Goal: Information Seeking & Learning: Learn about a topic

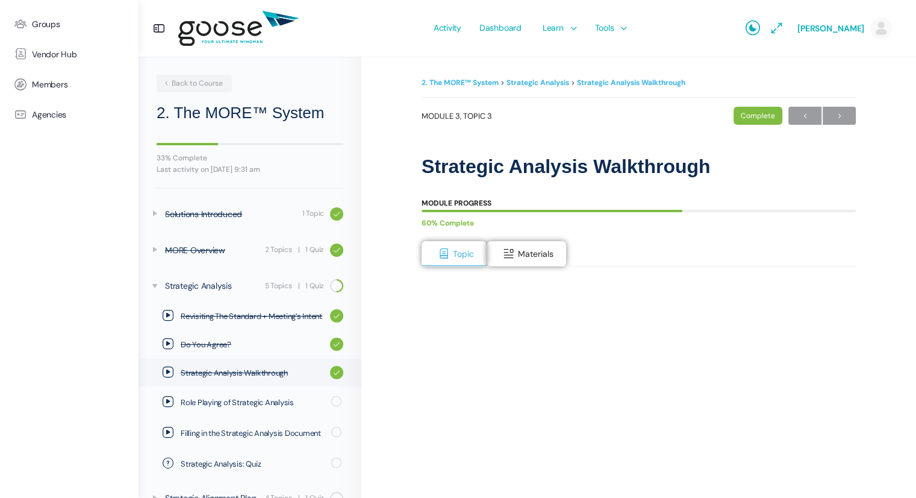
scroll to position [95, 0]
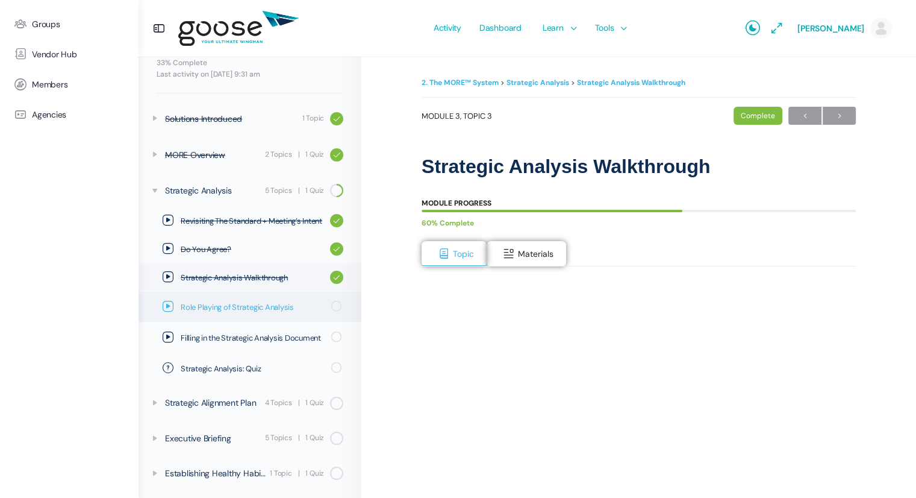
click at [258, 306] on span "Role Playing of Strategic Analysis" at bounding box center [252, 307] width 143 height 12
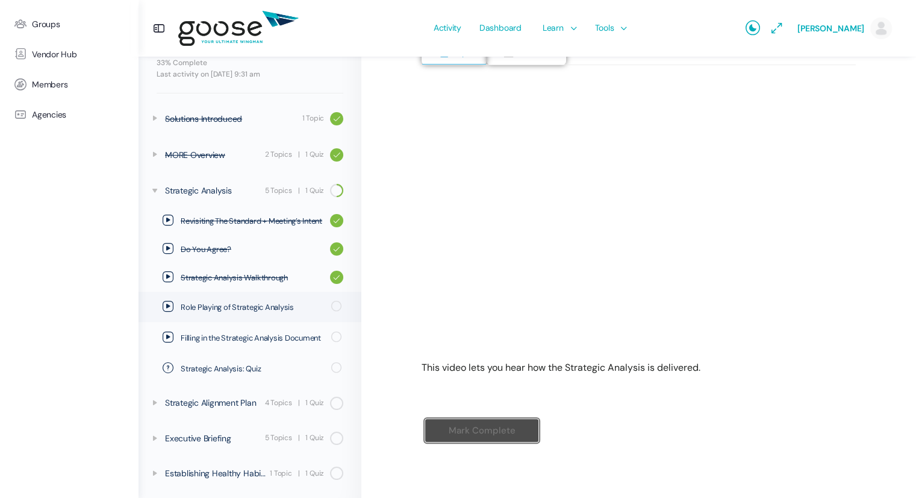
scroll to position [202, 0]
drag, startPoint x: 624, startPoint y: 384, endPoint x: 603, endPoint y: 377, distance: 22.3
click at [603, 377] on div "Module Progress 60% Complete Topic Materials This video lets you hear how the S…" at bounding box center [639, 227] width 434 height 494
click at [472, 422] on input "Mark Complete" at bounding box center [482, 429] width 114 height 25
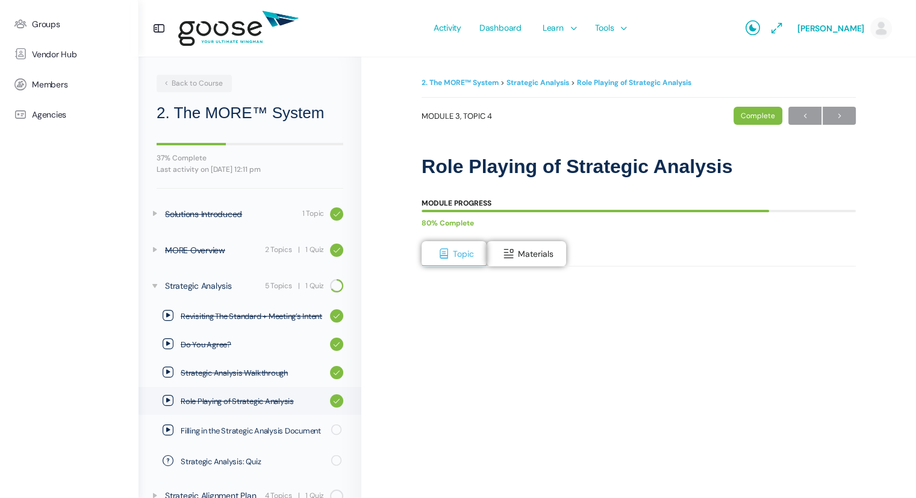
scroll to position [93, 0]
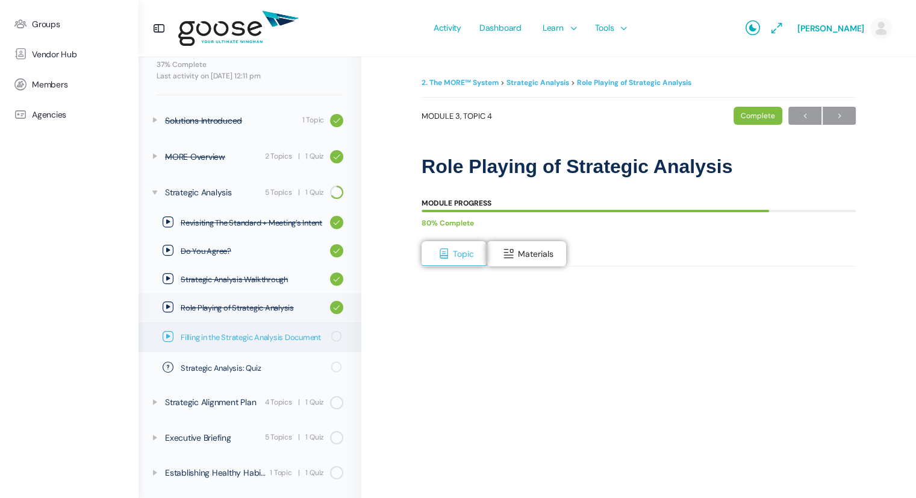
click at [225, 334] on span "Filling in the Strategic Analysis Document" at bounding box center [252, 337] width 143 height 12
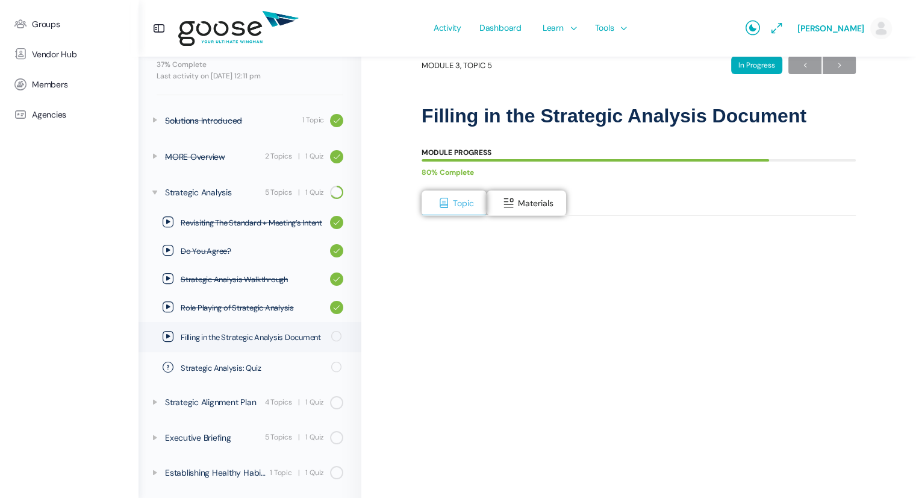
scroll to position [33, 0]
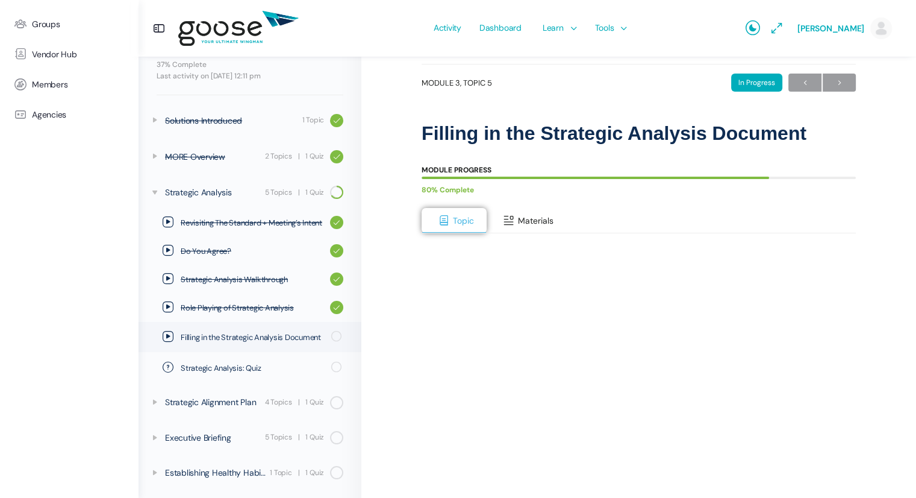
click at [513, 224] on span at bounding box center [509, 220] width 12 height 12
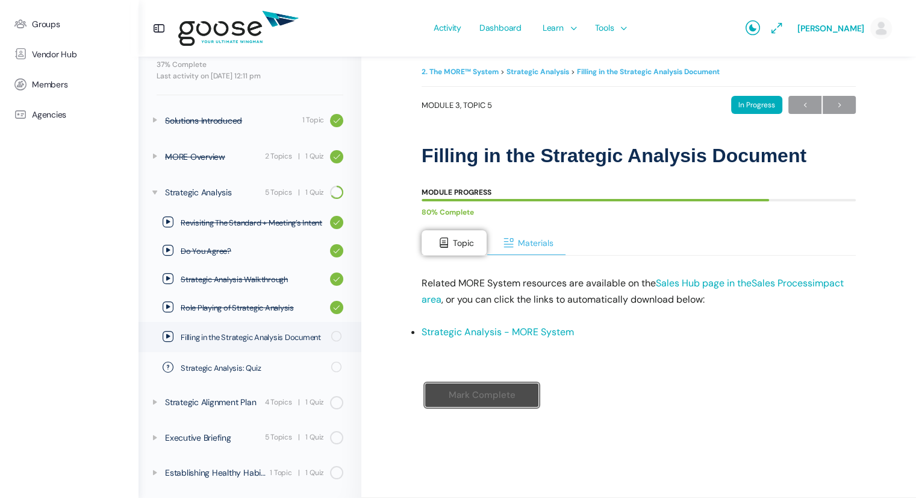
scroll to position [10, 0]
click at [443, 254] on button "Topic" at bounding box center [454, 243] width 65 height 25
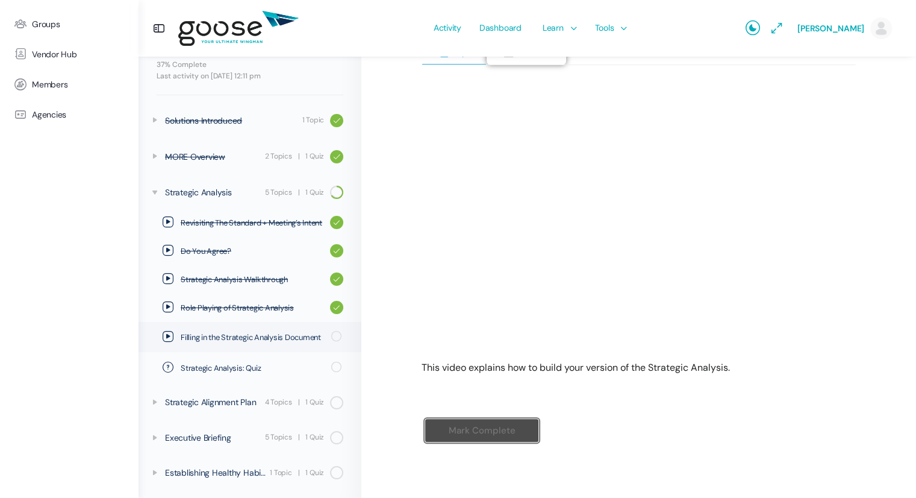
scroll to position [202, 0]
click at [662, 430] on div "Mark Complete" at bounding box center [639, 439] width 434 height 69
click at [487, 431] on input "Mark Complete" at bounding box center [482, 429] width 114 height 25
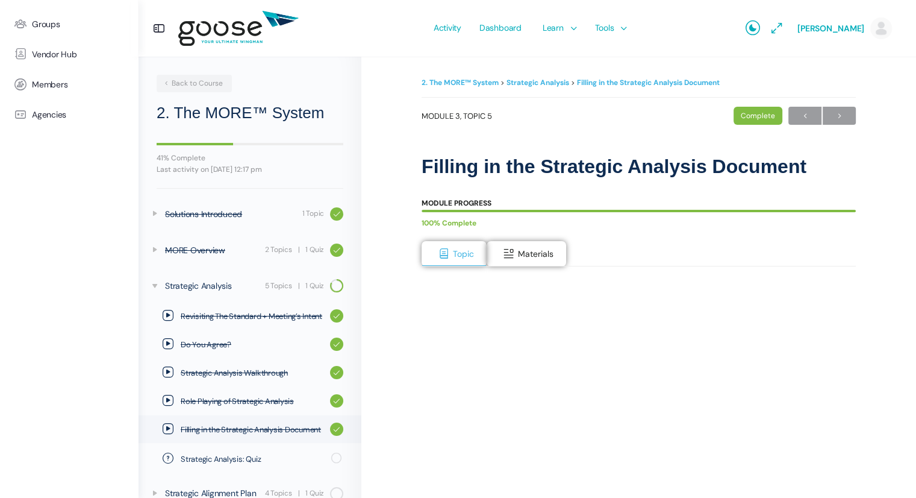
scroll to position [92, 0]
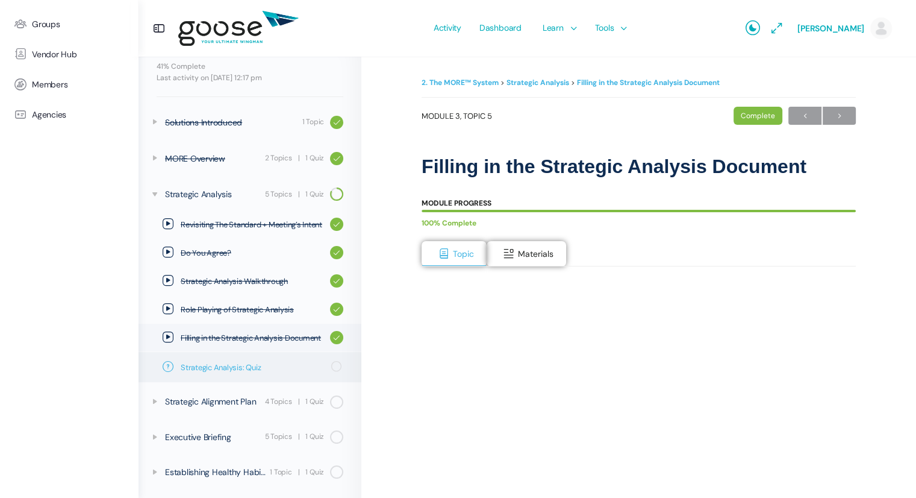
click at [240, 365] on span "Strategic Analysis: Quiz" at bounding box center [252, 367] width 143 height 12
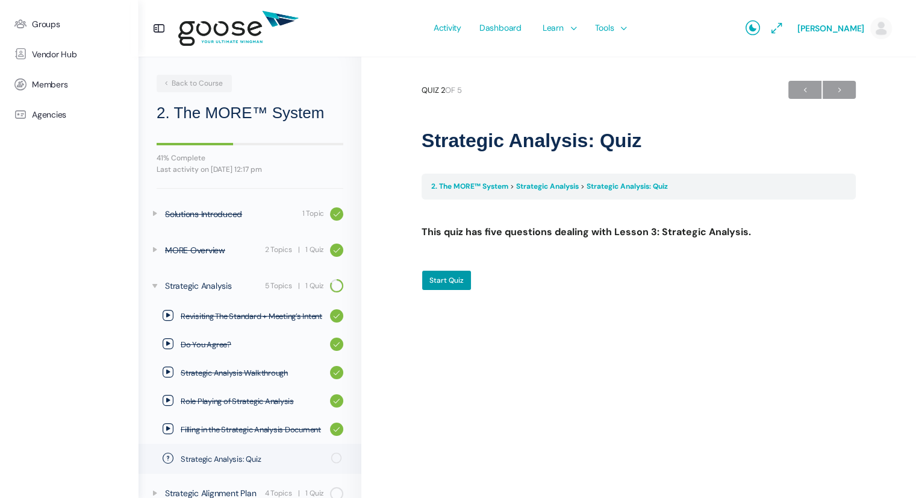
scroll to position [92, 0]
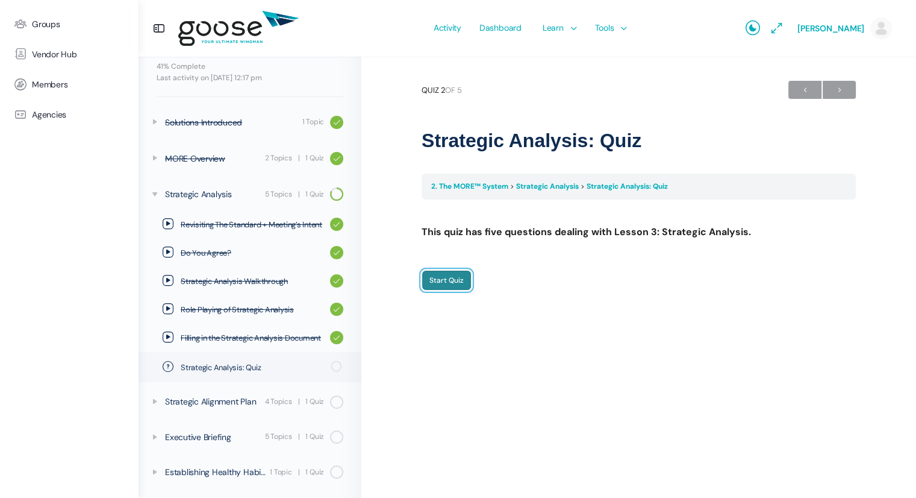
click at [457, 280] on input "Start Quiz" at bounding box center [447, 280] width 50 height 20
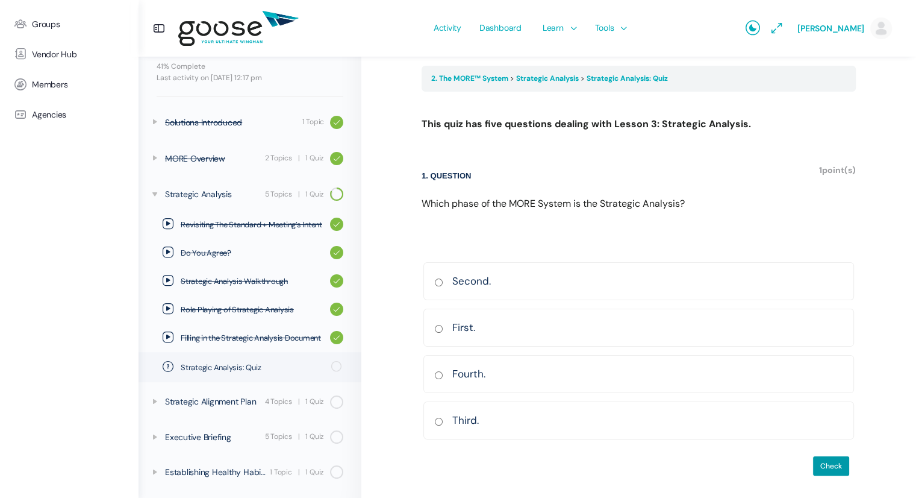
scroll to position [110, 0]
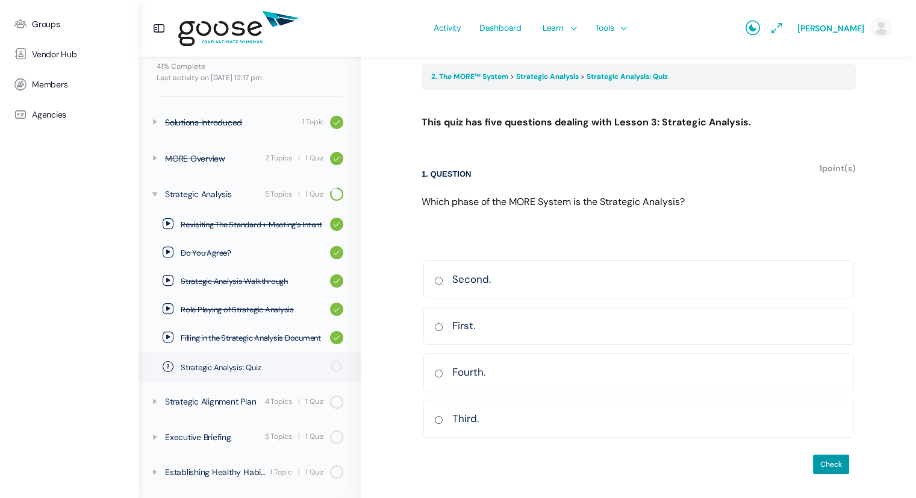
click at [436, 280] on input "Second. [GEOGRAPHIC_DATA] Incorrect Correct answer" at bounding box center [438, 281] width 9 height 8
radio input "true"
drag, startPoint x: 824, startPoint y: 460, endPoint x: 831, endPoint y: 464, distance: 8.2
click at [831, 464] on input "Check" at bounding box center [831, 464] width 37 height 20
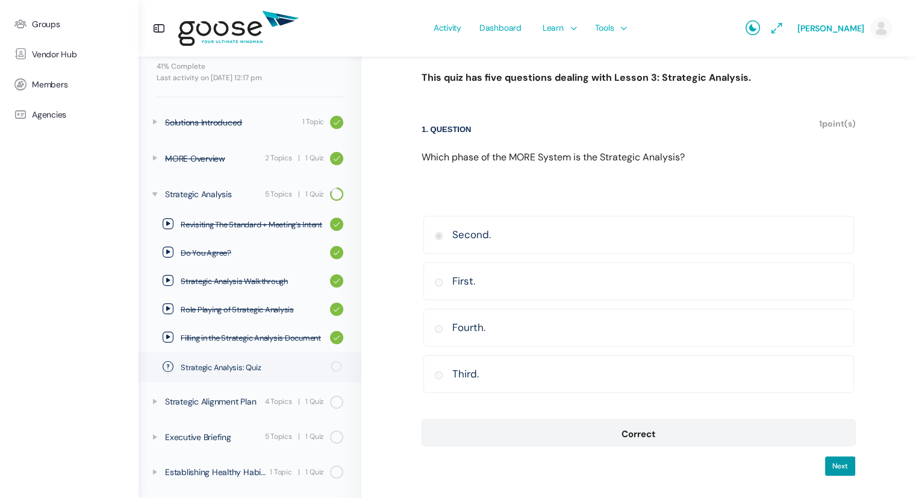
scroll to position [155, 0]
click at [836, 456] on input "Next" at bounding box center [840, 464] width 31 height 20
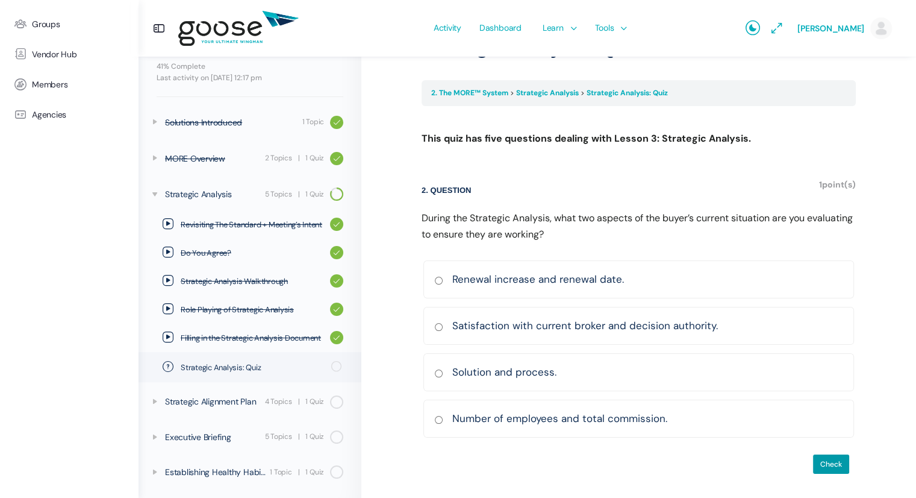
click at [438, 326] on input "Satisfaction with current broker and decision authority. Correct Incorrect Corr…" at bounding box center [438, 327] width 9 height 8
radio input "true"
click at [830, 467] on input "Check" at bounding box center [831, 464] width 37 height 20
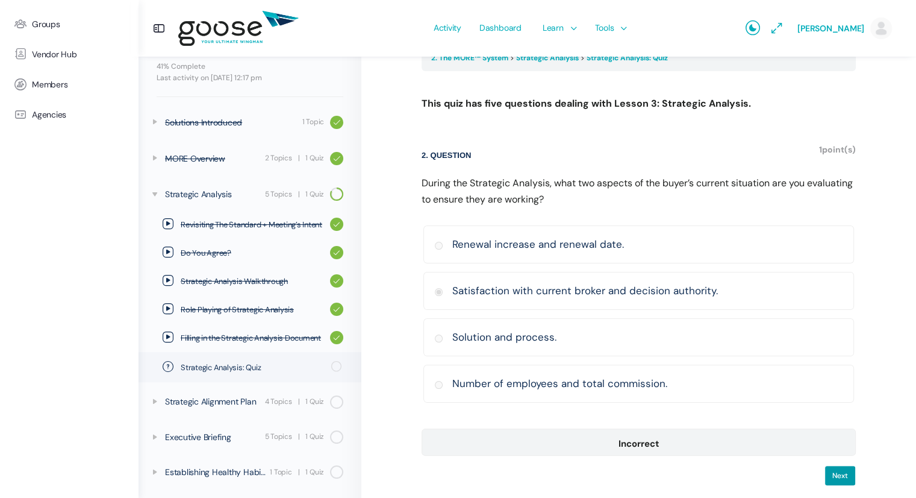
scroll to position [139, 0]
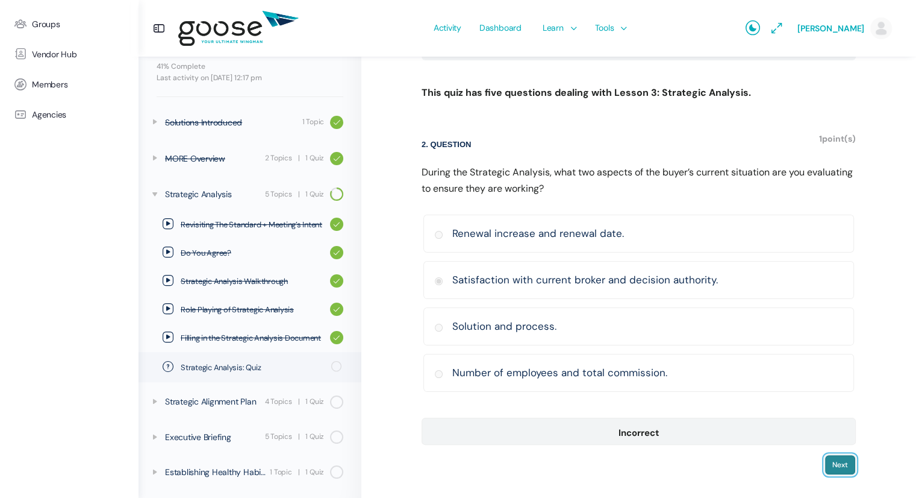
click at [834, 459] on input "Next" at bounding box center [840, 464] width 31 height 20
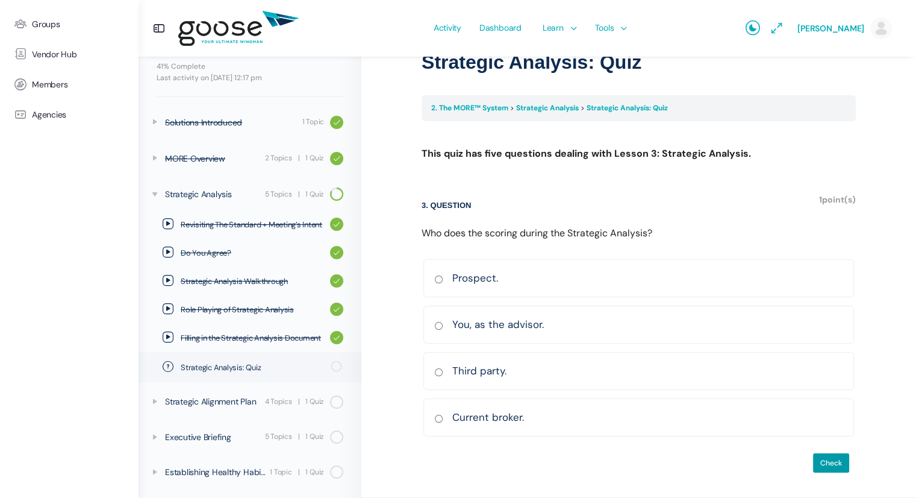
scroll to position [77, 0]
click at [439, 324] on input "You, as the advisor. Correct Incorrect Correct answer" at bounding box center [438, 327] width 9 height 8
radio input "true"
click at [830, 462] on input "Check" at bounding box center [831, 464] width 37 height 20
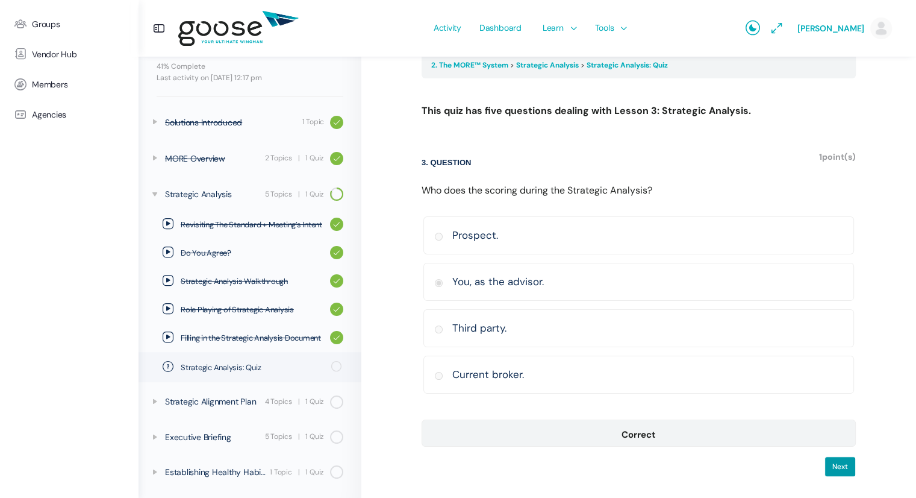
scroll to position [123, 0]
click at [843, 461] on input "Next" at bounding box center [840, 464] width 31 height 20
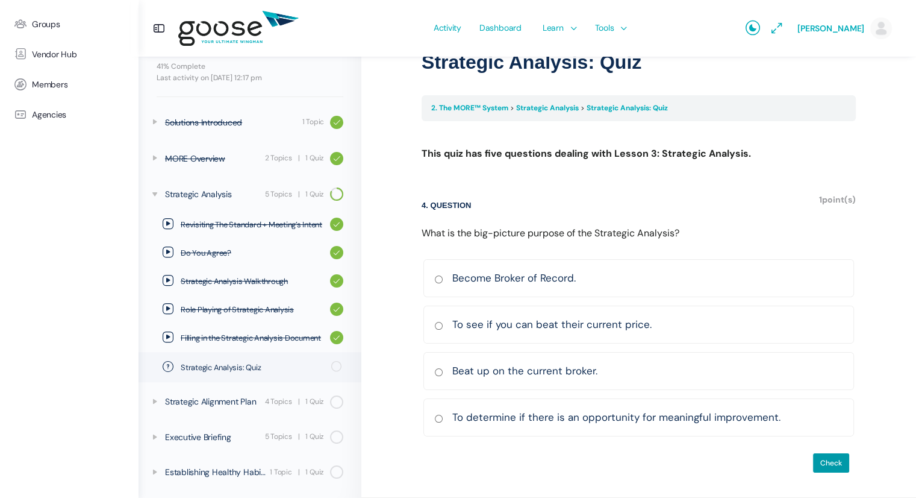
scroll to position [77, 0]
click at [437, 416] on input "To determine if there is an opportunity for meaningful improvement. Correct Inc…" at bounding box center [438, 420] width 9 height 8
radio input "true"
click at [825, 460] on input "Check" at bounding box center [831, 464] width 37 height 20
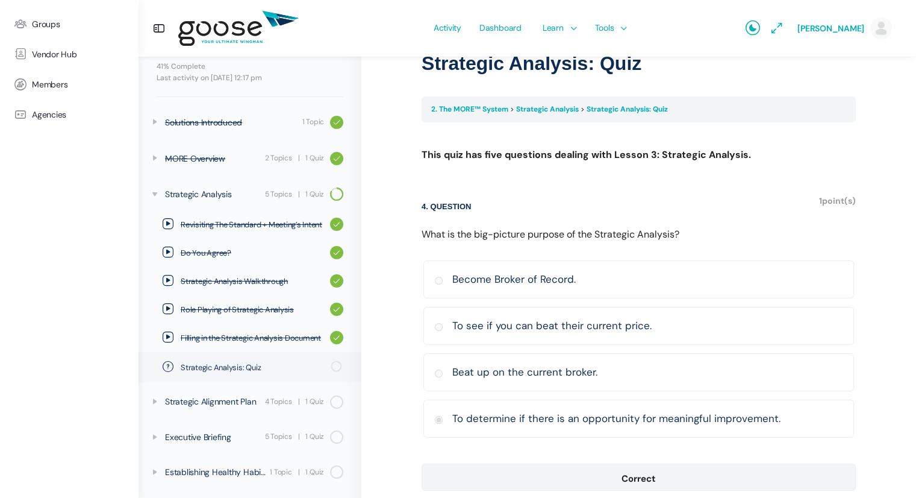
scroll to position [123, 0]
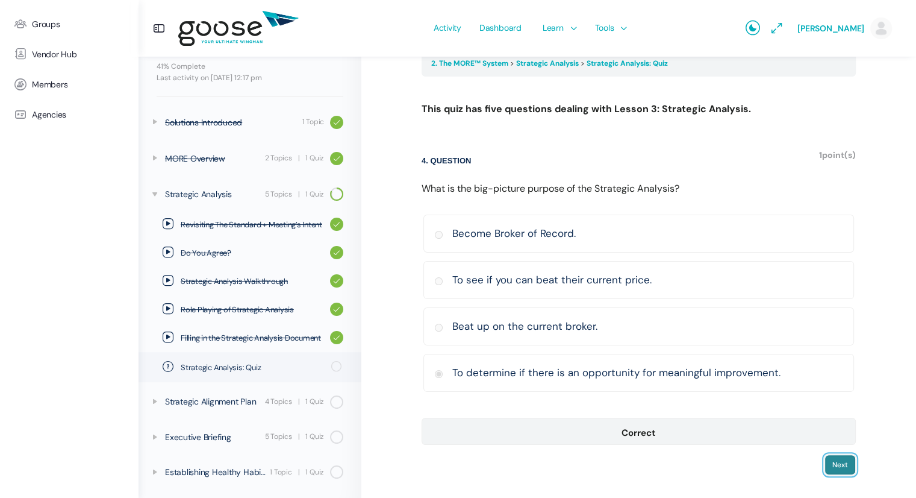
click at [846, 458] on input "Next" at bounding box center [840, 464] width 31 height 20
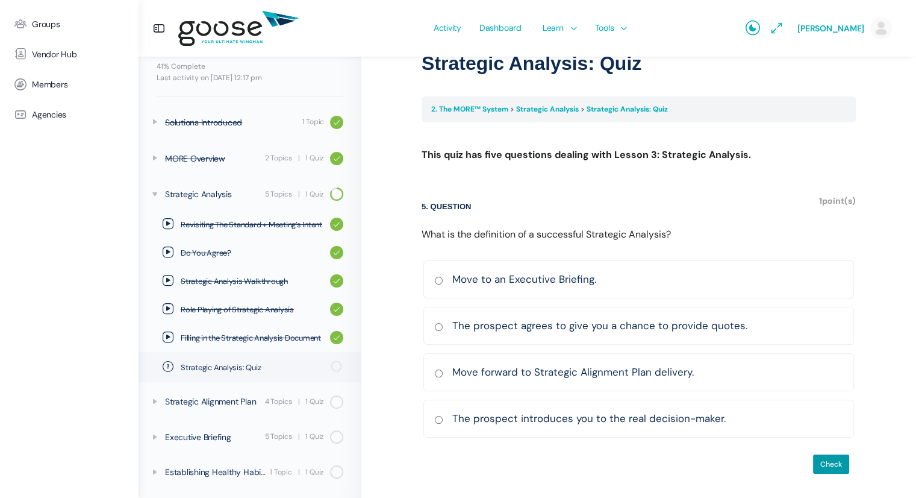
click at [436, 369] on input "Move forward to Strategic Alignment Plan delivery. Correct Incorrect Correct an…" at bounding box center [438, 373] width 9 height 8
radio input "true"
click at [830, 463] on input "Check" at bounding box center [831, 464] width 37 height 20
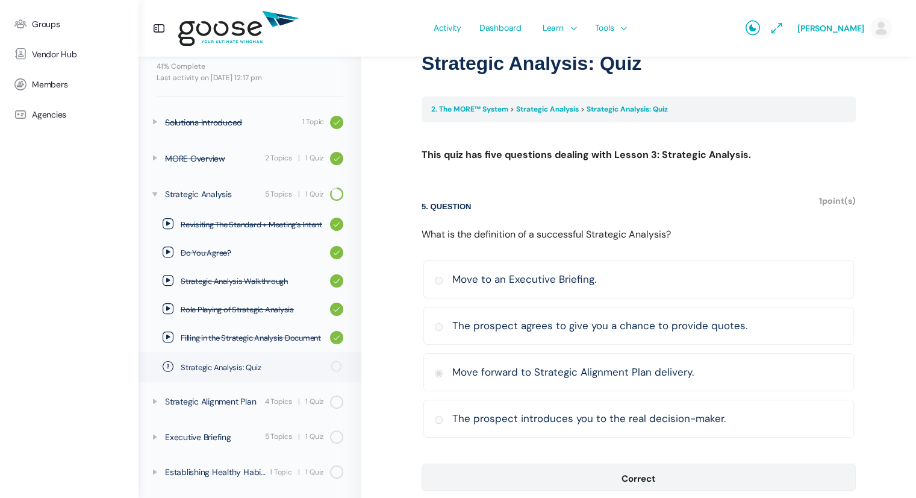
scroll to position [123, 0]
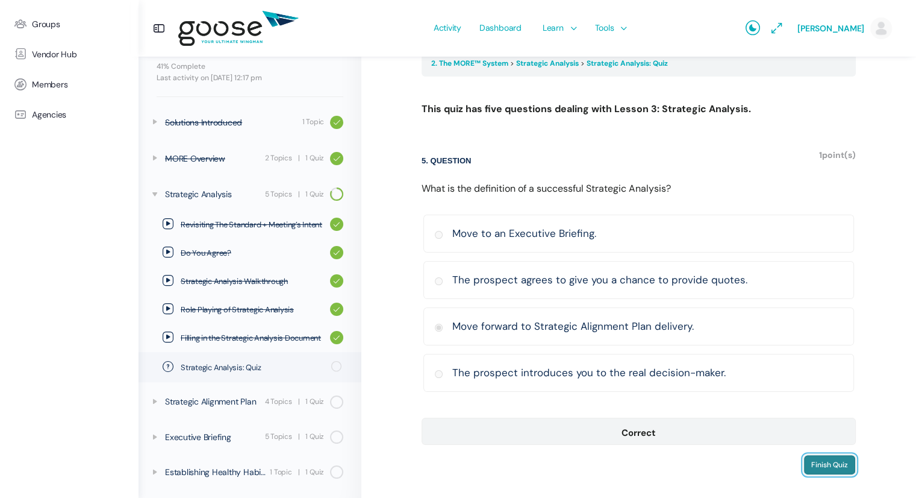
click at [842, 461] on input "Finish Quiz" at bounding box center [830, 464] width 52 height 20
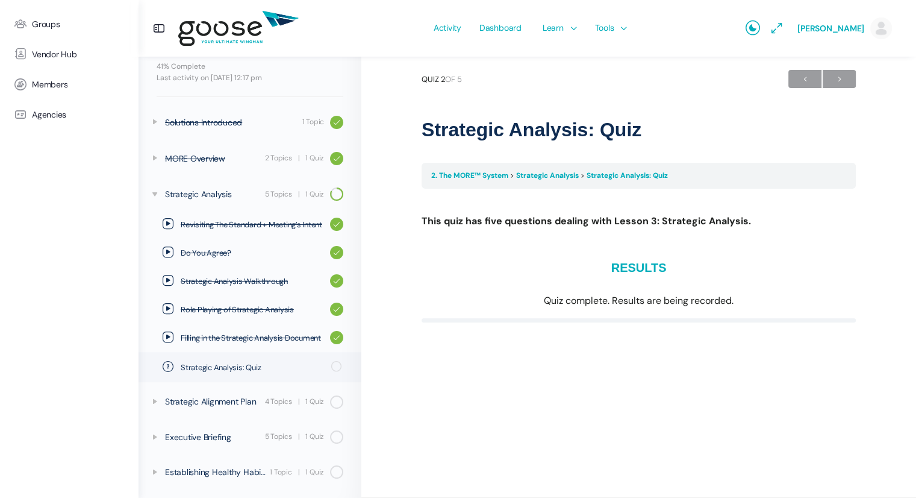
scroll to position [10, 0]
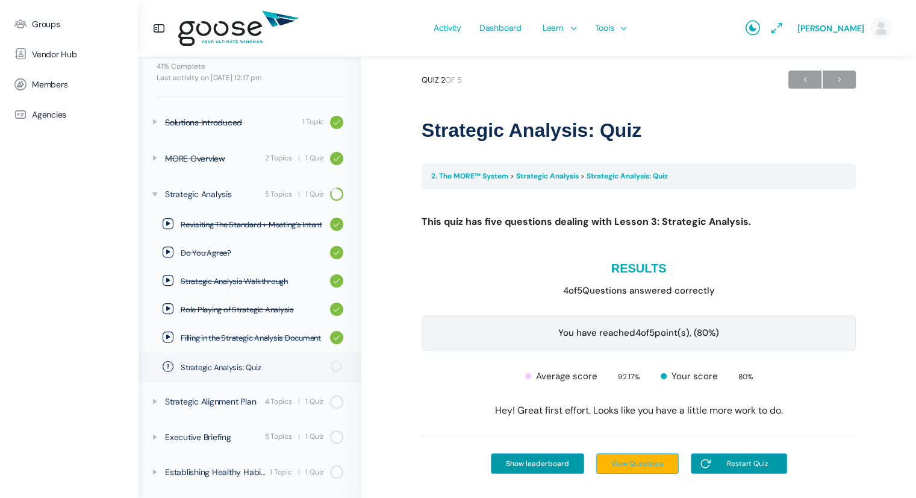
click at [822, 456] on div "Restart Quiz View Questions Show leaderboard" at bounding box center [639, 453] width 434 height 39
click at [746, 462] on input "Restart Quiz" at bounding box center [739, 463] width 96 height 20
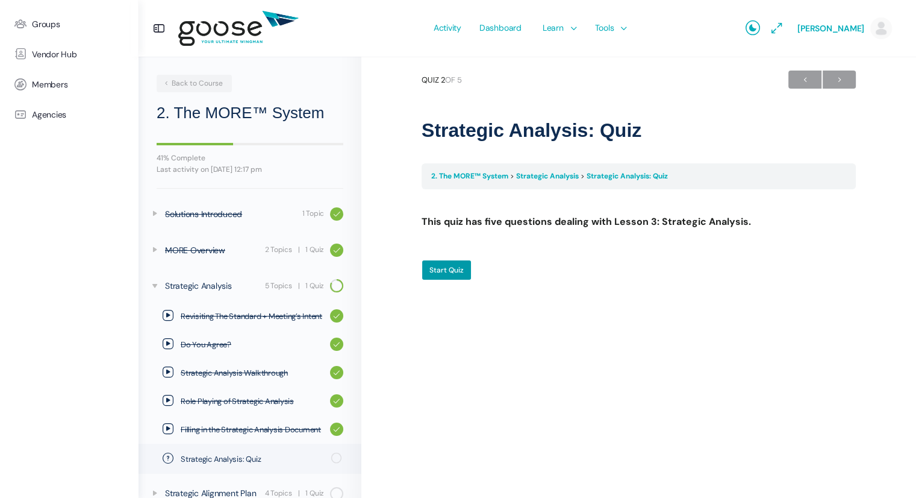
scroll to position [92, 0]
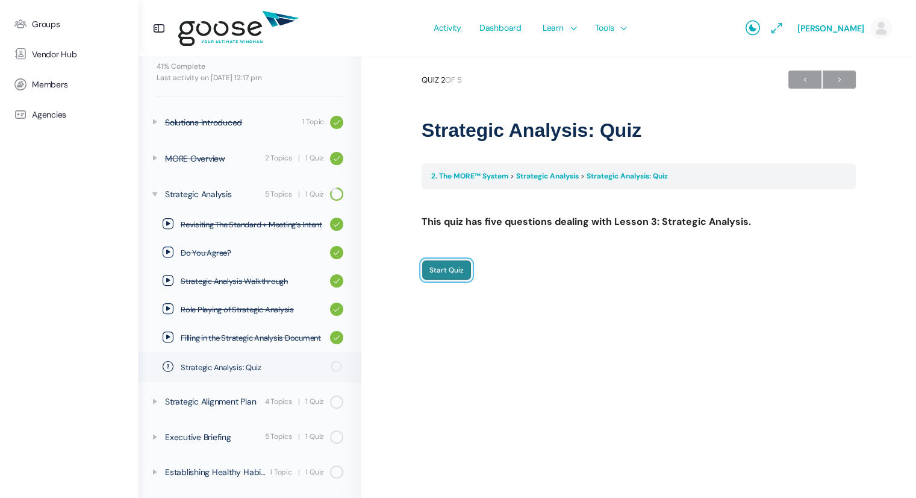
click at [456, 272] on input "Start Quiz" at bounding box center [447, 270] width 50 height 20
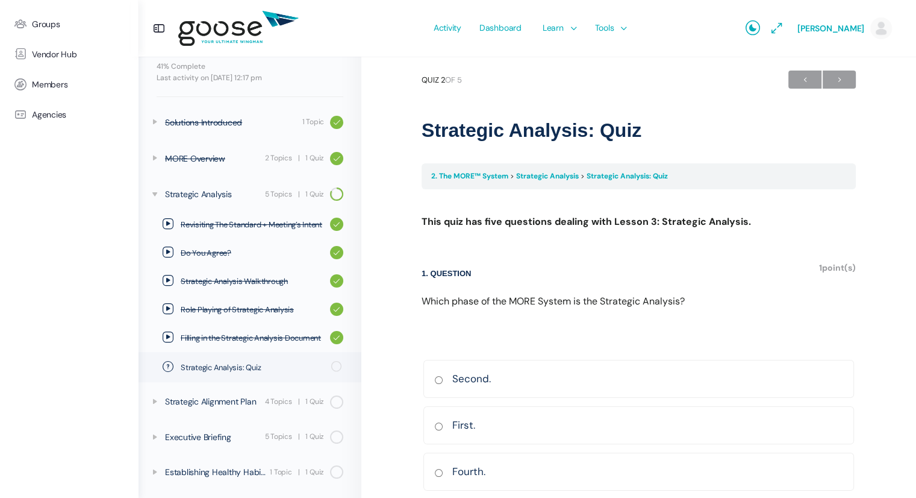
click at [439, 376] on input "Second. [GEOGRAPHIC_DATA] Incorrect Correct answer" at bounding box center [438, 380] width 9 height 8
radio input "true"
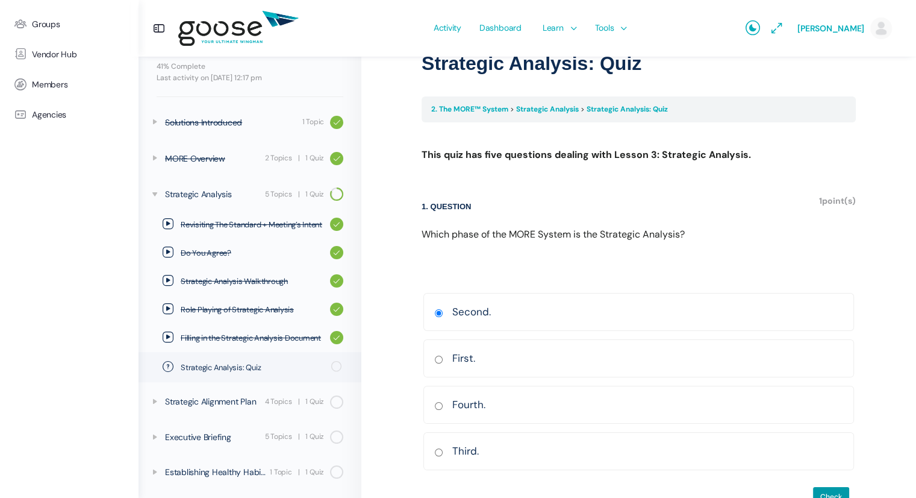
scroll to position [110, 0]
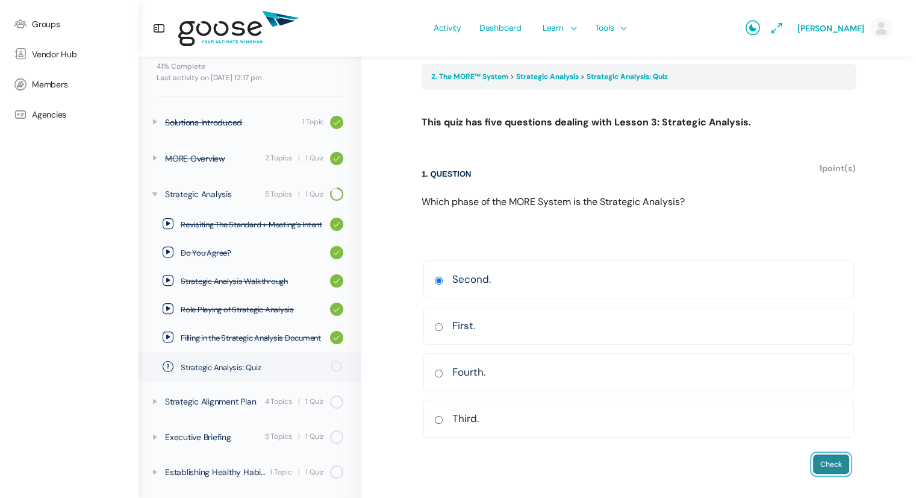
click at [833, 464] on input "Check" at bounding box center [831, 464] width 37 height 20
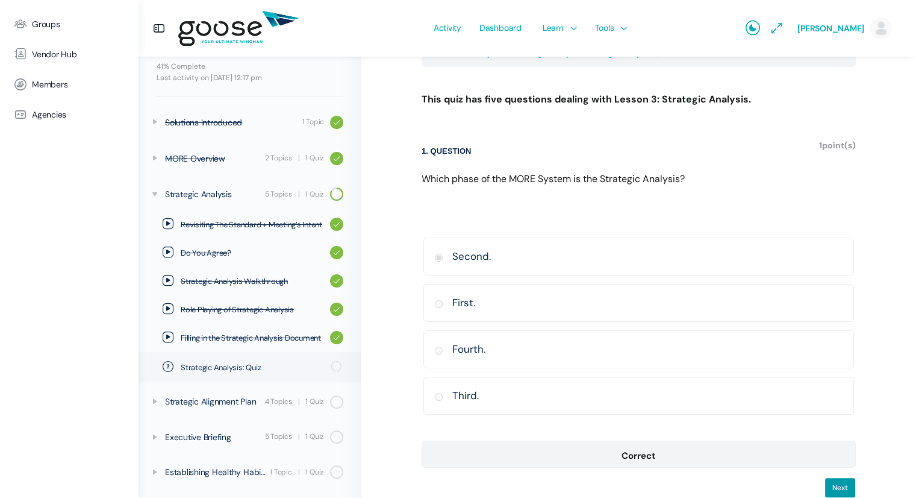
scroll to position [155, 0]
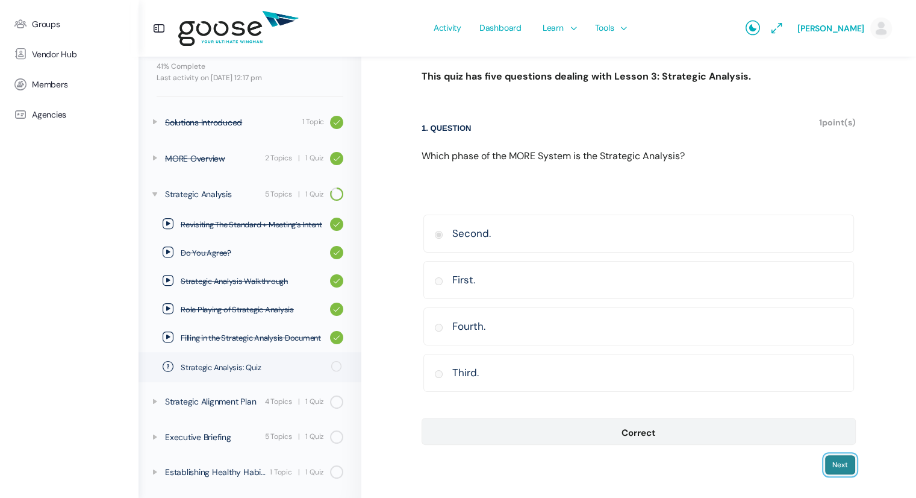
click at [841, 463] on input "Next" at bounding box center [840, 464] width 31 height 20
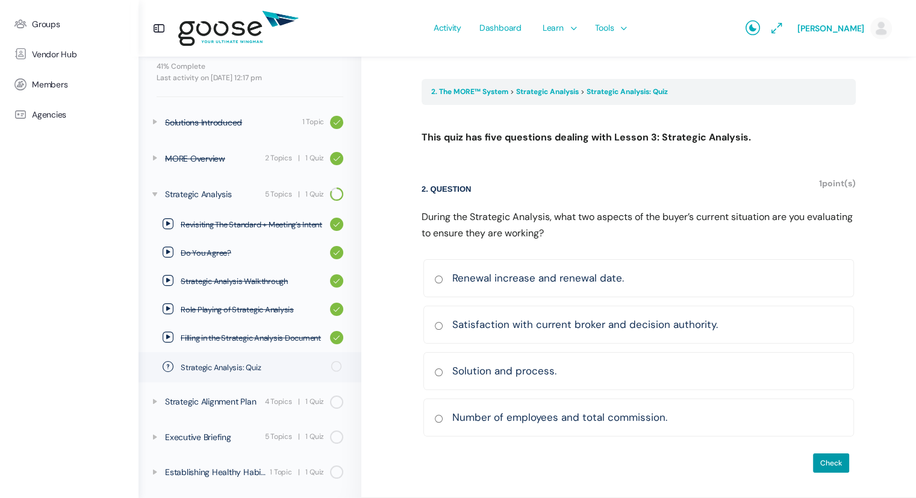
scroll to position [93, 0]
click at [437, 326] on input "Satisfaction with current broker and decision authority. Correct Incorrect Corr…" at bounding box center [438, 327] width 9 height 8
radio input "true"
click at [824, 463] on input "Check" at bounding box center [831, 464] width 37 height 20
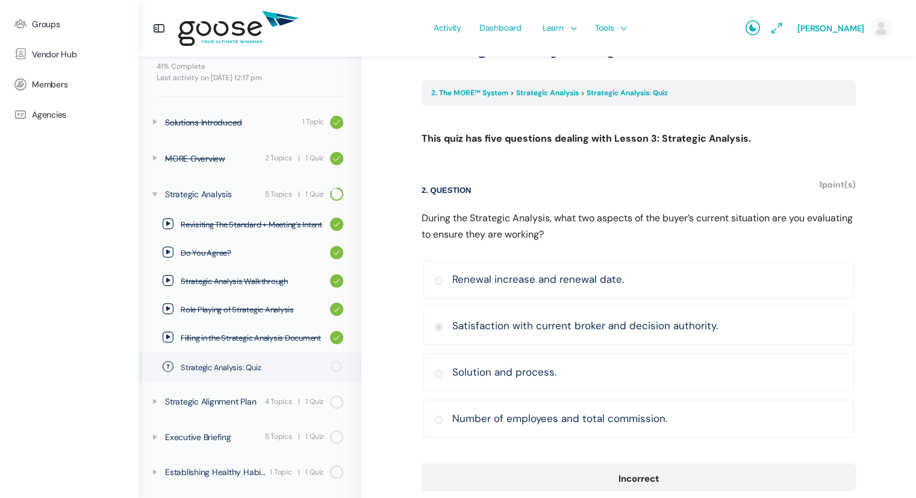
scroll to position [139, 0]
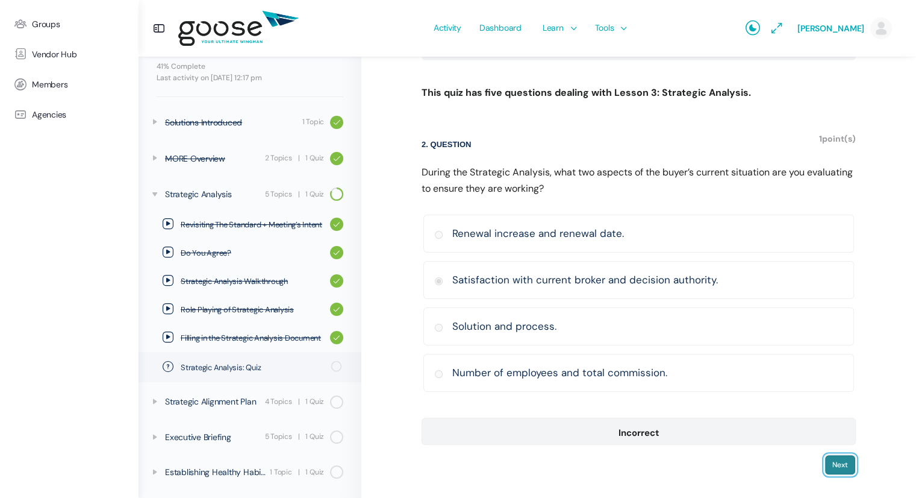
click at [830, 463] on input "Next" at bounding box center [840, 464] width 31 height 20
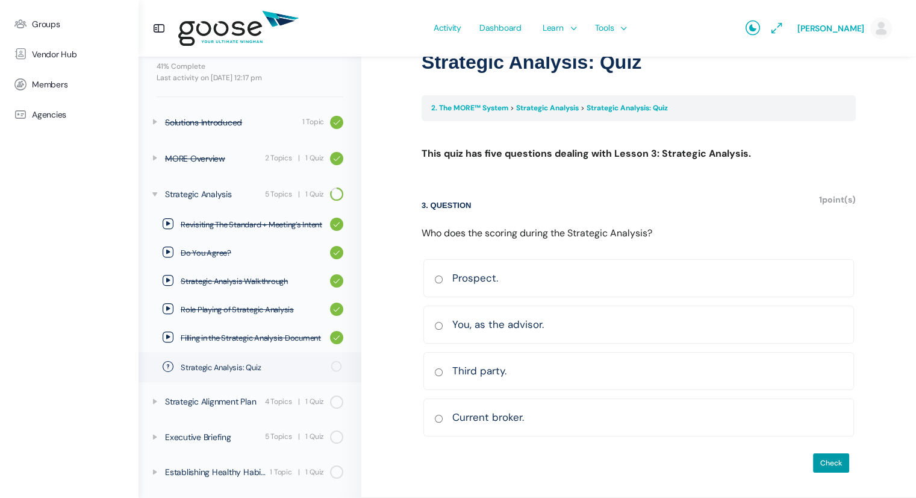
scroll to position [77, 0]
click at [439, 324] on input "You, as the advisor. Correct Incorrect Correct answer" at bounding box center [438, 327] width 9 height 8
radio input "true"
click at [828, 463] on input "Check" at bounding box center [831, 464] width 37 height 20
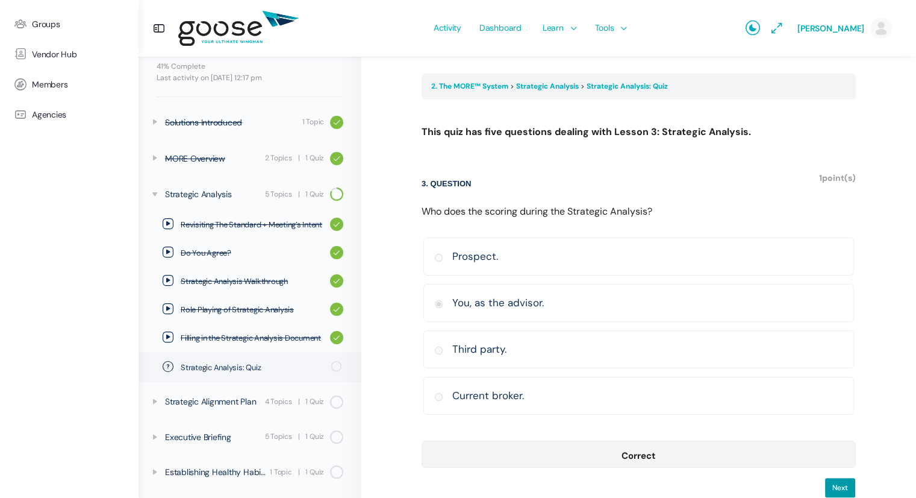
scroll to position [123, 0]
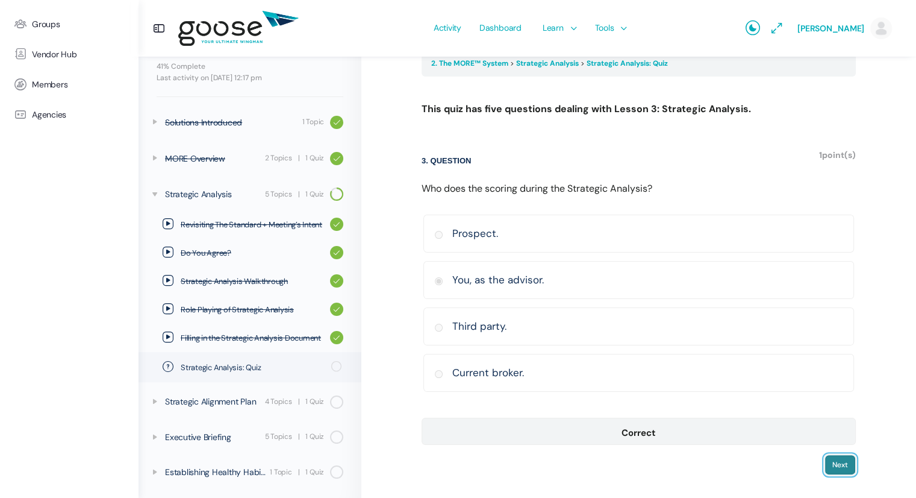
click at [842, 461] on input "Next" at bounding box center [840, 464] width 31 height 20
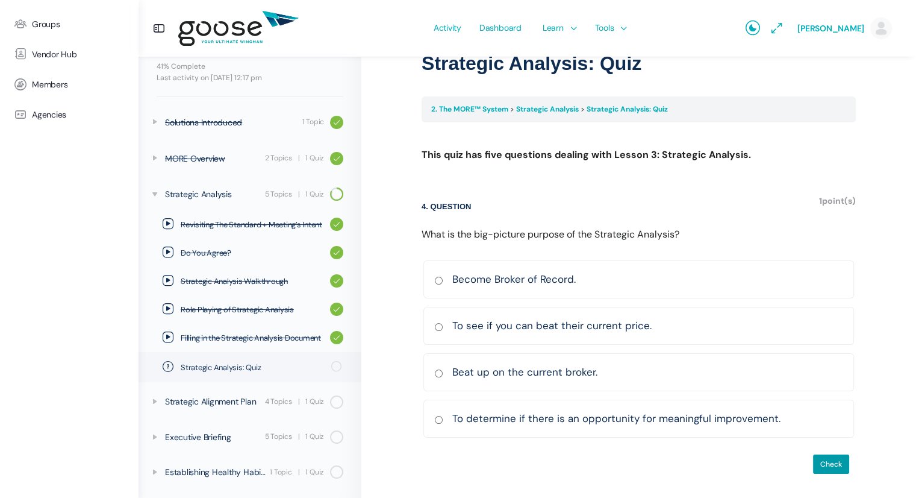
click at [439, 417] on input "To determine if there is an opportunity for meaningful improvement. Correct Inc…" at bounding box center [438, 420] width 9 height 8
radio input "true"
click at [827, 463] on input "Check" at bounding box center [831, 464] width 37 height 20
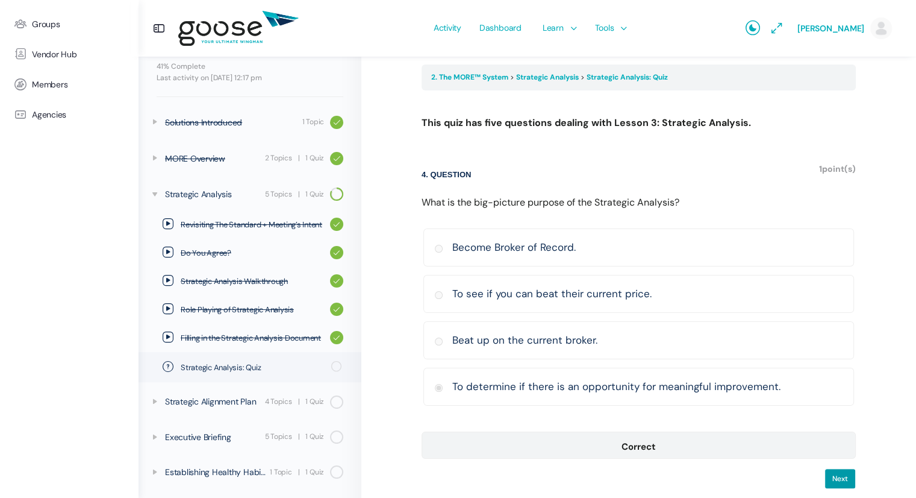
scroll to position [123, 0]
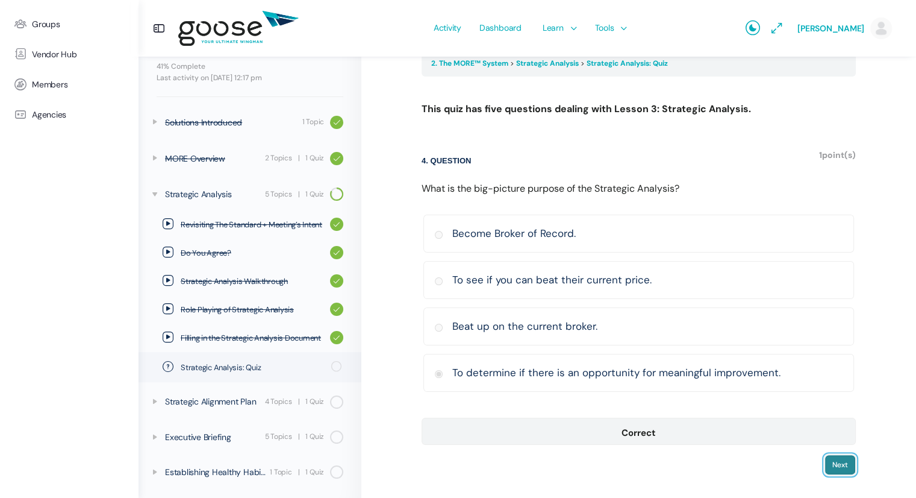
click at [839, 463] on input "Next" at bounding box center [840, 464] width 31 height 20
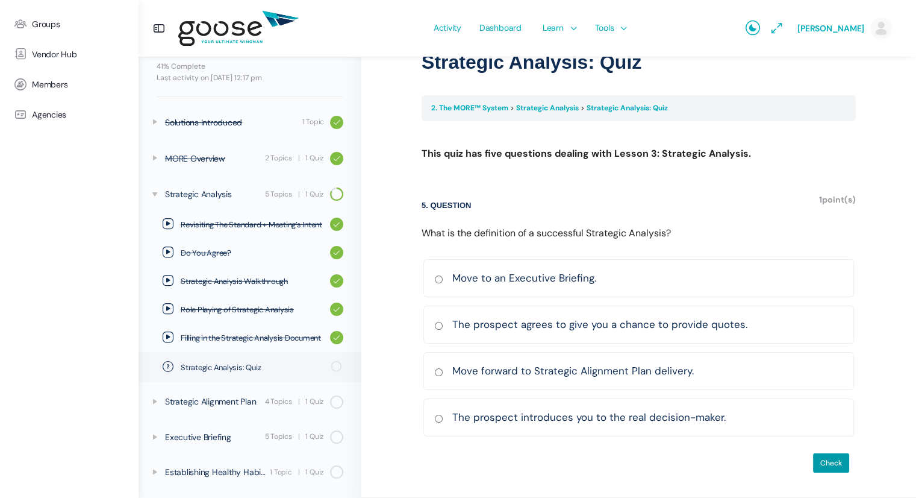
scroll to position [77, 0]
click at [440, 369] on input "Move forward to Strategic Alignment Plan delivery. Correct Incorrect Correct an…" at bounding box center [438, 373] width 9 height 8
radio input "true"
click at [826, 461] on input "Check" at bounding box center [831, 464] width 37 height 20
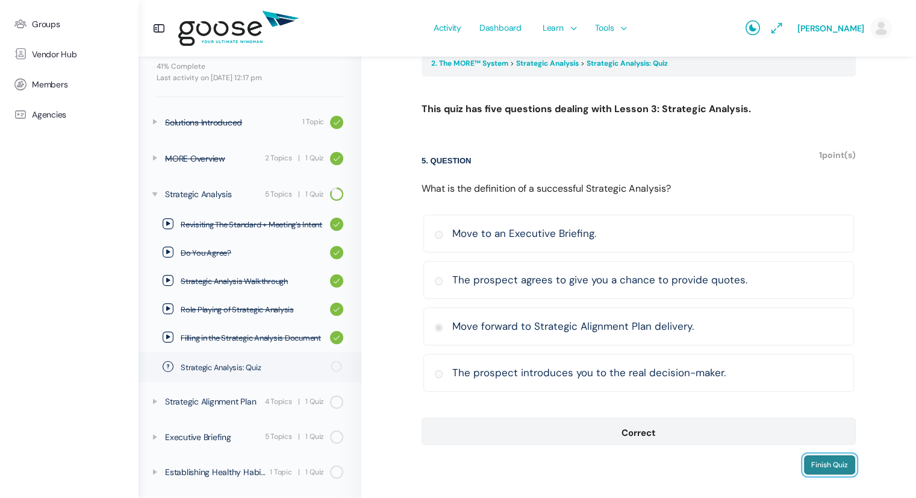
click at [823, 464] on input "Finish Quiz" at bounding box center [830, 464] width 52 height 20
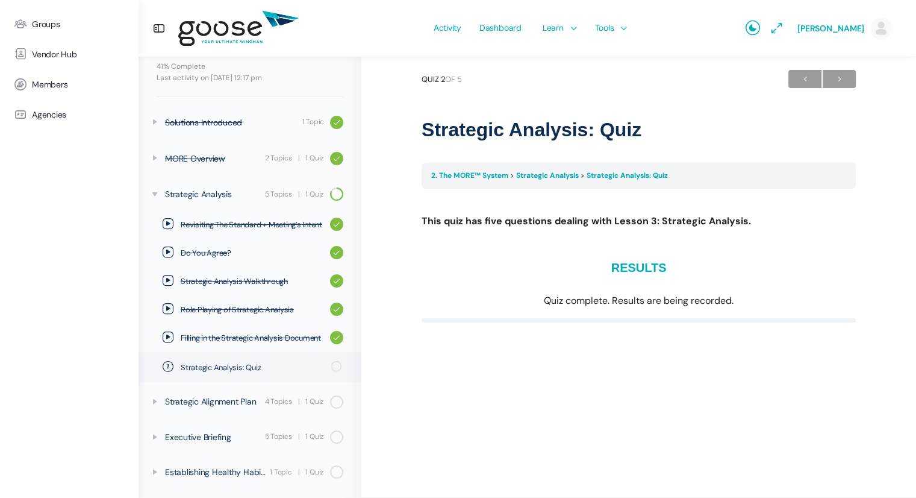
scroll to position [10, 0]
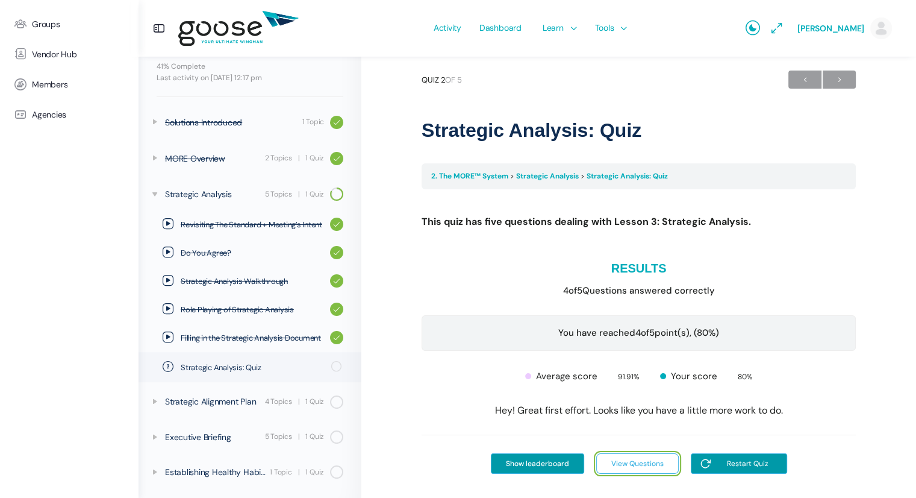
click at [630, 461] on input "View Questions" at bounding box center [637, 463] width 83 height 20
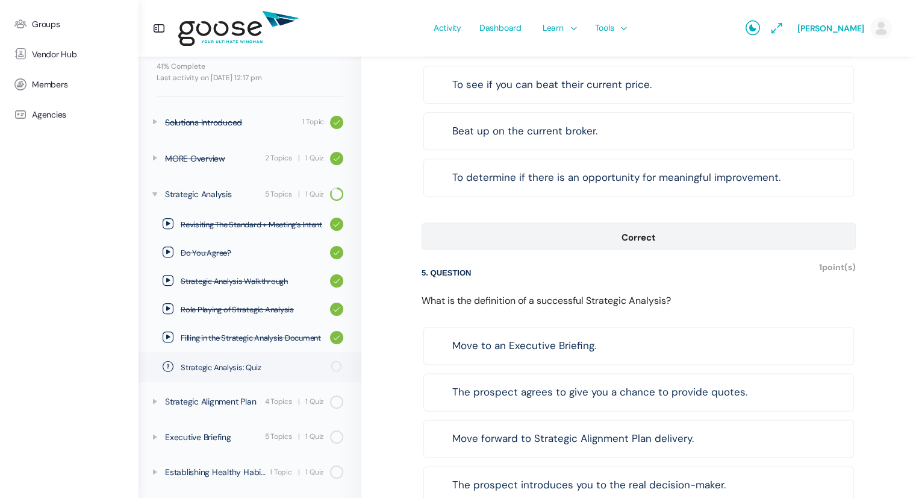
scroll to position [1593, 0]
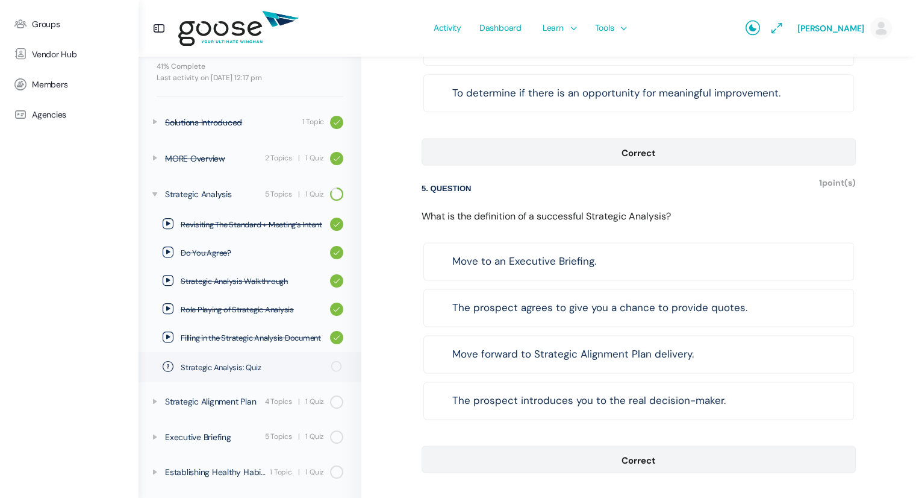
click at [680, 452] on div "Correct" at bounding box center [638, 460] width 409 height 17
click at [246, 363] on span "Strategic Analysis: Quiz" at bounding box center [252, 367] width 143 height 12
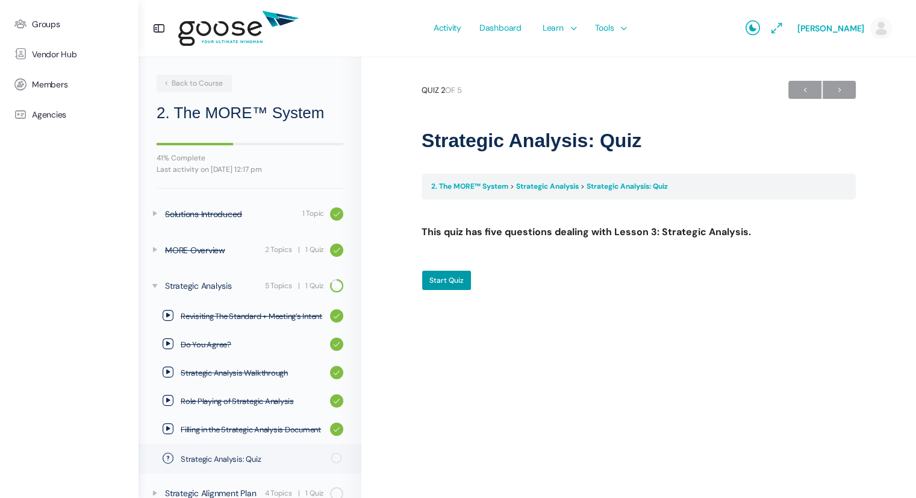
scroll to position [92, 0]
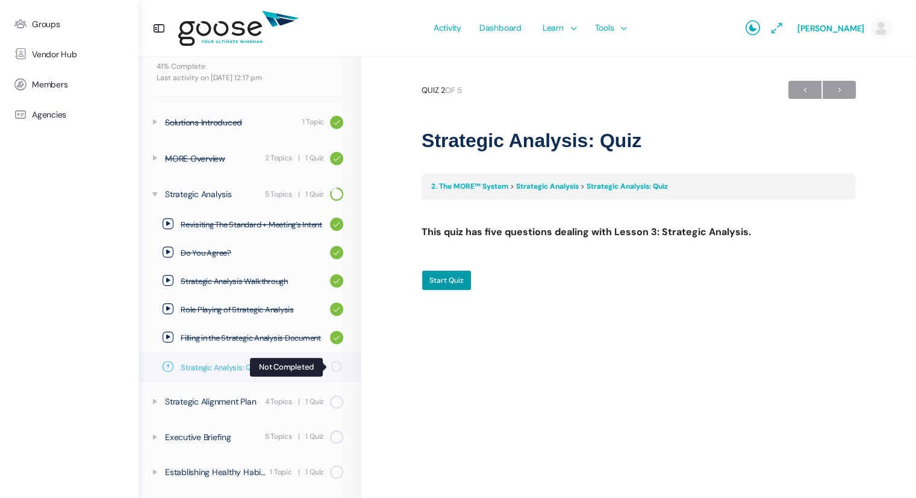
click at [330, 367] on icon at bounding box center [337, 366] width 14 height 14
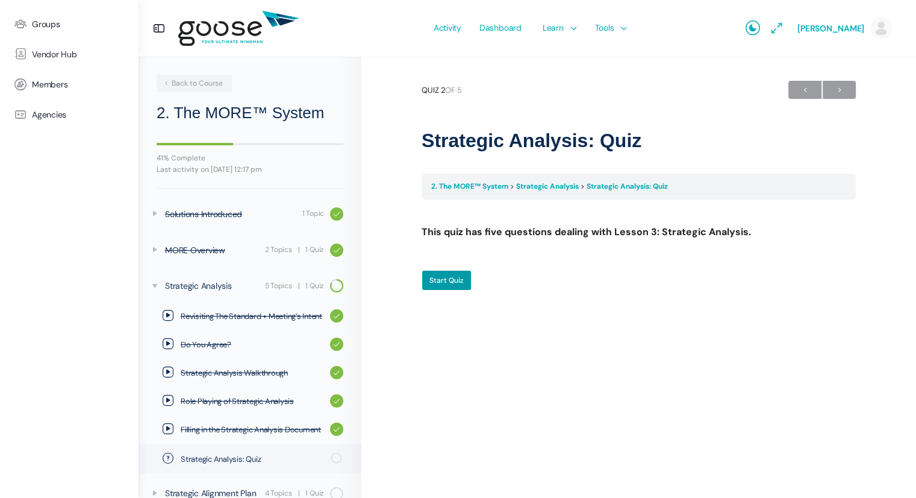
scroll to position [92, 0]
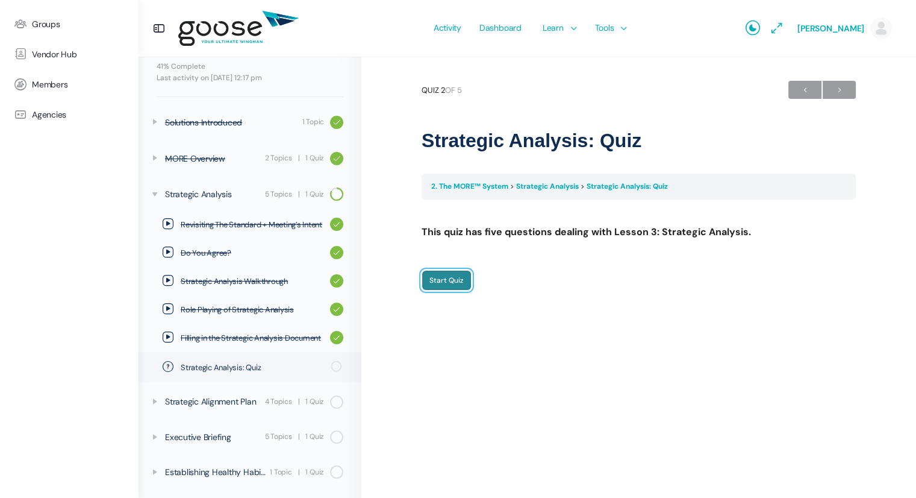
click at [441, 280] on input "Start Quiz" at bounding box center [447, 280] width 50 height 20
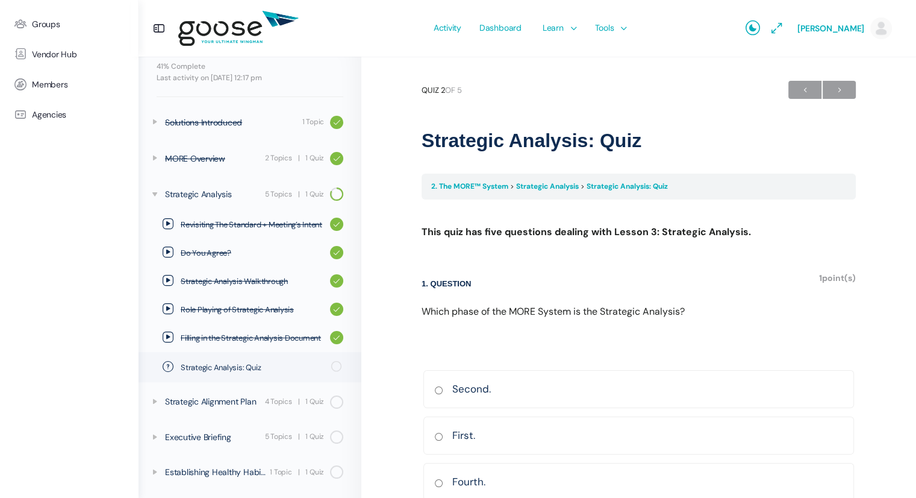
click at [439, 388] on input "Second. Correct Incorrect Correct answer" at bounding box center [438, 390] width 9 height 8
radio input "true"
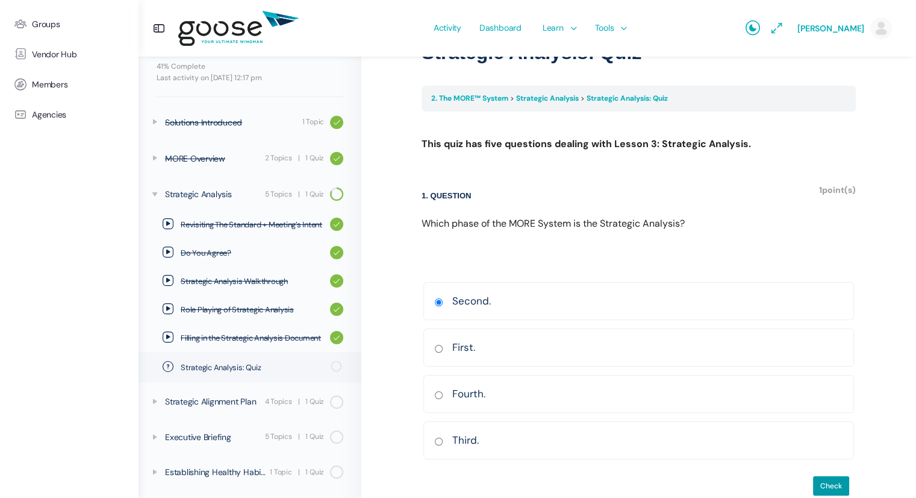
scroll to position [110, 0]
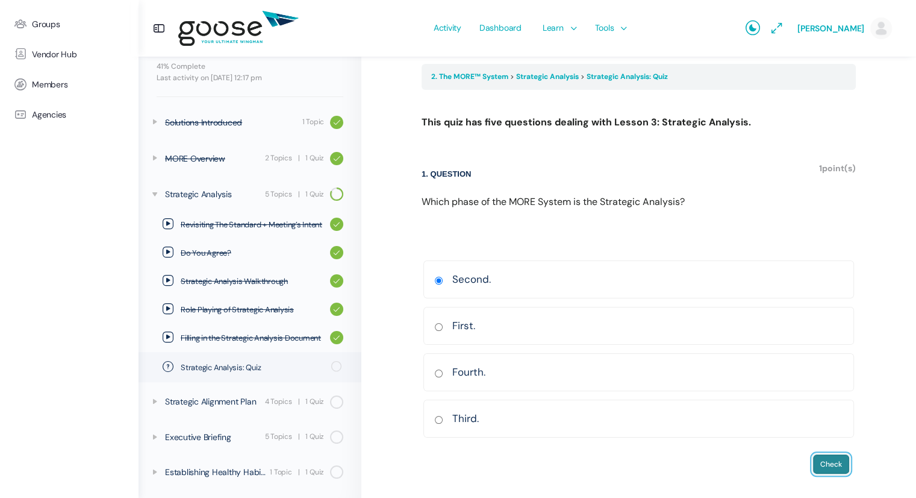
click at [828, 460] on input "Check" at bounding box center [831, 464] width 37 height 20
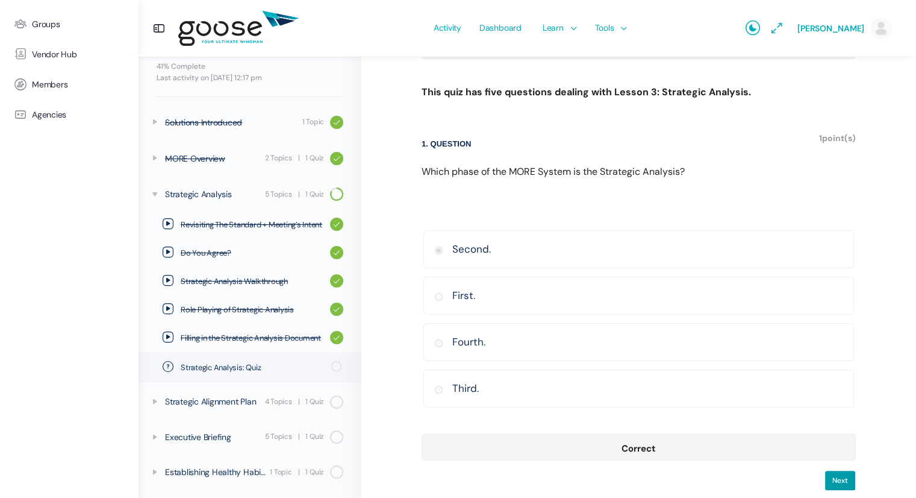
scroll to position [155, 0]
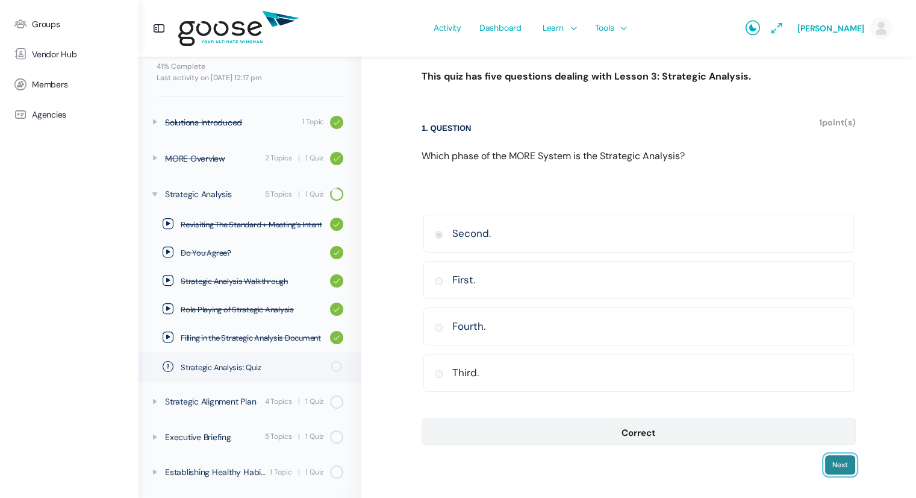
click at [837, 461] on input "Next" at bounding box center [840, 464] width 31 height 20
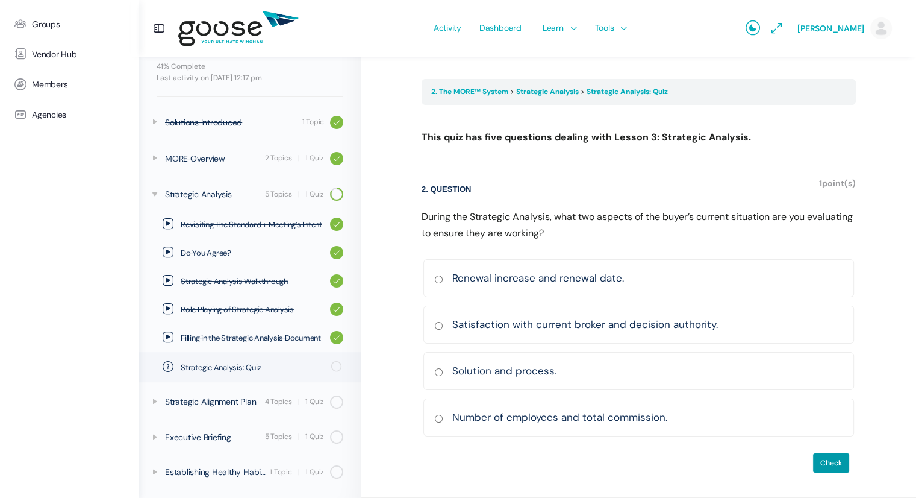
scroll to position [93, 0]
click at [439, 370] on input "Solution and process. Correct Incorrect Correct answer" at bounding box center [438, 373] width 9 height 8
radio input "true"
click at [824, 460] on input "Check" at bounding box center [831, 464] width 37 height 20
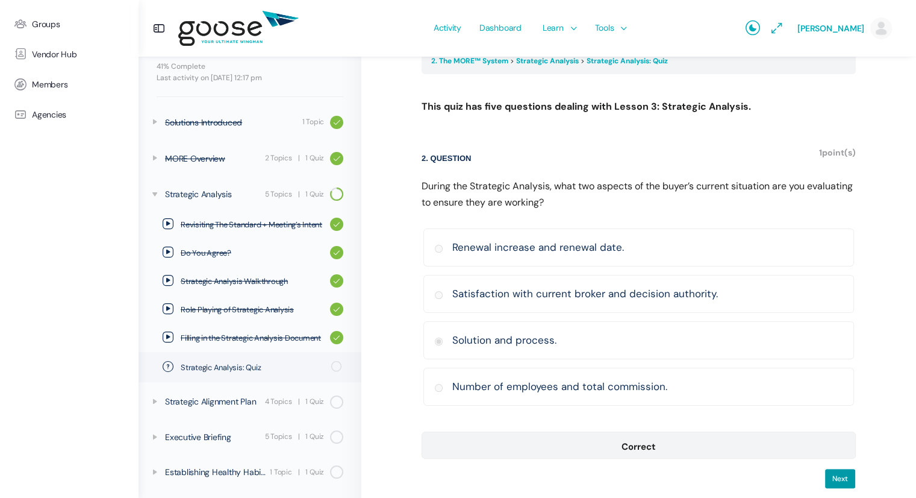
scroll to position [139, 0]
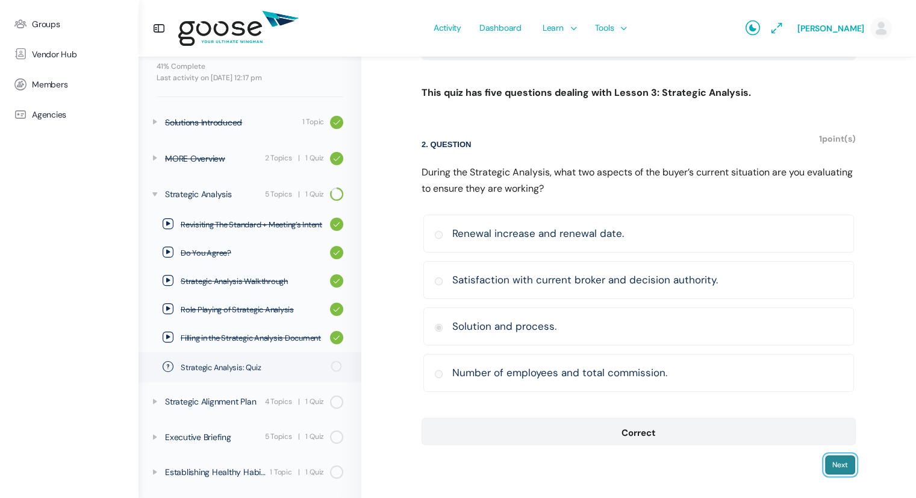
click at [840, 458] on input "Next" at bounding box center [840, 464] width 31 height 20
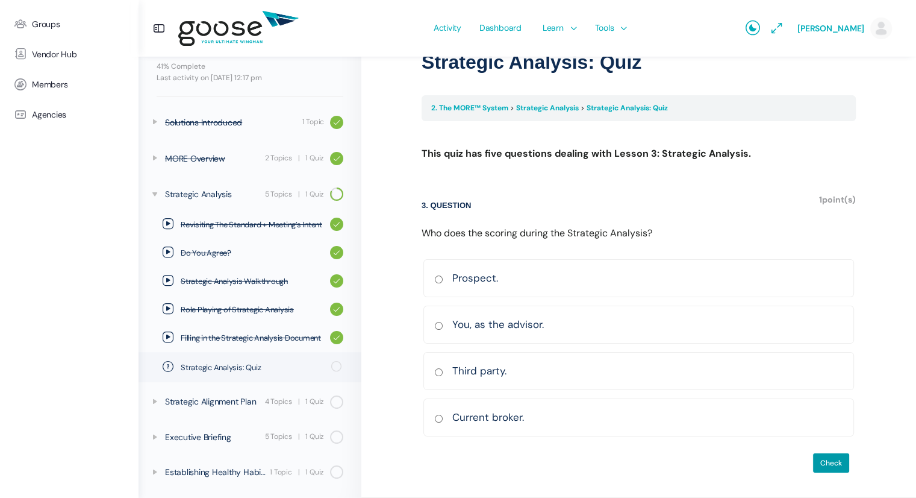
scroll to position [77, 0]
click at [439, 324] on input "You, as the advisor. Correct Incorrect Correct answer" at bounding box center [438, 327] width 9 height 8
radio input "true"
click at [833, 455] on input "Check" at bounding box center [831, 464] width 37 height 20
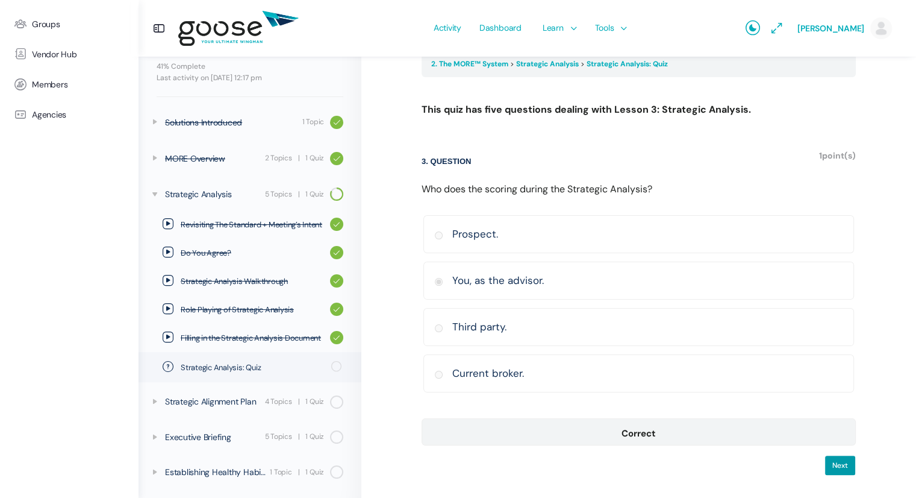
scroll to position [123, 0]
click at [838, 461] on input "Next" at bounding box center [840, 464] width 31 height 20
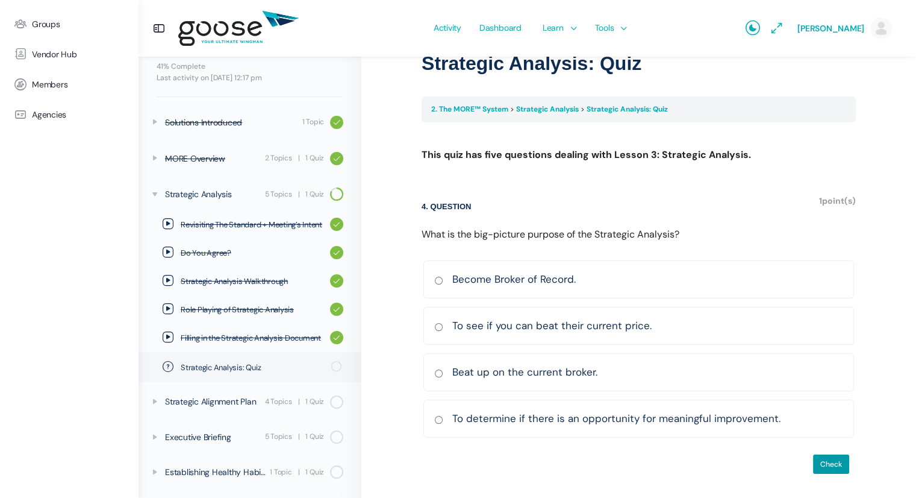
click at [434, 419] on input "To determine if there is an opportunity for meaningful improvement. Correct Inc…" at bounding box center [438, 420] width 9 height 8
radio input "true"
click at [824, 460] on input "Check" at bounding box center [831, 464] width 37 height 20
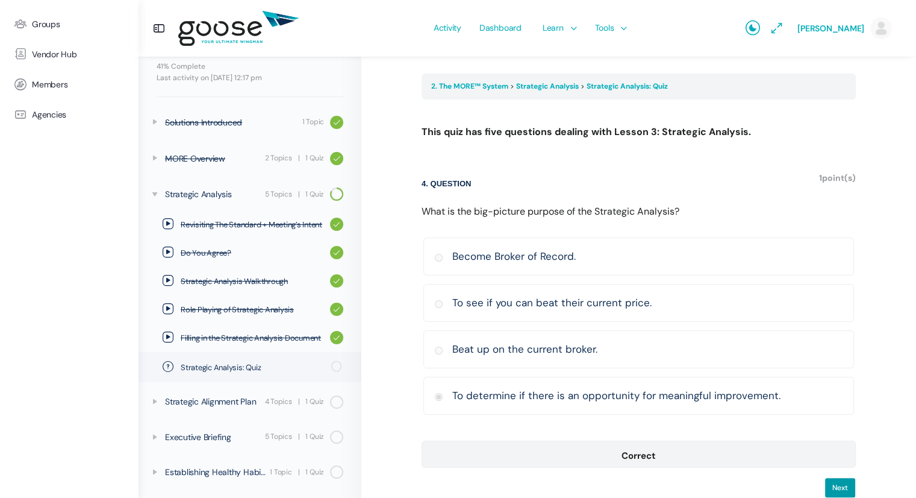
scroll to position [123, 0]
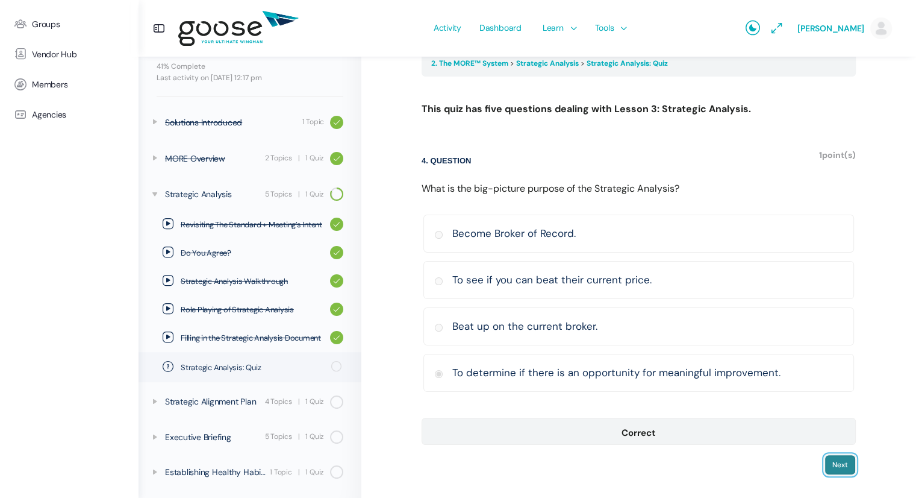
click at [837, 461] on input "Next" at bounding box center [840, 464] width 31 height 20
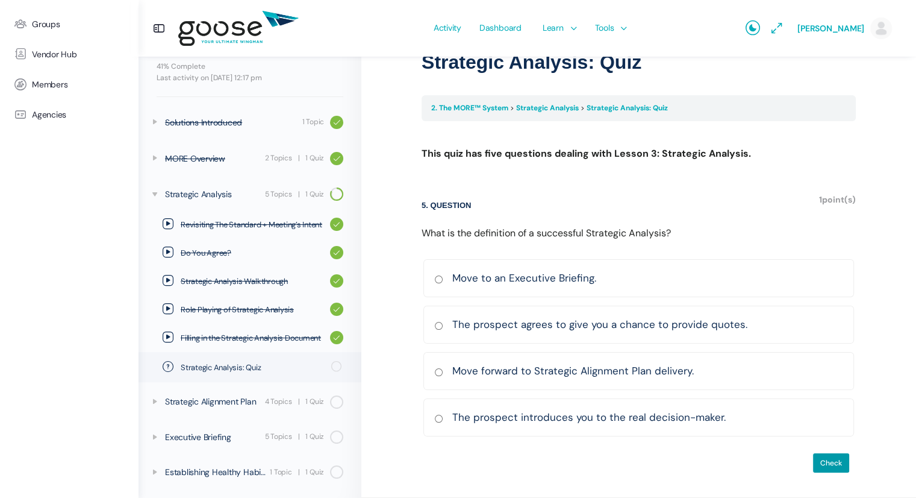
scroll to position [77, 0]
click at [437, 372] on input "Move forward to Strategic Alignment Plan delivery. Correct Incorrect Correct an…" at bounding box center [438, 373] width 9 height 8
radio input "true"
click at [825, 457] on input "Check" at bounding box center [831, 464] width 37 height 20
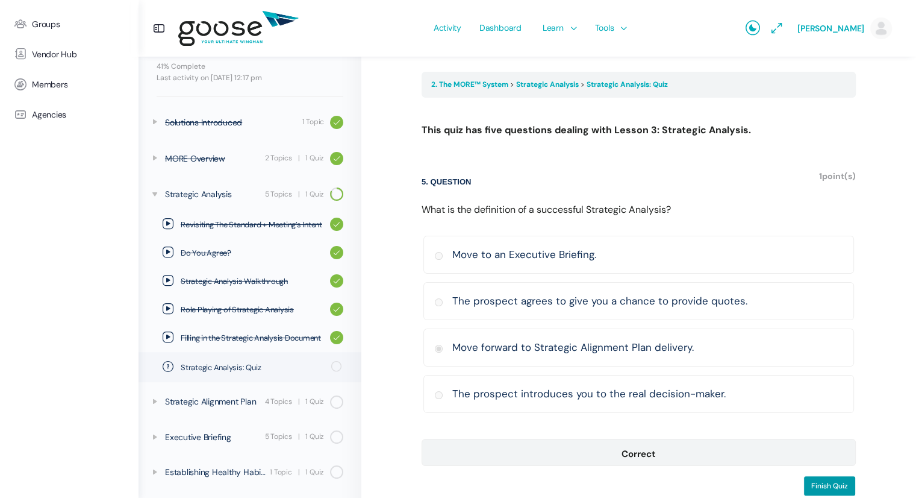
scroll to position [123, 0]
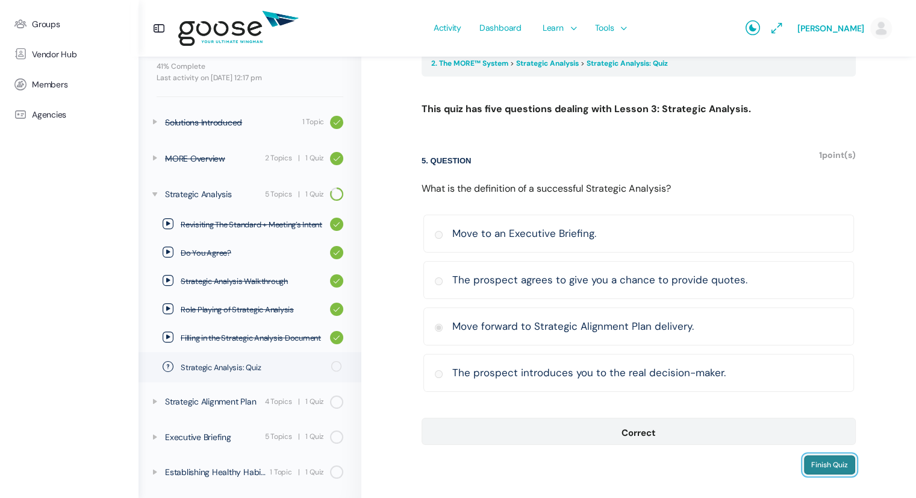
click at [817, 464] on input "Finish Quiz" at bounding box center [830, 464] width 52 height 20
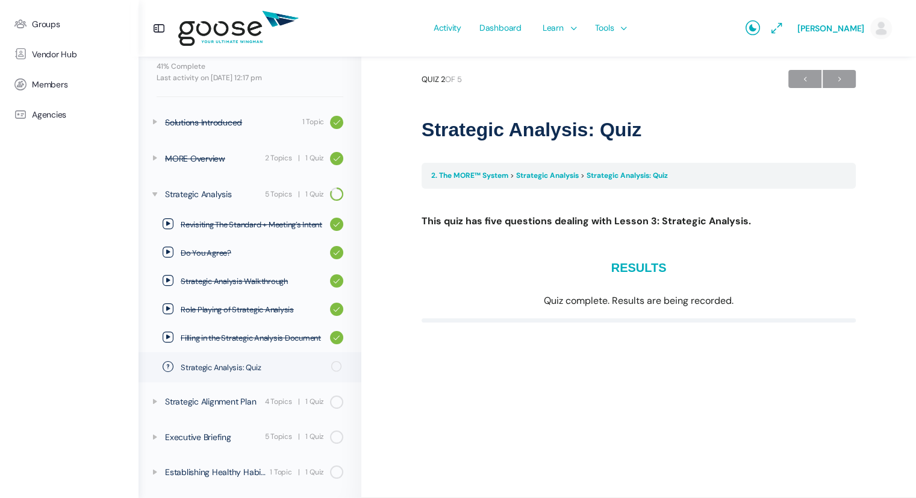
scroll to position [10, 0]
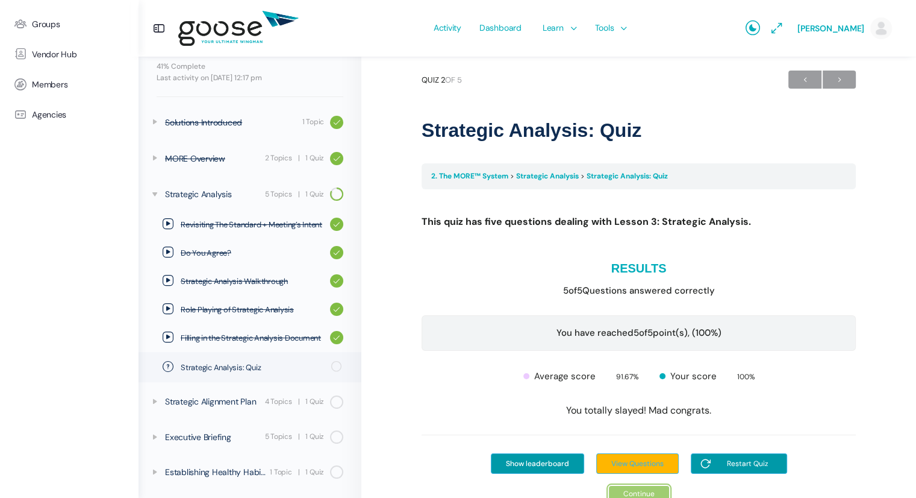
click at [638, 487] on link "Continue" at bounding box center [639, 494] width 60 height 16
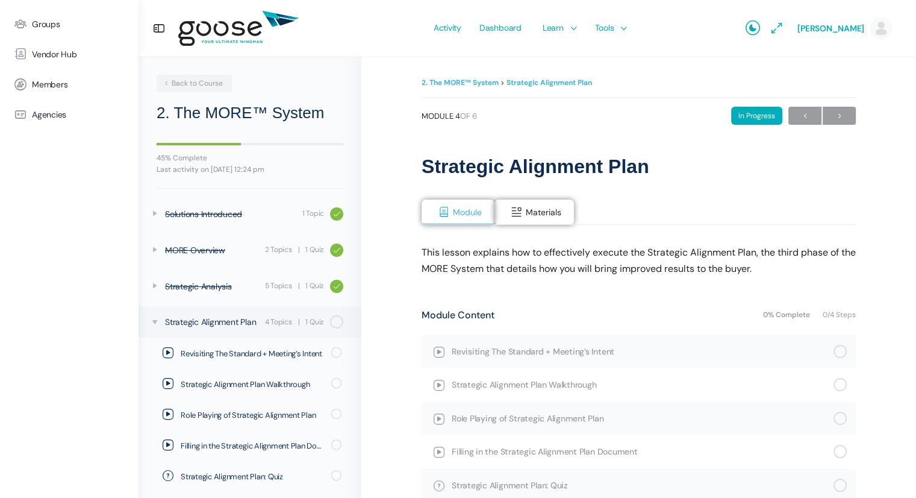
scroll to position [71, 0]
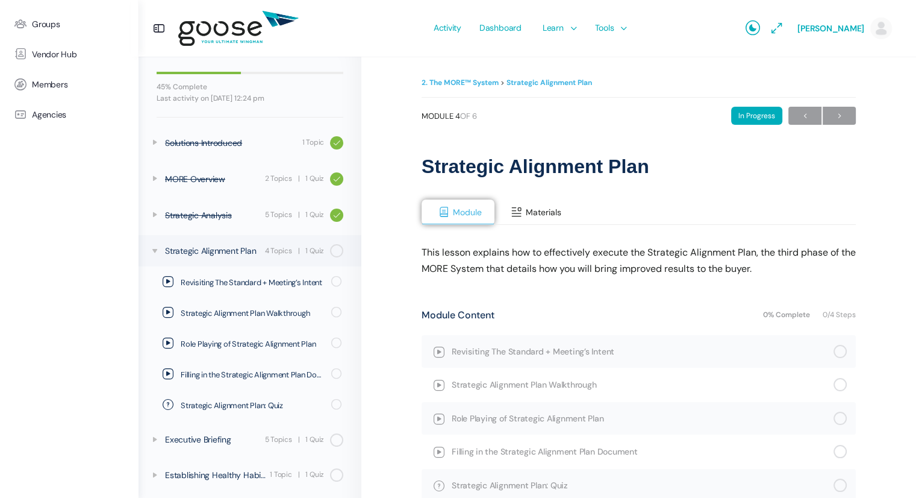
click at [528, 214] on span "Materials" at bounding box center [544, 212] width 36 height 11
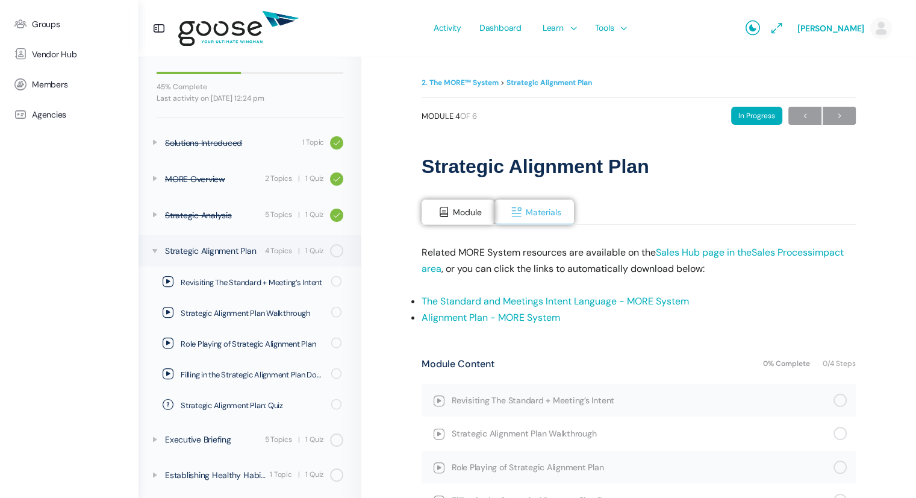
click at [499, 302] on link "The Standard and Meetings Intent Language - MORE System" at bounding box center [555, 301] width 267 height 13
click at [474, 313] on link "Alignment Plan - MORE System" at bounding box center [491, 317] width 139 height 13
click at [284, 286] on span "Revisiting The Standard + Meeting’s Intent" at bounding box center [252, 283] width 143 height 12
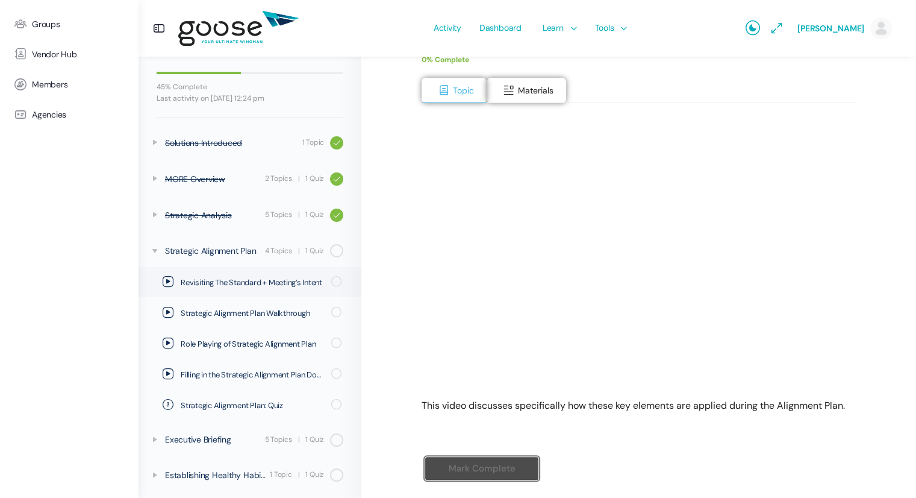
scroll to position [169, 0]
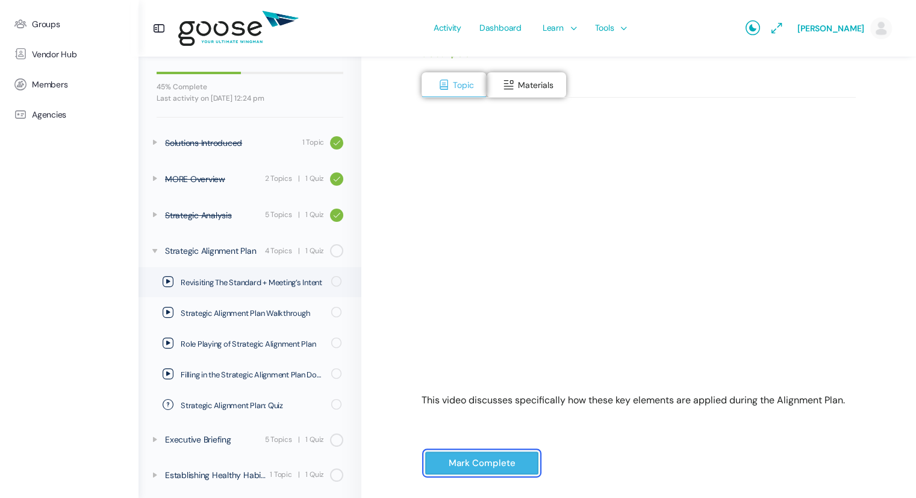
click at [480, 463] on input "Mark Complete" at bounding box center [482, 463] width 114 height 25
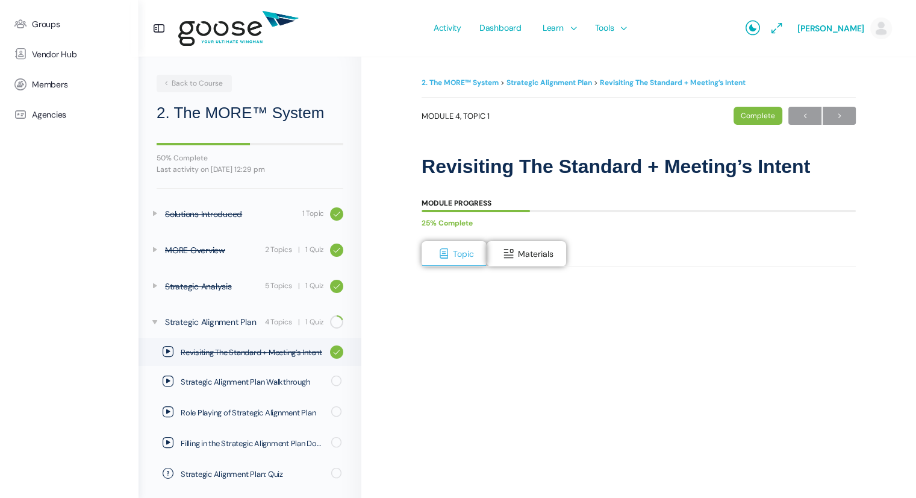
scroll to position [70, 0]
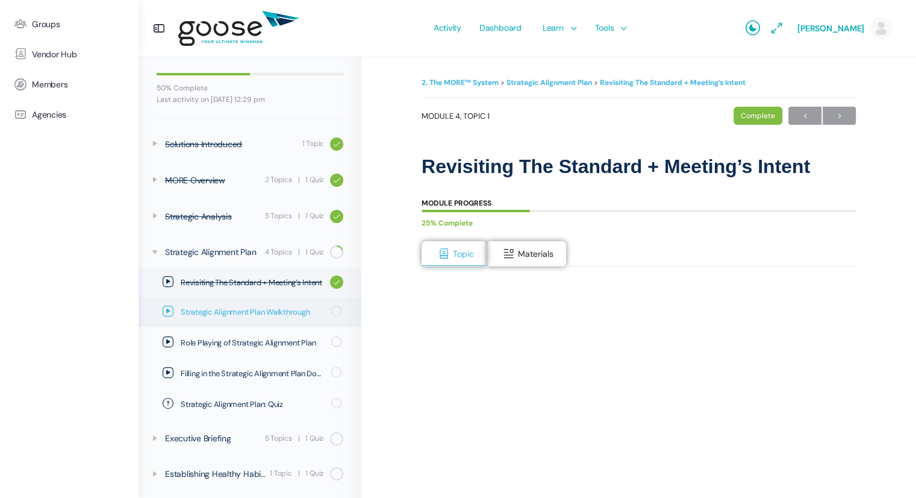
click at [266, 310] on span "Strategic Alignment Plan Walkthrough" at bounding box center [252, 312] width 143 height 12
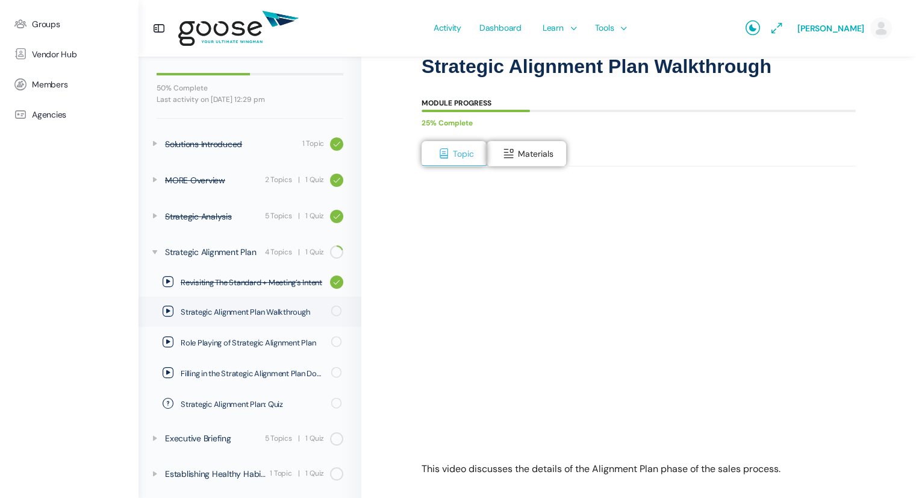
scroll to position [120, 0]
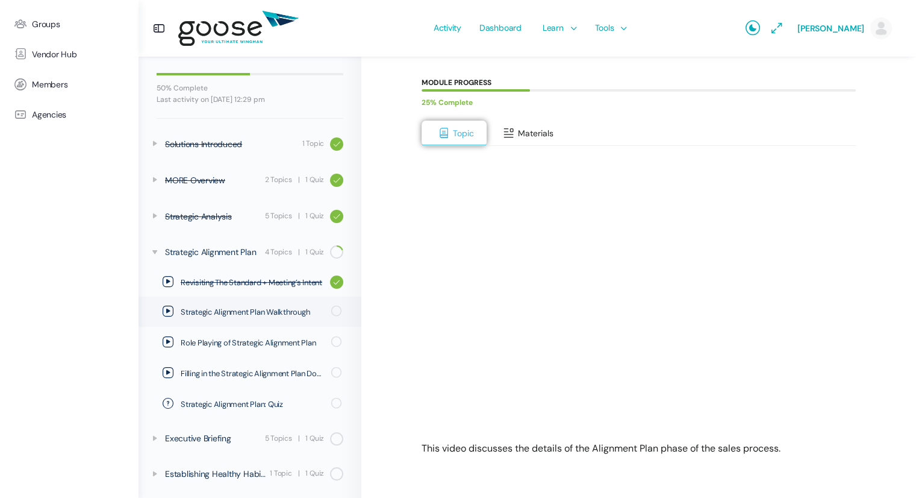
click at [518, 130] on span "Materials" at bounding box center [536, 133] width 36 height 11
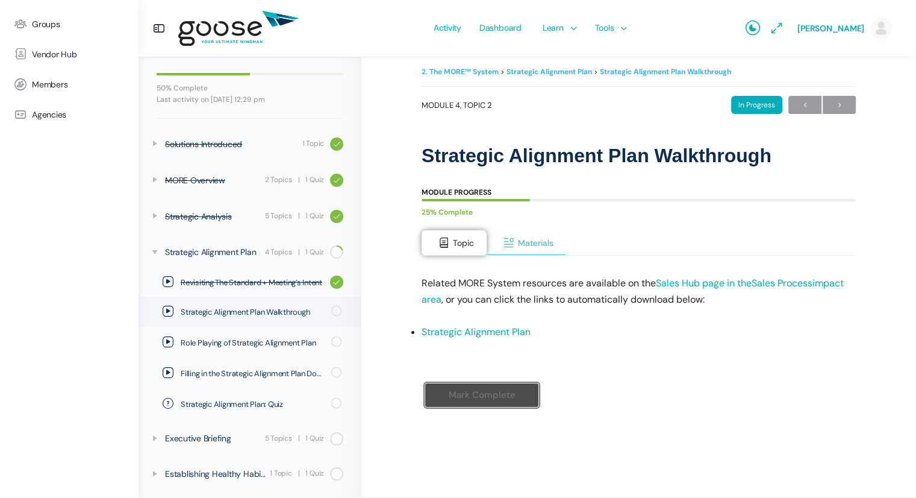
scroll to position [10, 0]
click at [475, 330] on link "Strategic Alignment Plan" at bounding box center [476, 332] width 109 height 13
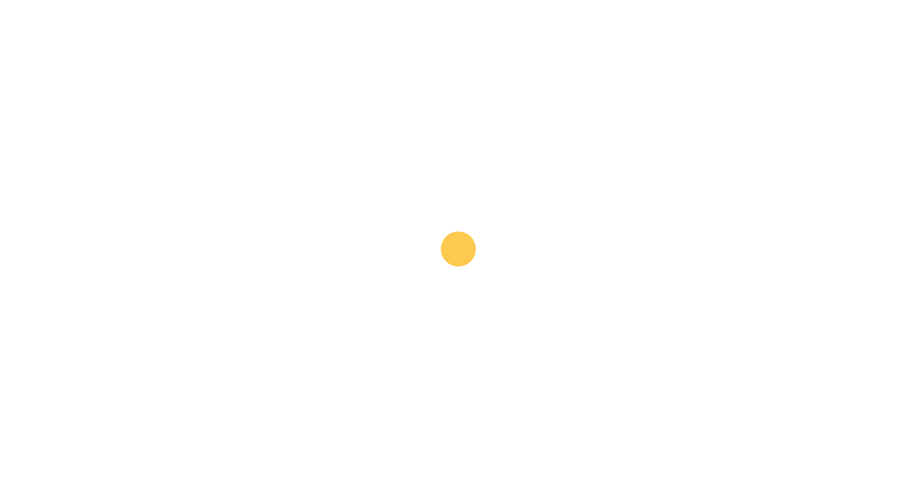
drag, startPoint x: 870, startPoint y: 0, endPoint x: 551, endPoint y: 42, distance: 322.0
click at [551, 42] on e-page-transition at bounding box center [458, 249] width 916 height 498
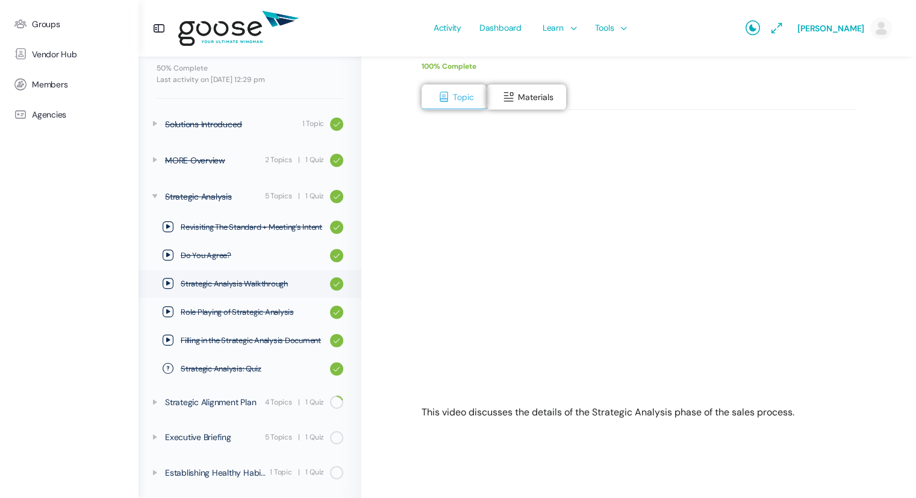
scroll to position [158, 0]
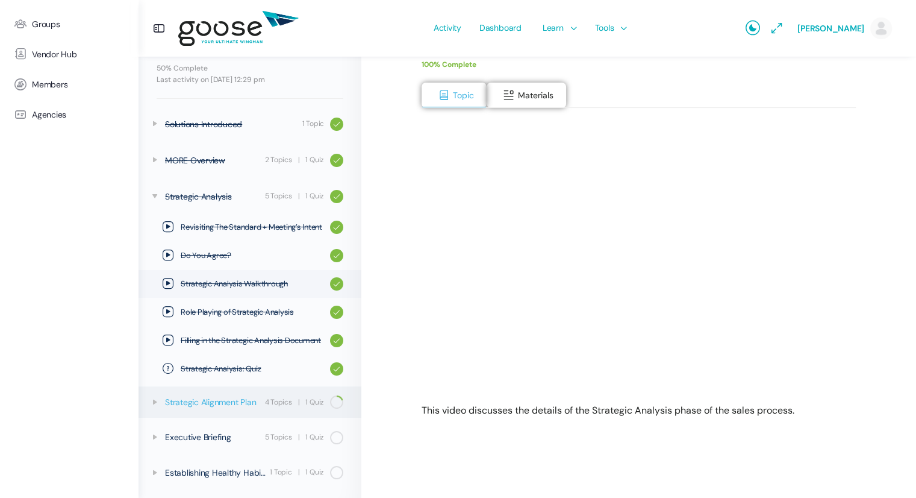
click at [225, 404] on div "Strategic Alignment Plan" at bounding box center [213, 401] width 96 height 13
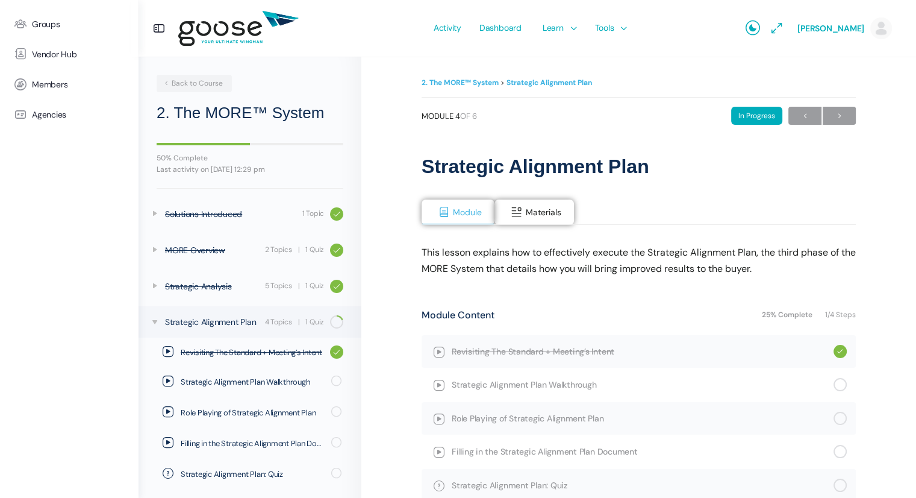
scroll to position [70, 0]
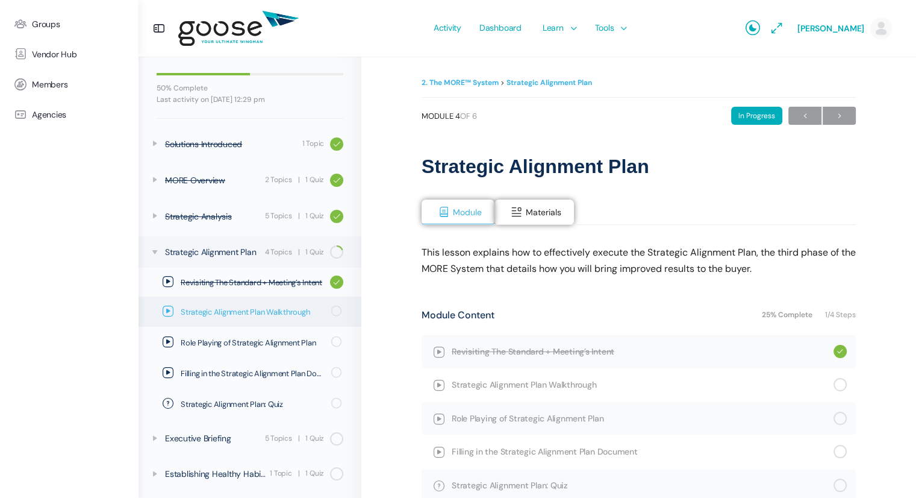
click at [245, 316] on span "Strategic Alignment Plan Walkthrough" at bounding box center [252, 312] width 143 height 12
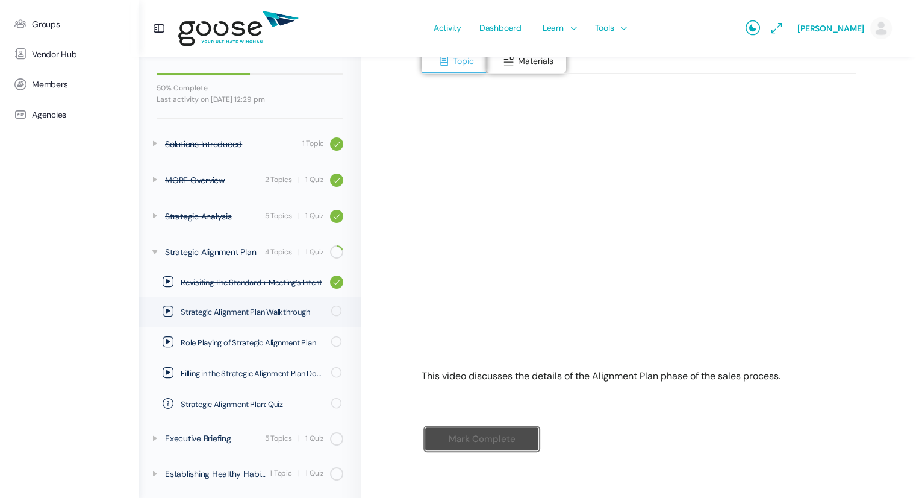
scroll to position [202, 0]
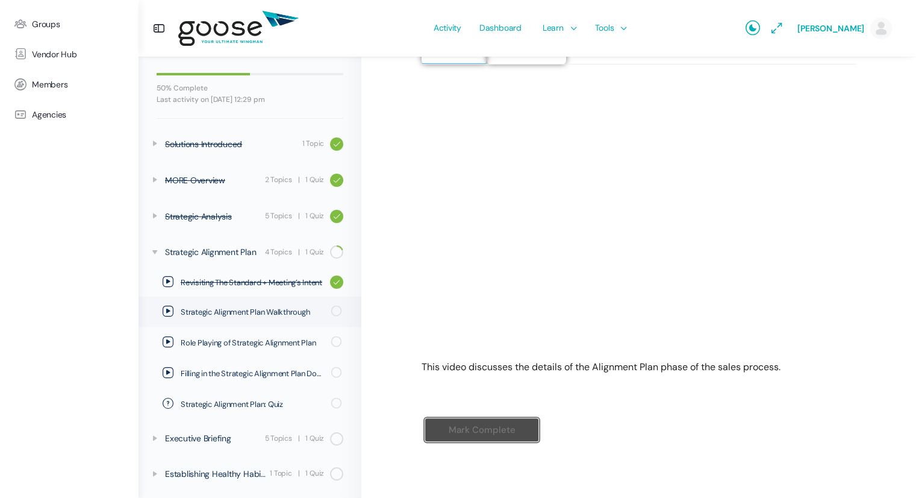
click at [877, 231] on div "2. The MORE™ System Strategic Alignment Plan Strategic Alignment Plan Walkthrou…" at bounding box center [638, 176] width 555 height 643
click at [472, 432] on input "Mark Complete" at bounding box center [482, 429] width 114 height 25
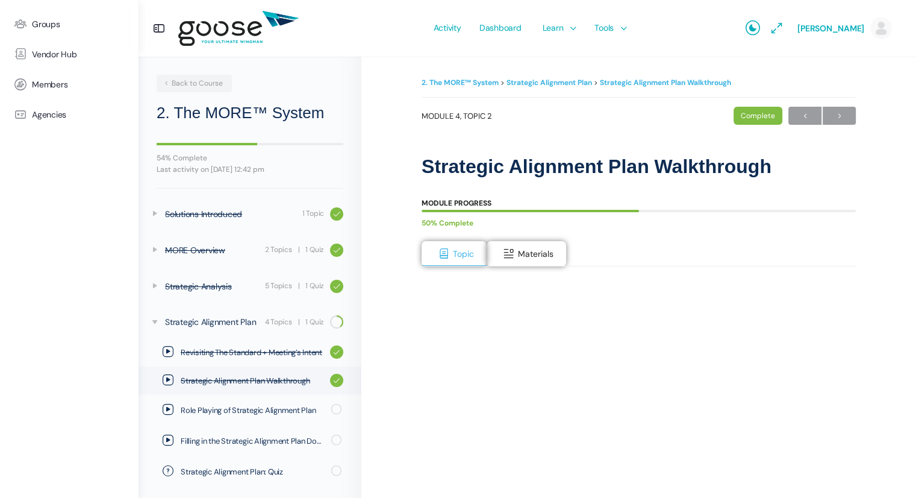
scroll to position [67, 0]
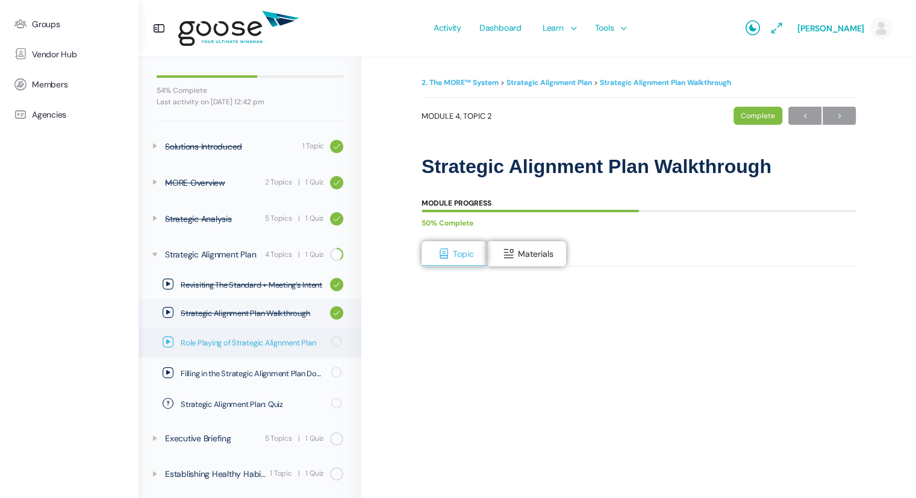
click at [258, 340] on span "Role Playing of Strategic Alignment Plan" at bounding box center [252, 343] width 143 height 12
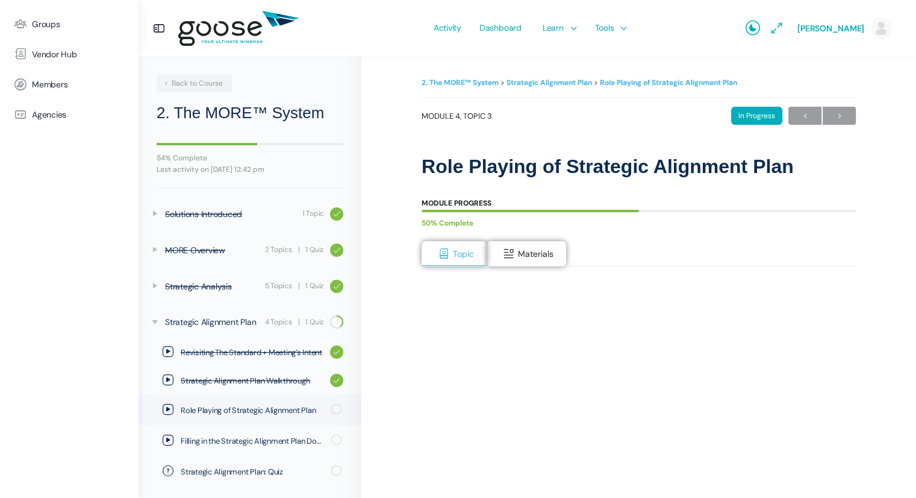
scroll to position [67, 0]
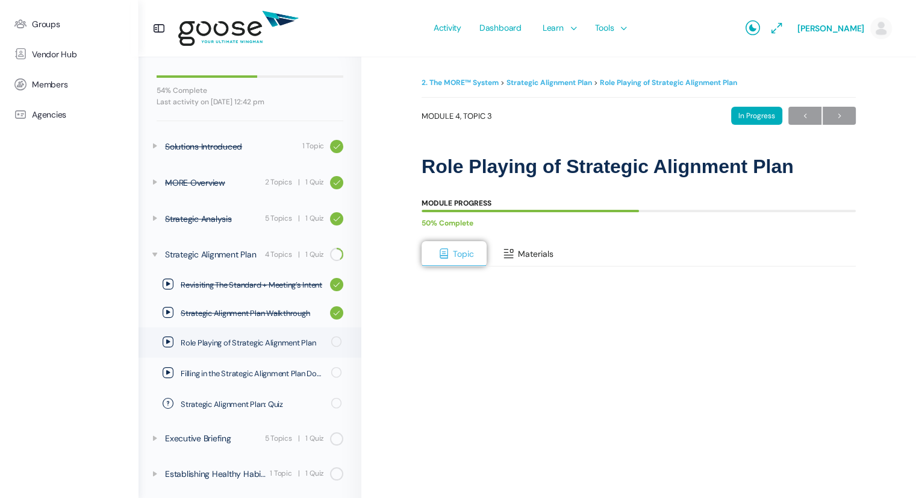
click at [524, 256] on span "Materials" at bounding box center [536, 253] width 36 height 11
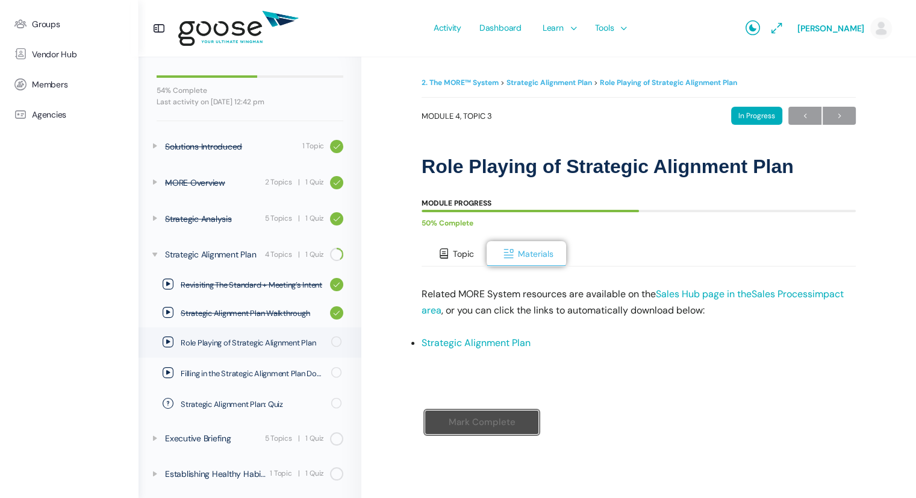
click at [441, 250] on span at bounding box center [444, 254] width 12 height 12
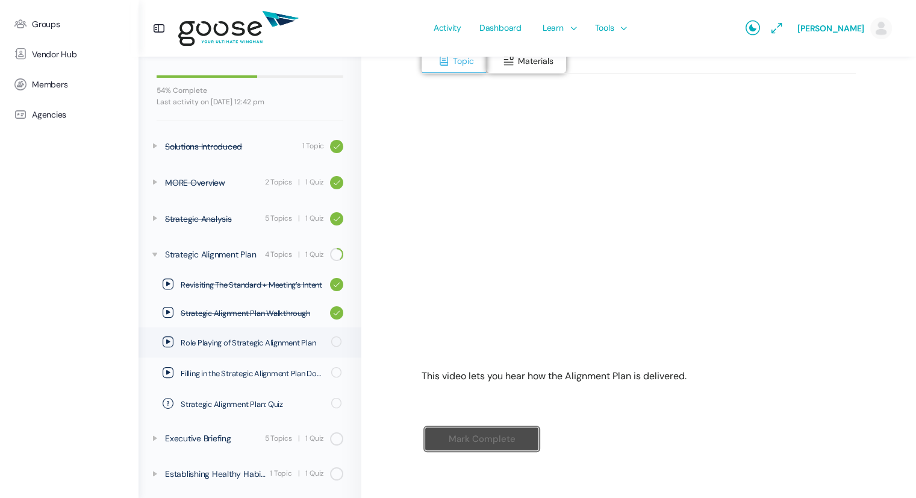
scroll to position [202, 0]
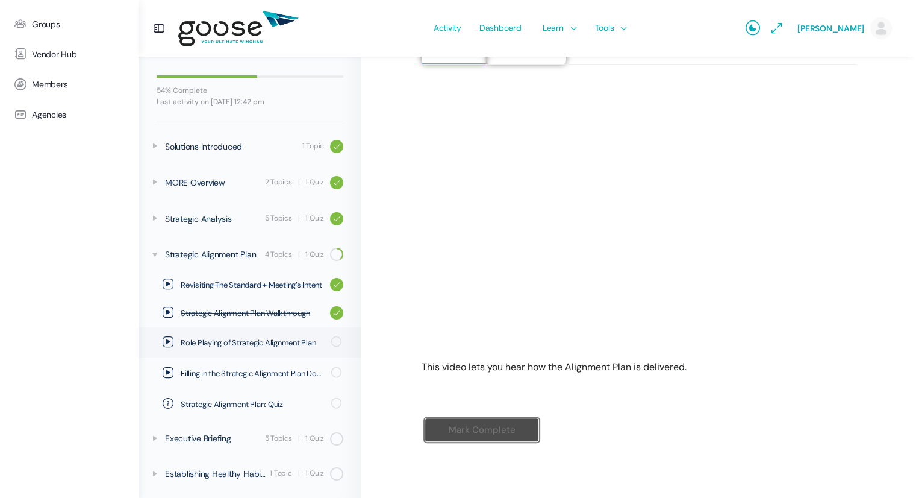
click at [708, 451] on div "Mark Complete" at bounding box center [639, 439] width 434 height 69
click at [499, 427] on input "Mark Complete" at bounding box center [482, 429] width 114 height 25
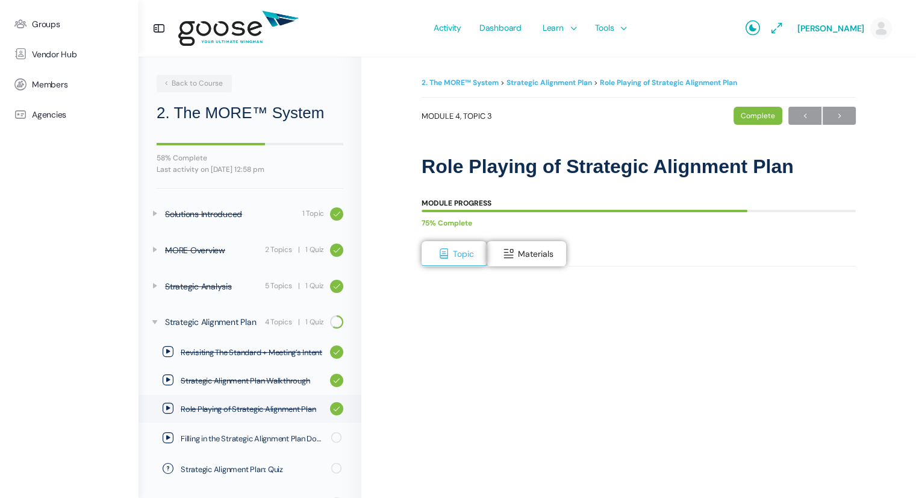
scroll to position [66, 0]
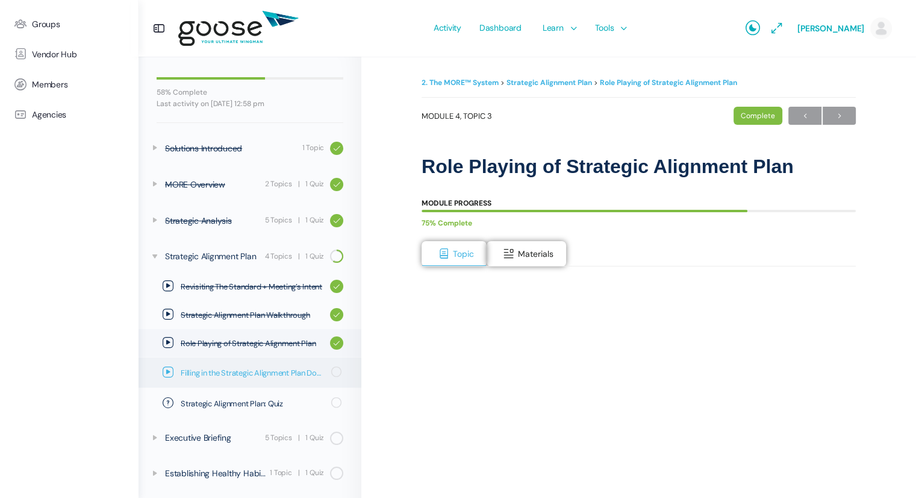
click at [295, 377] on span "Filling in the Strategic Alignment Plan Document" at bounding box center [252, 373] width 143 height 12
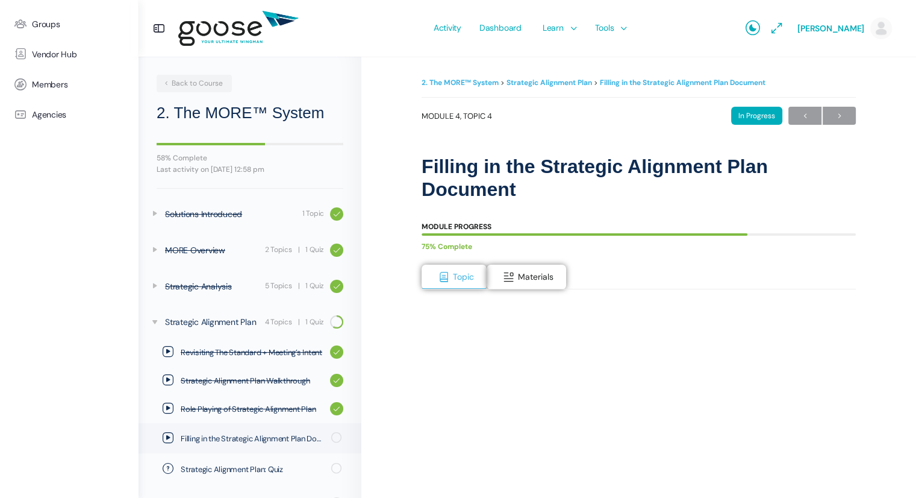
scroll to position [66, 0]
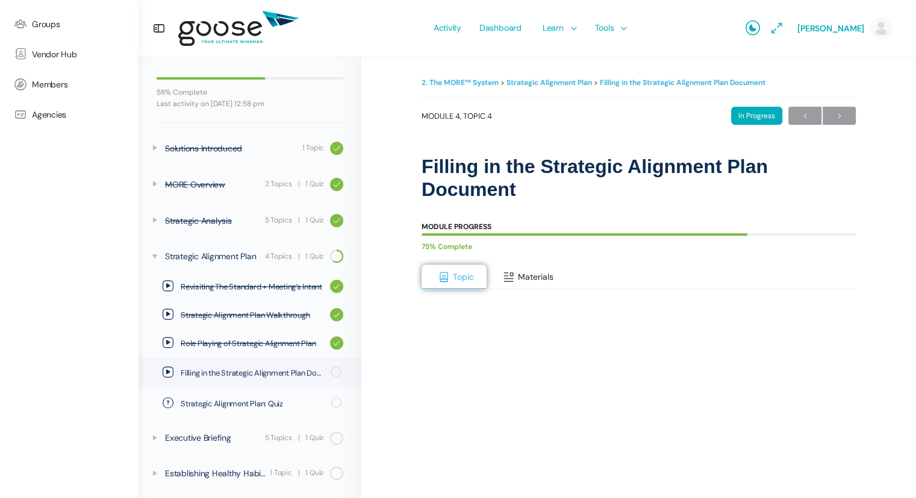
click at [530, 280] on span "Materials" at bounding box center [536, 276] width 36 height 11
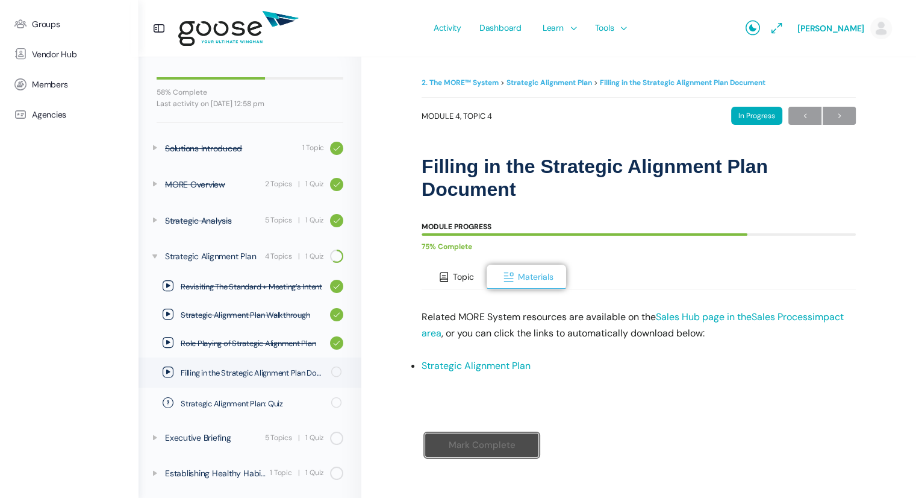
click at [448, 280] on span at bounding box center [444, 277] width 12 height 12
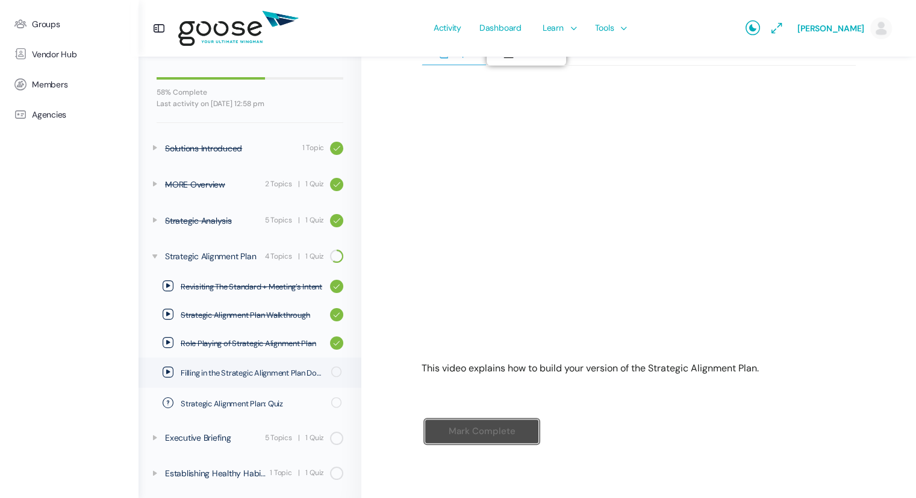
scroll to position [225, 0]
click at [480, 425] on input "Mark Complete" at bounding box center [482, 429] width 114 height 25
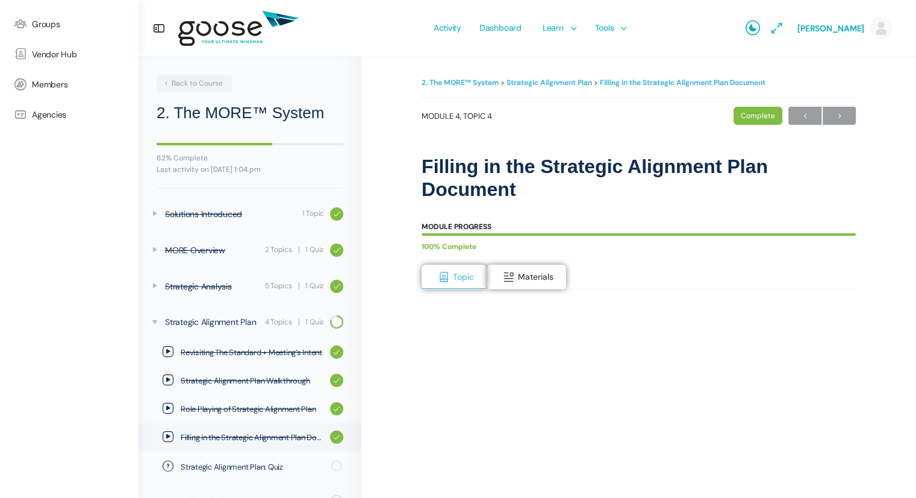
scroll to position [64, 0]
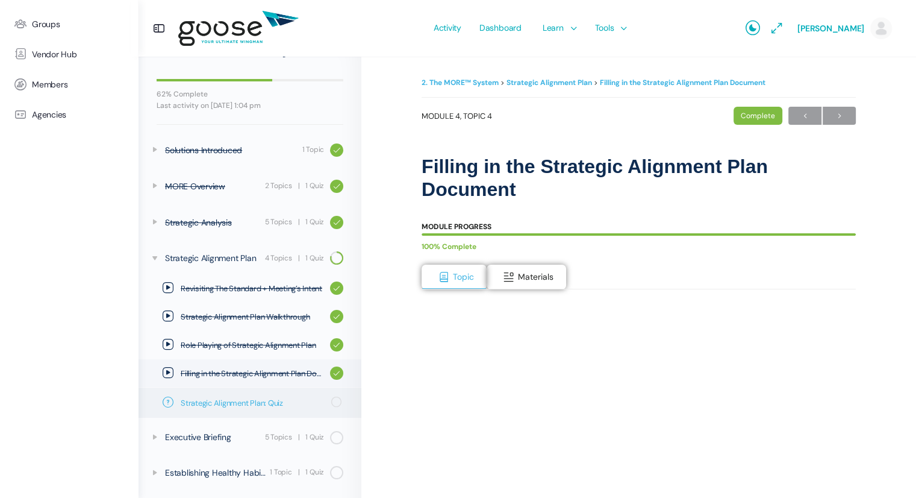
click at [251, 399] on span "Strategic Alignment Plan: Quiz" at bounding box center [252, 403] width 143 height 12
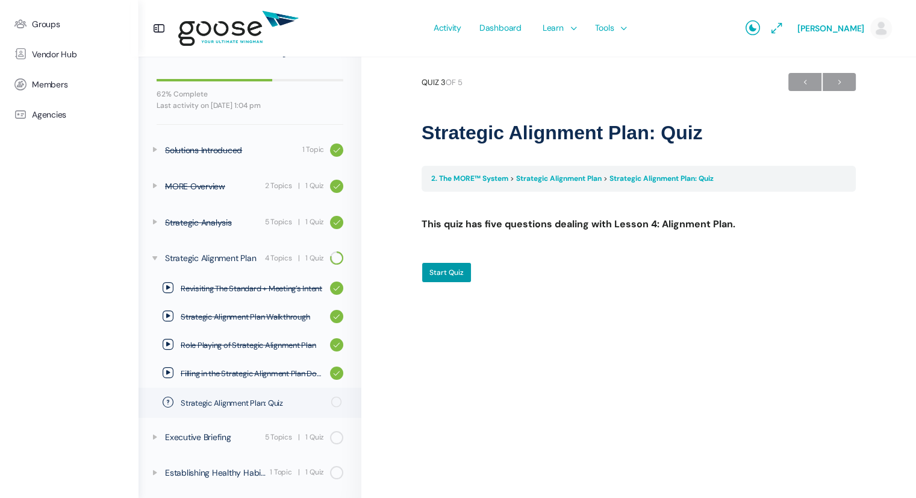
scroll to position [10, 0]
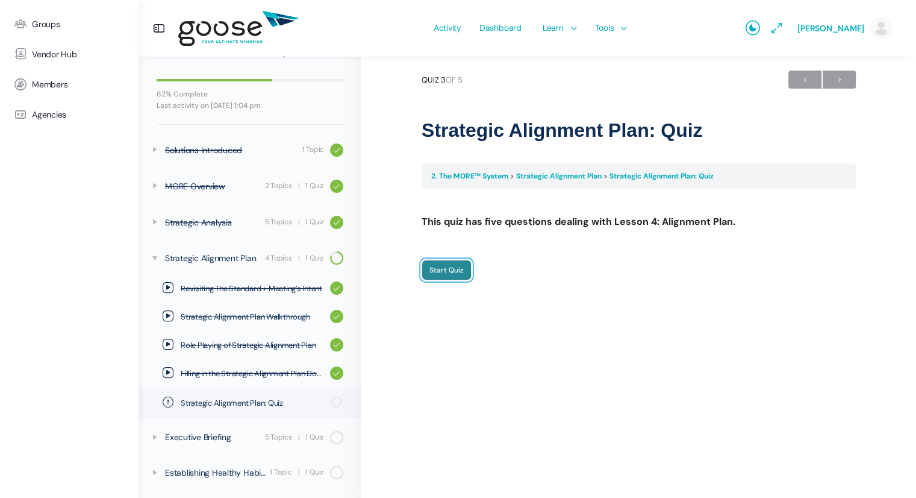
click at [448, 271] on input "Start Quiz" at bounding box center [447, 270] width 50 height 20
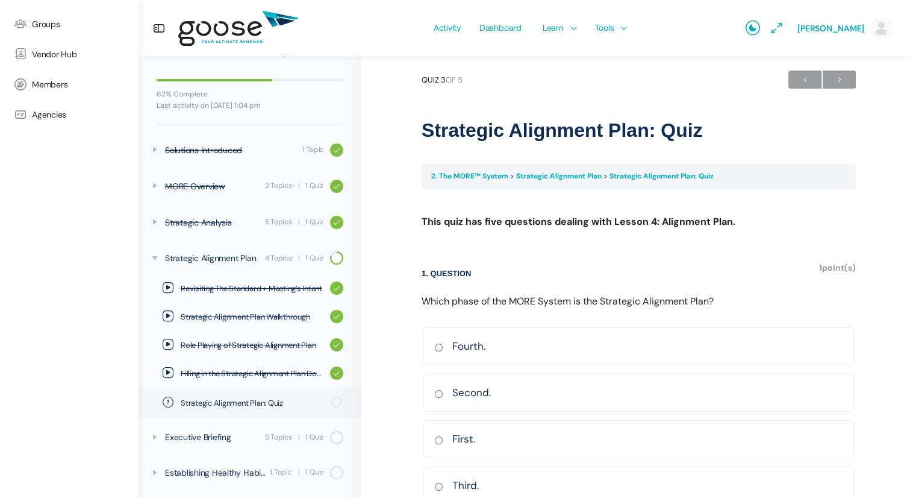
click at [439, 483] on input "Third. Correct Incorrect Correct answer" at bounding box center [438, 487] width 9 height 8
radio input "true"
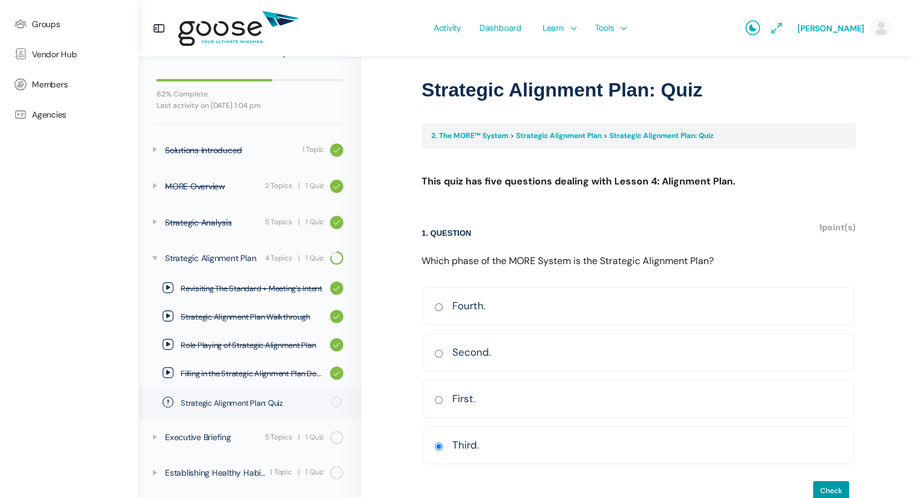
scroll to position [77, 0]
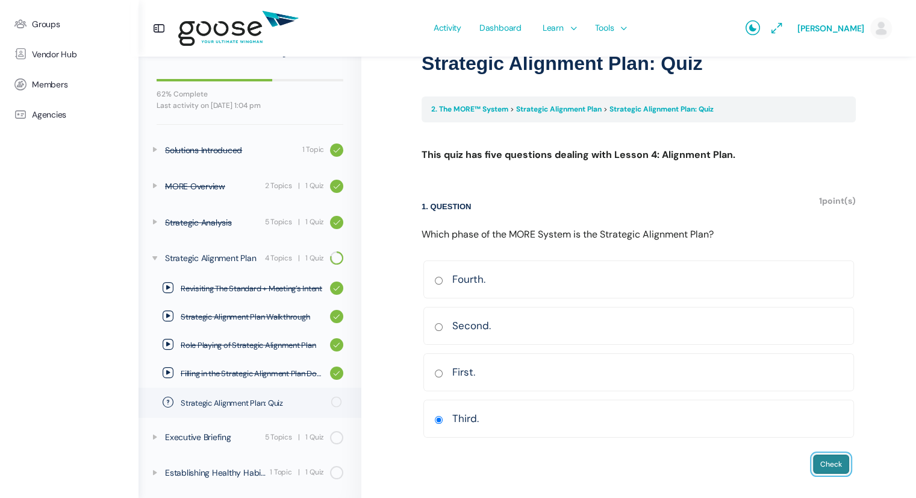
click at [826, 465] on input "Check" at bounding box center [831, 464] width 37 height 20
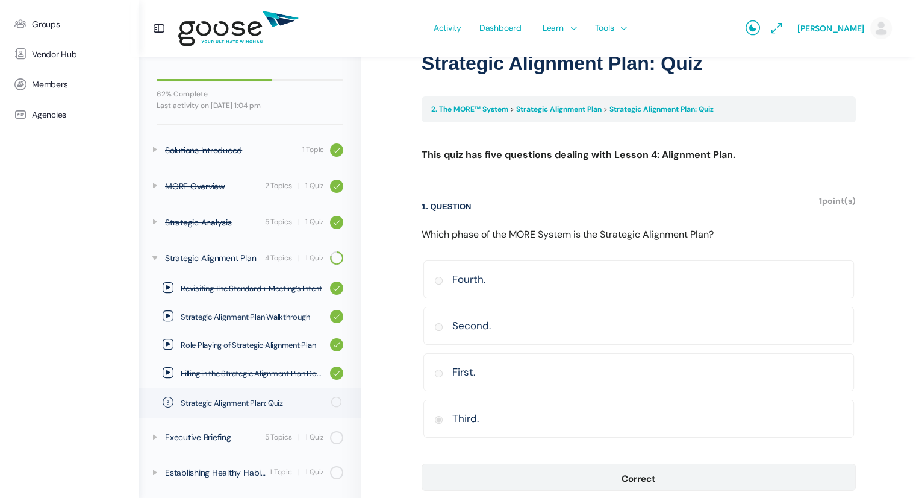
scroll to position [123, 0]
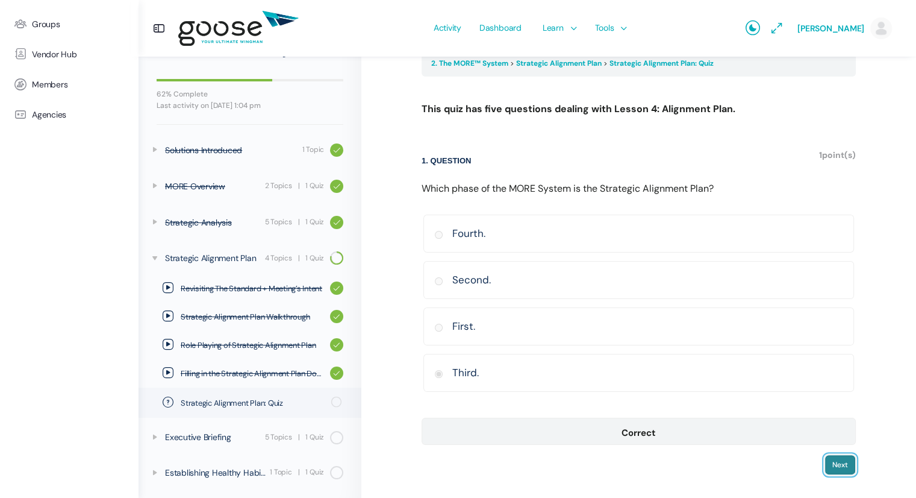
click at [839, 466] on input "Next" at bounding box center [840, 464] width 31 height 20
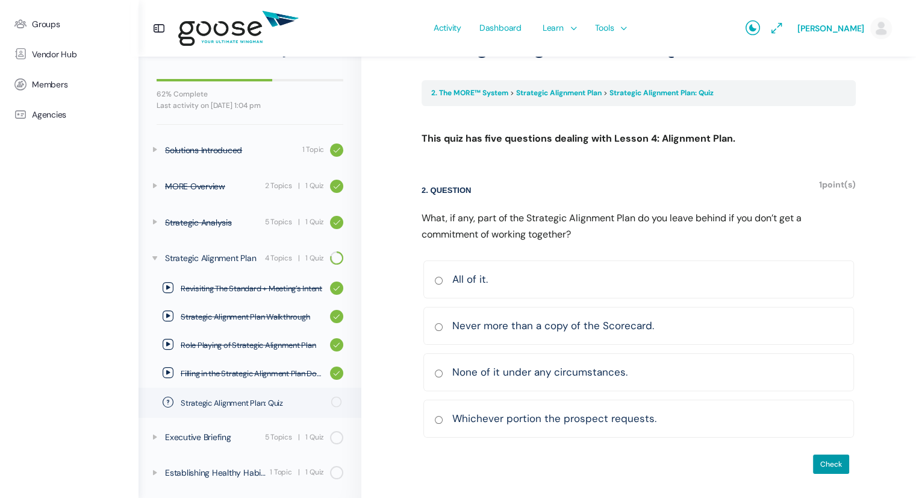
click at [438, 371] on input "None of it under any circumstances. Correct Incorrect Correct answer" at bounding box center [438, 373] width 9 height 8
radio input "true"
click at [437, 324] on input "Never more than a copy of the Scorecard. [GEOGRAPHIC_DATA] Incorrect Correct an…" at bounding box center [438, 327] width 9 height 8
radio input "true"
click at [831, 461] on input "Check" at bounding box center [831, 464] width 37 height 20
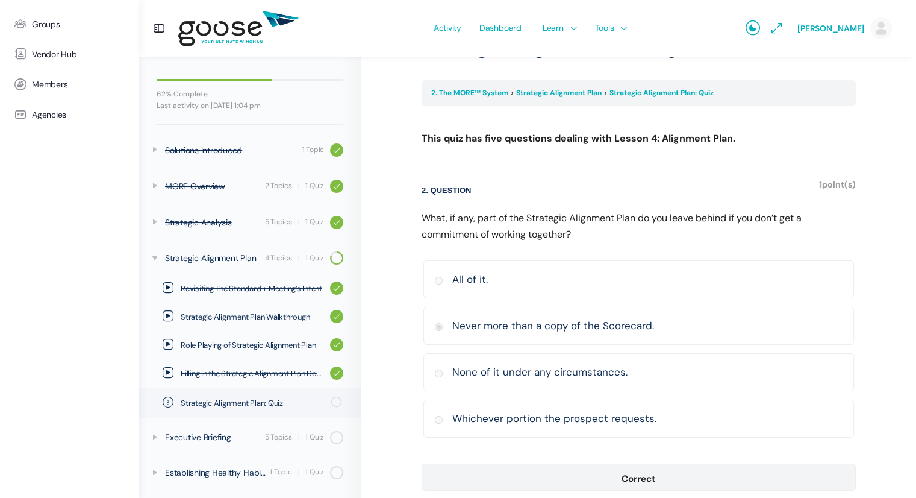
scroll to position [139, 0]
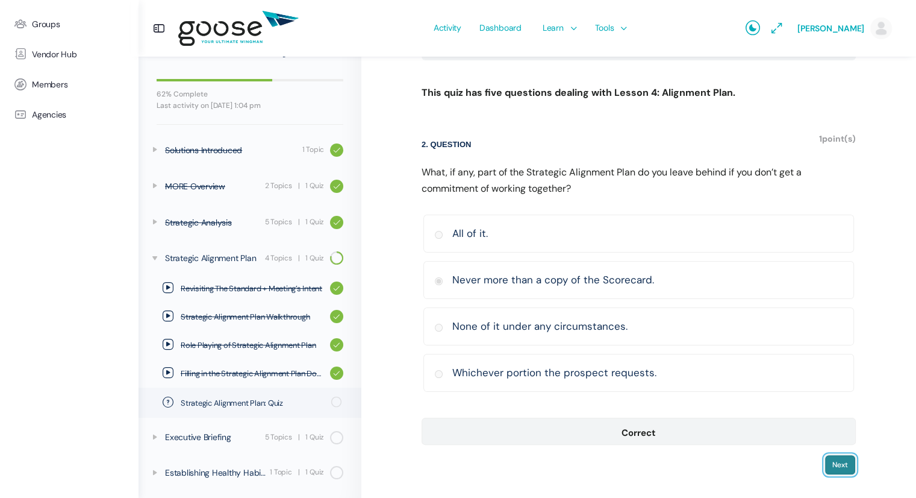
click at [835, 463] on input "Next" at bounding box center [840, 464] width 31 height 20
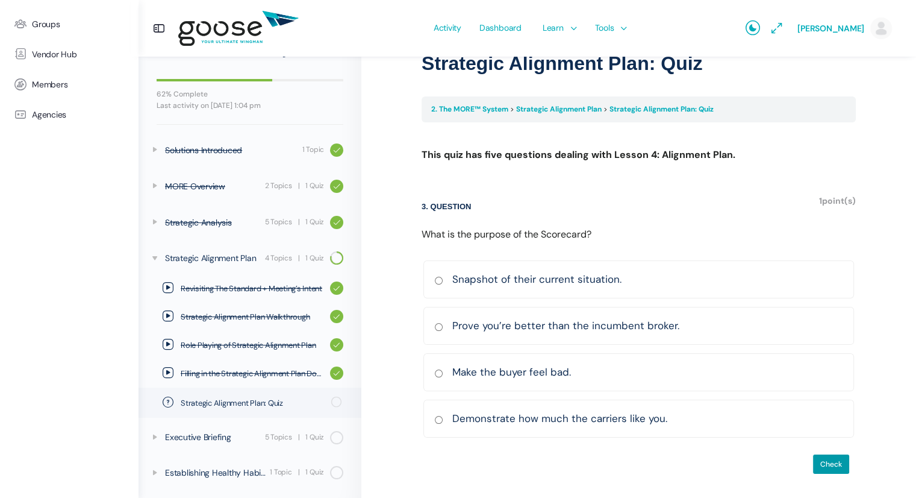
click at [440, 278] on input "Snapshot of their current situation. [GEOGRAPHIC_DATA] Incorrect Correct answer" at bounding box center [438, 281] width 9 height 8
radio input "true"
click at [834, 458] on input "Check" at bounding box center [831, 464] width 37 height 20
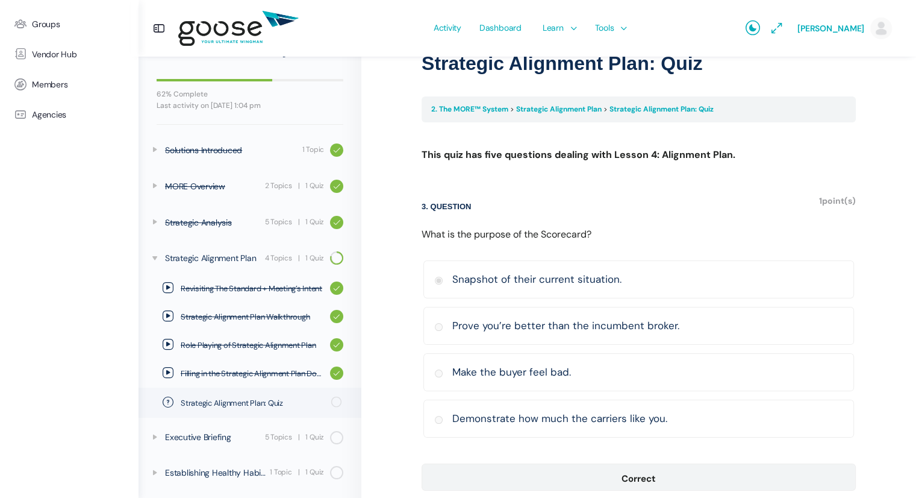
scroll to position [123, 0]
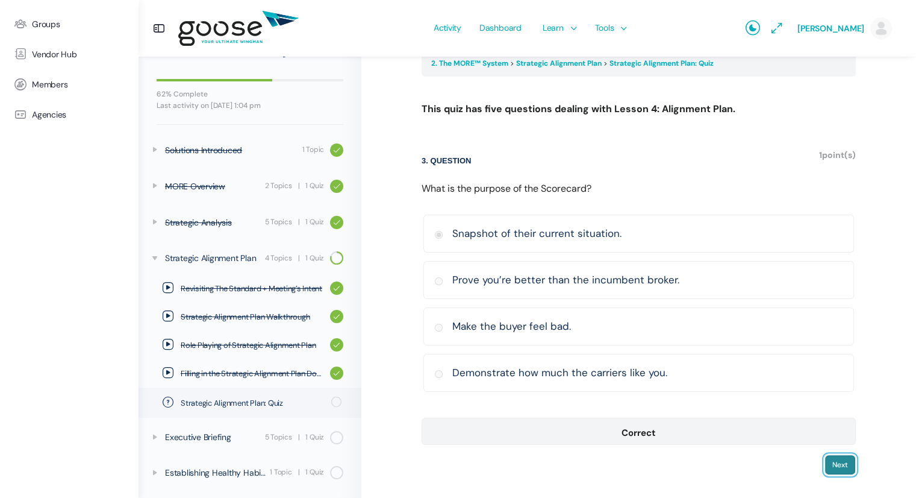
click at [834, 463] on input "Next" at bounding box center [840, 464] width 31 height 20
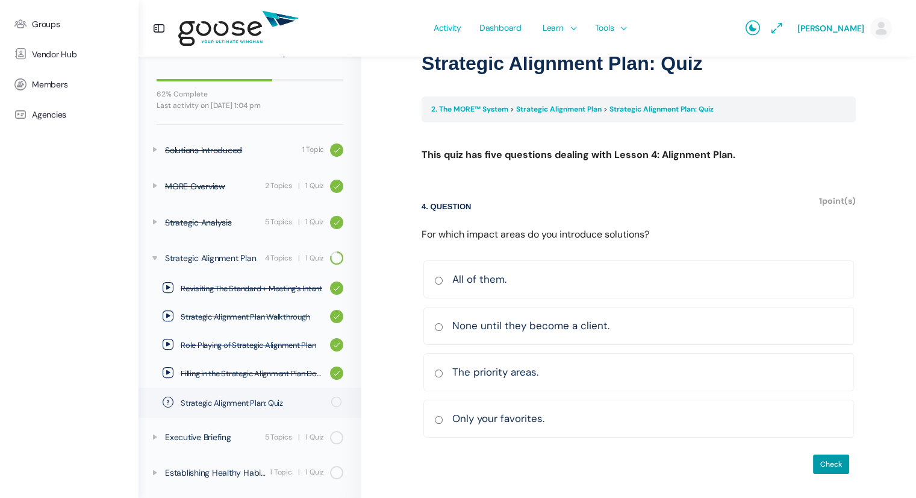
click at [436, 326] on input "None until they become a client. Correct Incorrect Correct answer" at bounding box center [438, 327] width 9 height 8
radio input "true"
click at [825, 458] on input "Check" at bounding box center [831, 464] width 37 height 20
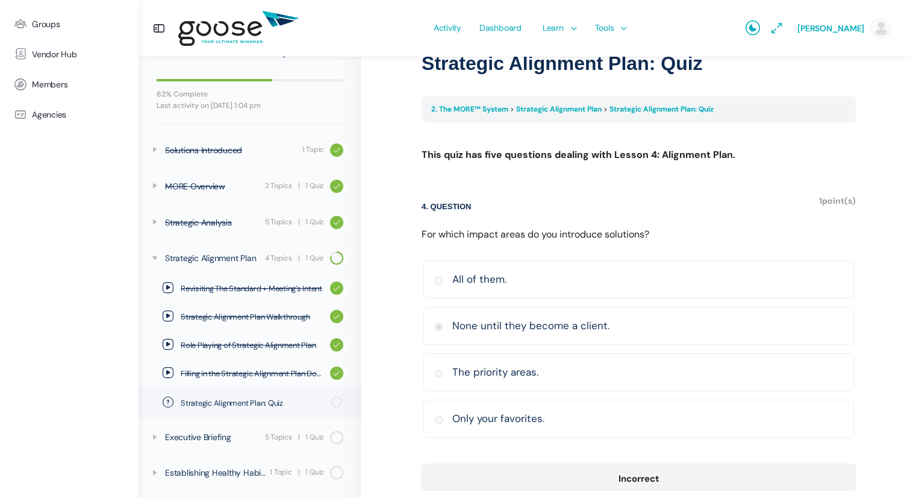
scroll to position [123, 0]
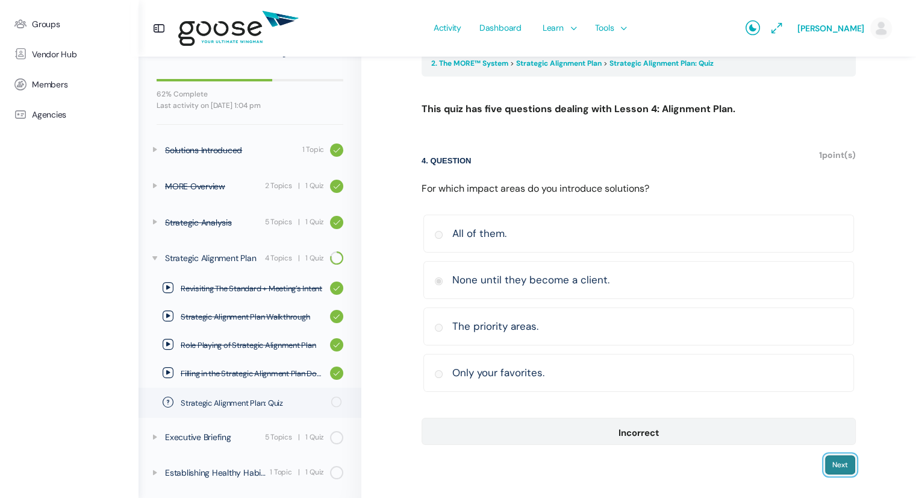
click at [840, 462] on input "Next" at bounding box center [840, 464] width 31 height 20
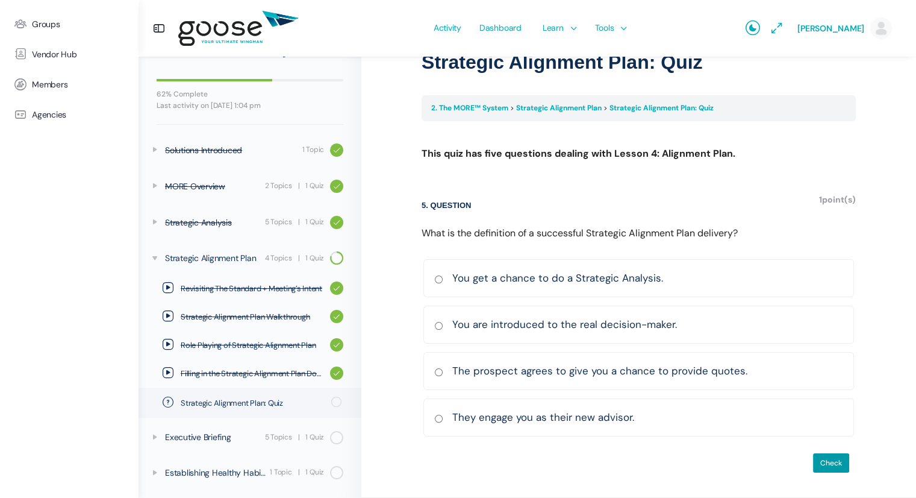
scroll to position [77, 0]
click at [438, 278] on input "You get a chance to do a Strategic Analysis. Correct Incorrect Correct answer" at bounding box center [438, 281] width 9 height 8
radio input "true"
click at [827, 457] on input "Check" at bounding box center [831, 464] width 37 height 20
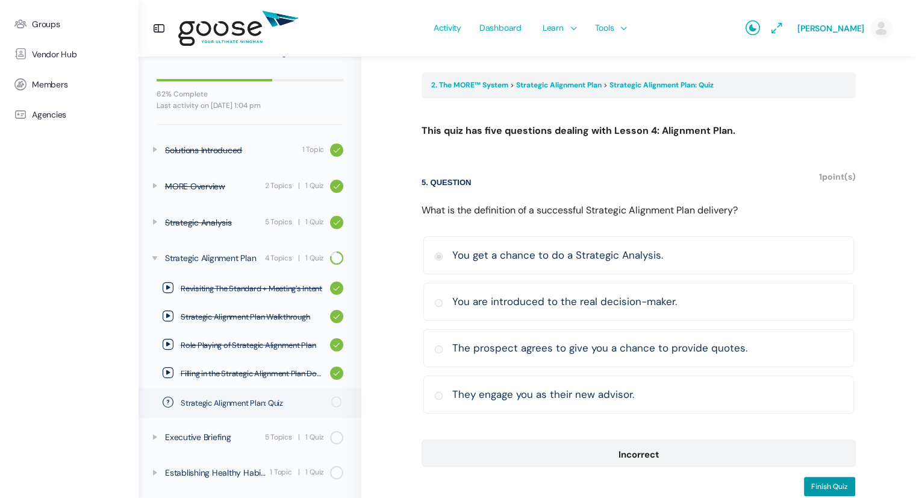
scroll to position [123, 0]
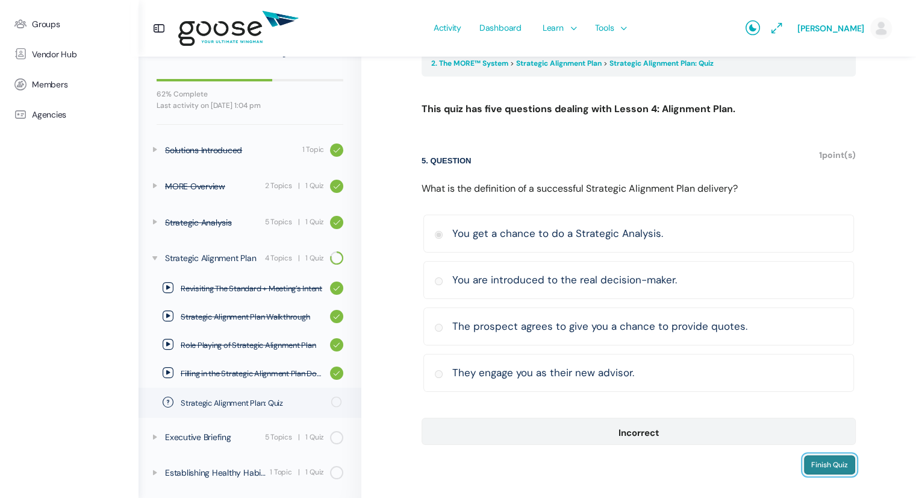
click at [826, 461] on input "Finish Quiz" at bounding box center [830, 464] width 52 height 20
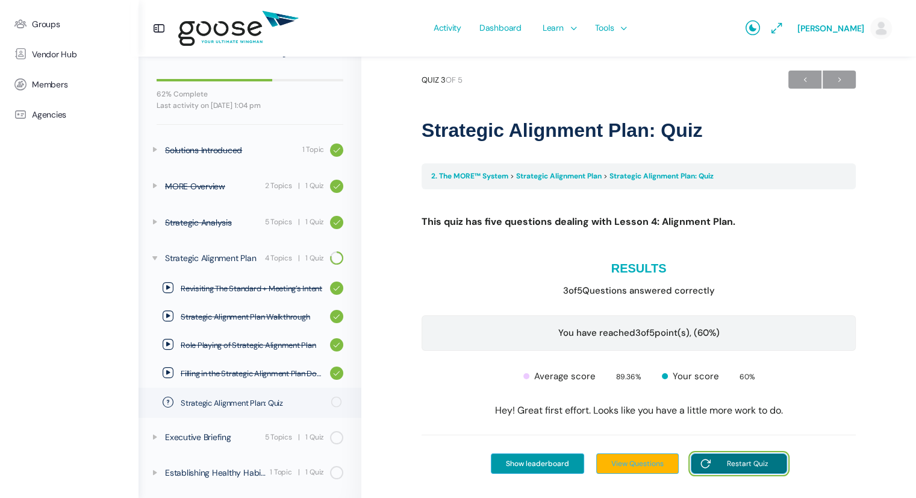
click at [735, 460] on input "Restart Quiz" at bounding box center [739, 463] width 96 height 20
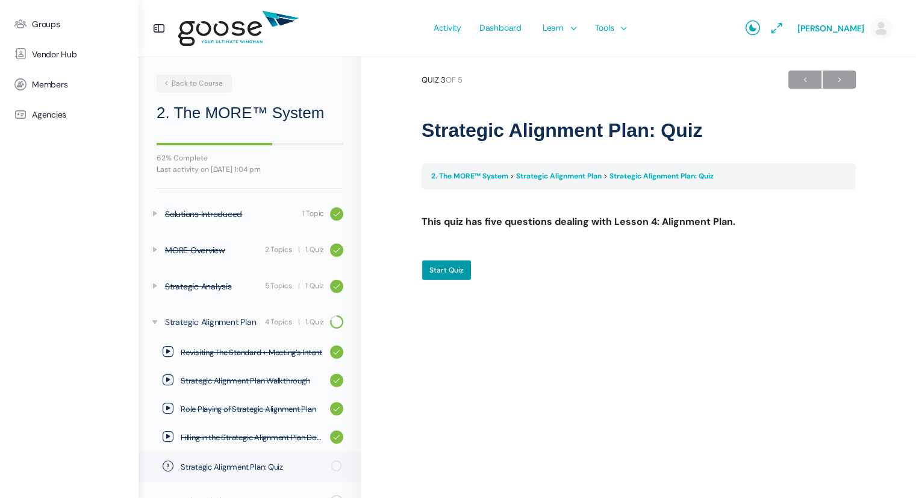
scroll to position [64, 0]
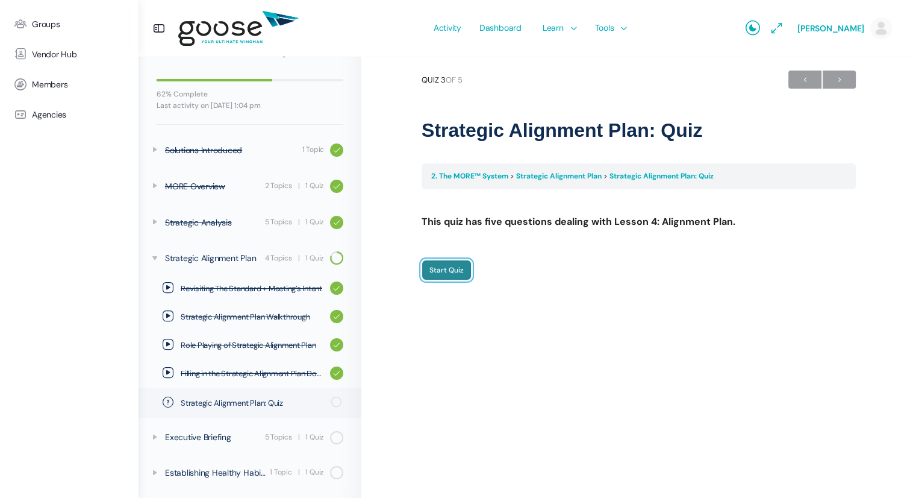
click at [440, 269] on input "Start Quiz" at bounding box center [447, 270] width 50 height 20
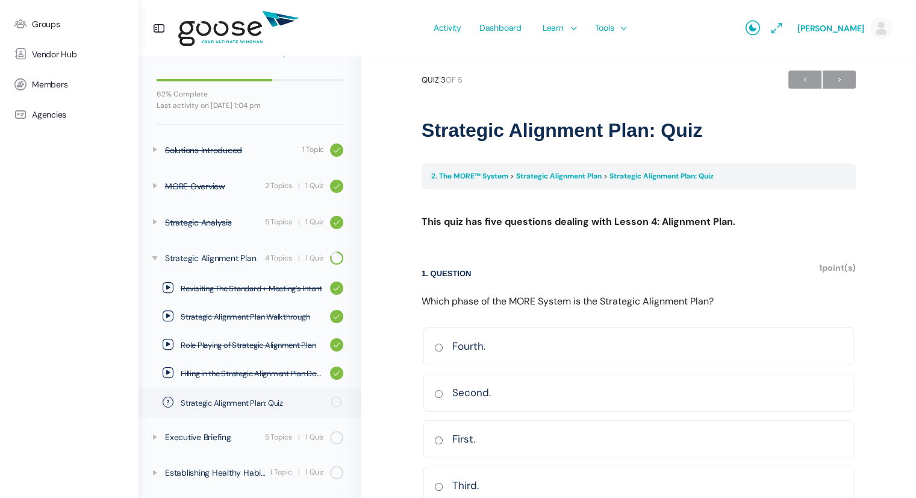
click at [439, 483] on input "Third. Correct Incorrect Correct answer" at bounding box center [438, 487] width 9 height 8
radio input "true"
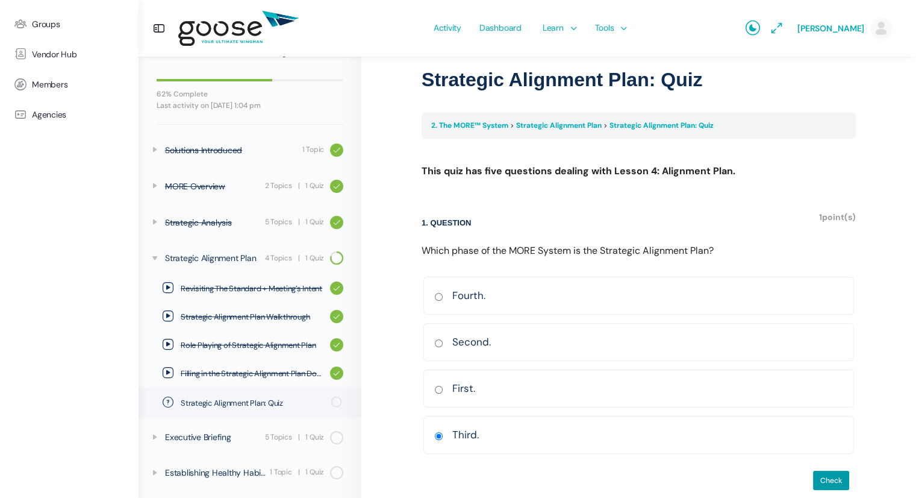
scroll to position [77, 0]
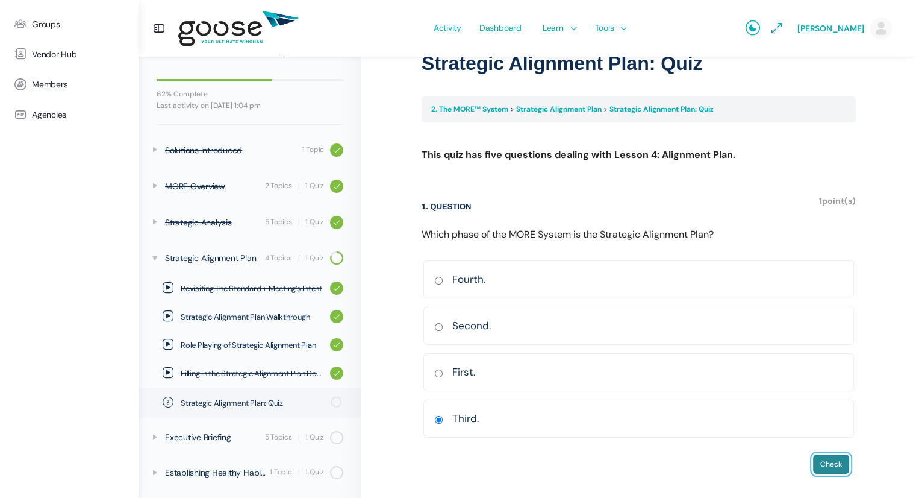
click at [821, 463] on input "Check" at bounding box center [831, 464] width 37 height 20
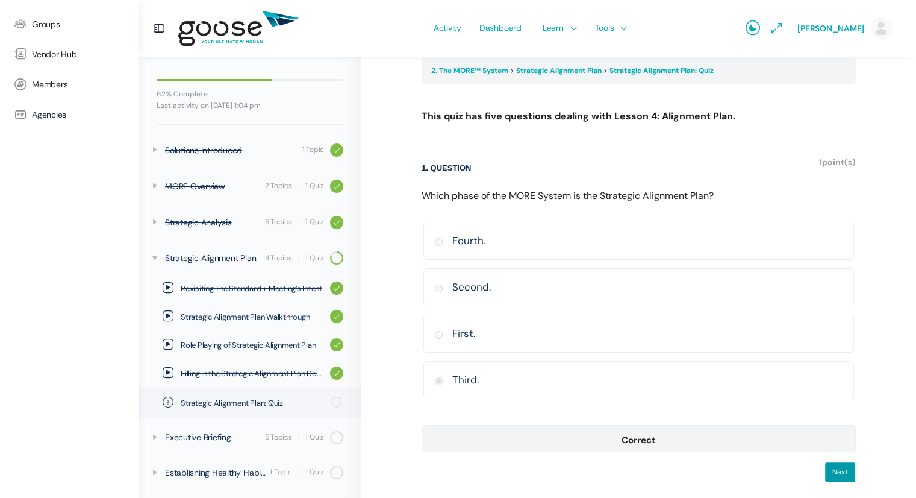
scroll to position [123, 0]
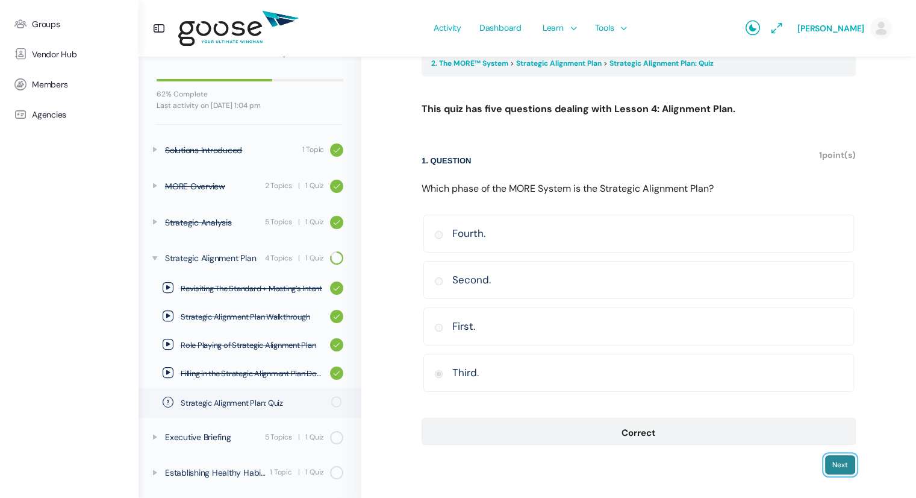
click at [833, 464] on input "Next" at bounding box center [840, 464] width 31 height 20
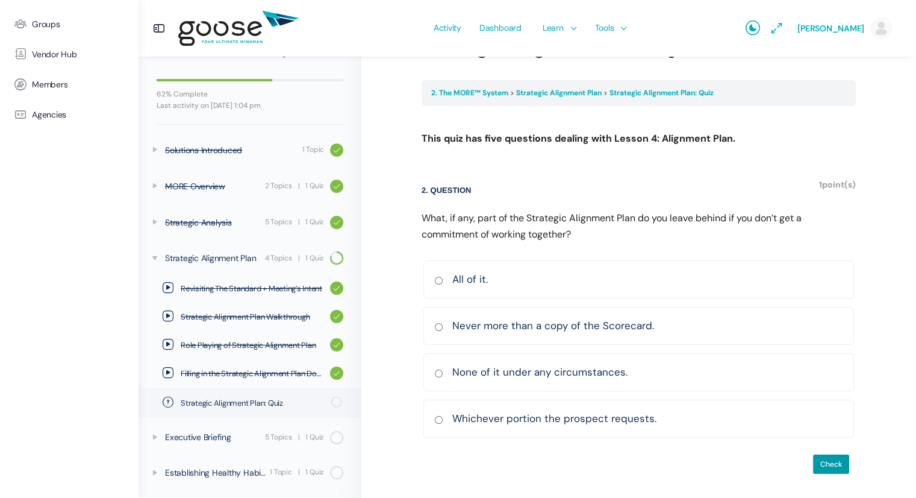
click at [441, 324] on input "Never more than a copy of the Scorecard. Correct Incorrect Correct answer" at bounding box center [438, 327] width 9 height 8
radio input "true"
click at [839, 460] on input "Check" at bounding box center [831, 464] width 37 height 20
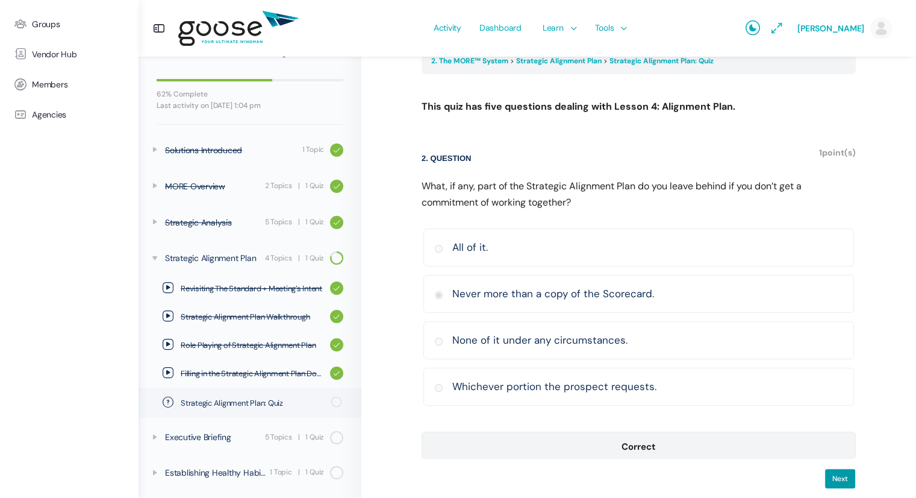
scroll to position [139, 0]
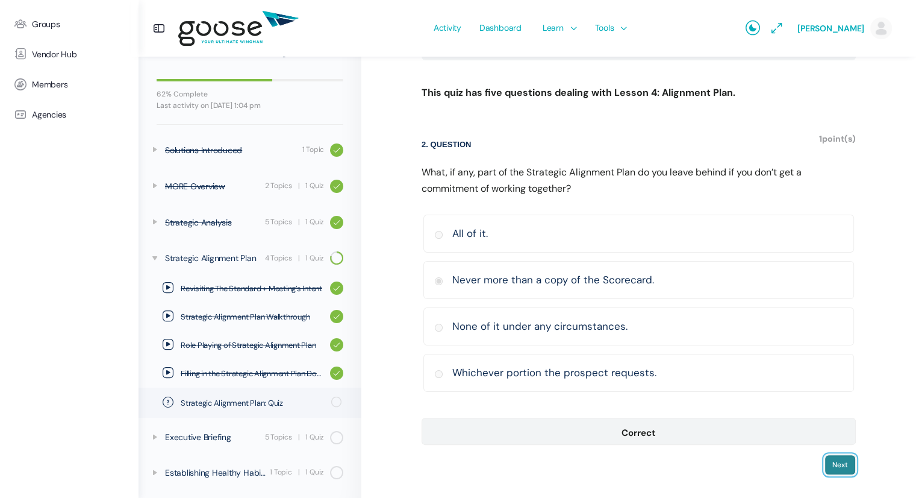
click at [839, 463] on input "Next" at bounding box center [840, 464] width 31 height 20
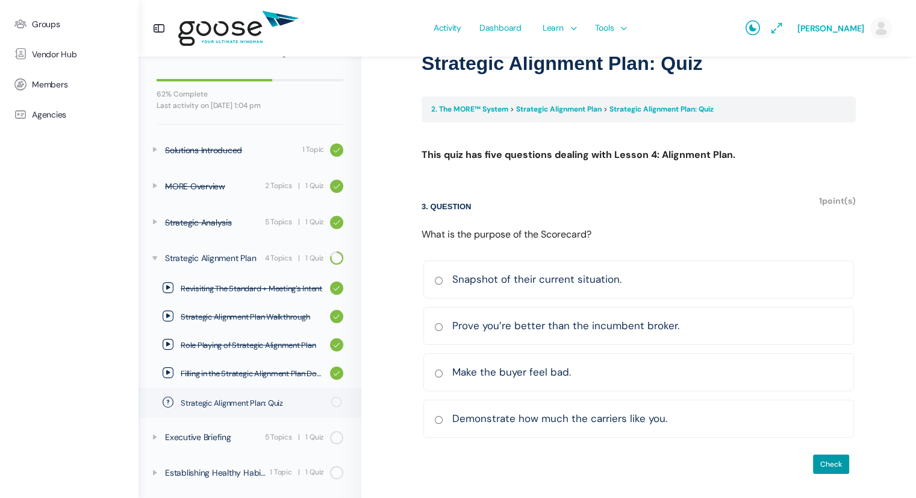
click at [437, 280] on input "Snapshot of their current situation. Correct Incorrect Correct answer" at bounding box center [438, 281] width 9 height 8
radio input "true"
click at [831, 460] on input "Check" at bounding box center [831, 464] width 37 height 20
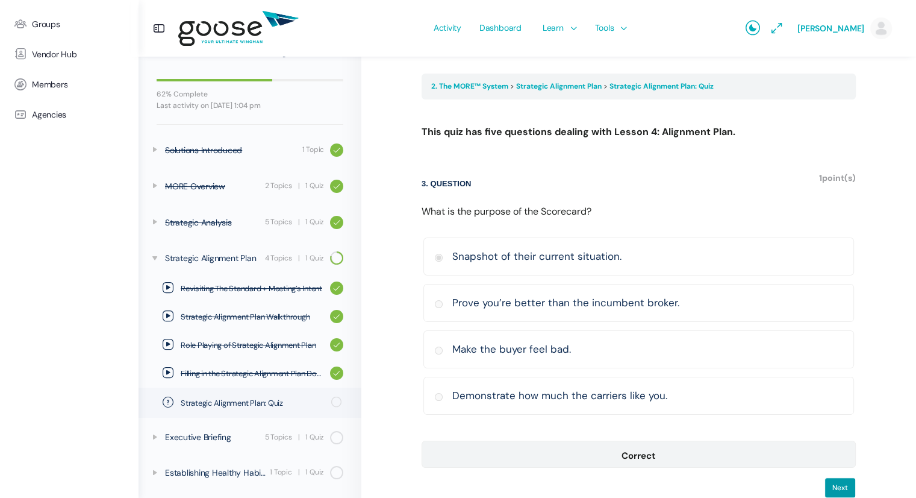
scroll to position [123, 0]
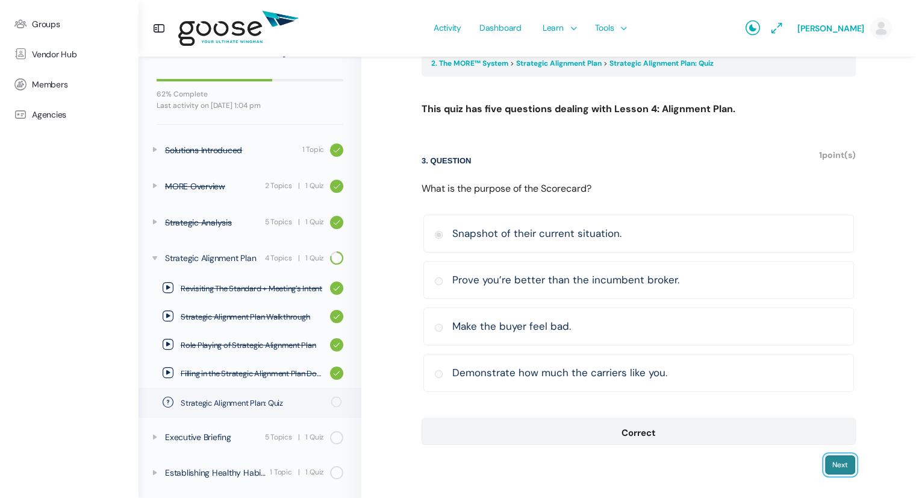
click at [834, 464] on input "Next" at bounding box center [840, 464] width 31 height 20
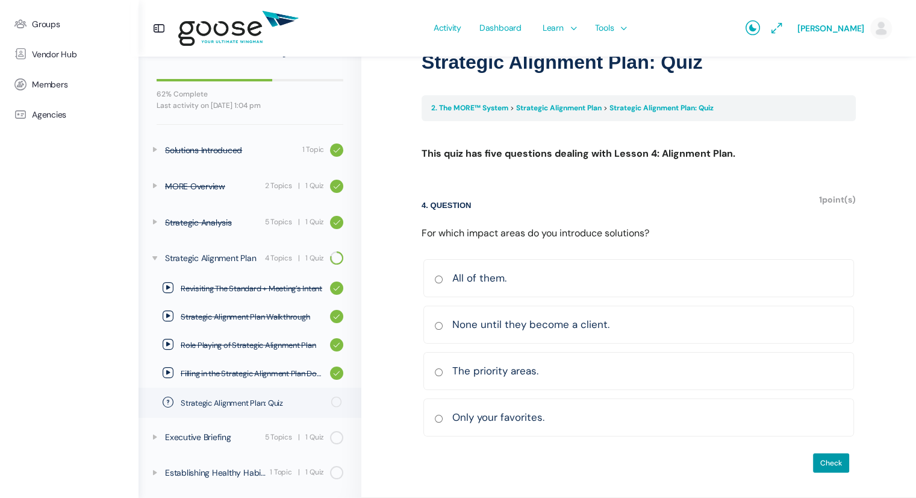
scroll to position [77, 0]
click at [438, 370] on input "The priority areas. Correct Incorrect Correct answer" at bounding box center [438, 373] width 9 height 8
radio input "true"
click at [834, 463] on input "Check" at bounding box center [831, 464] width 37 height 20
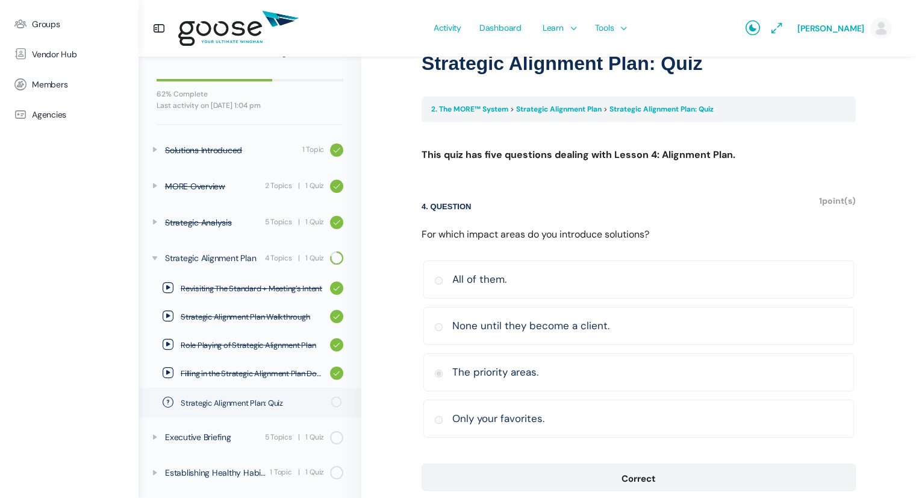
scroll to position [123, 0]
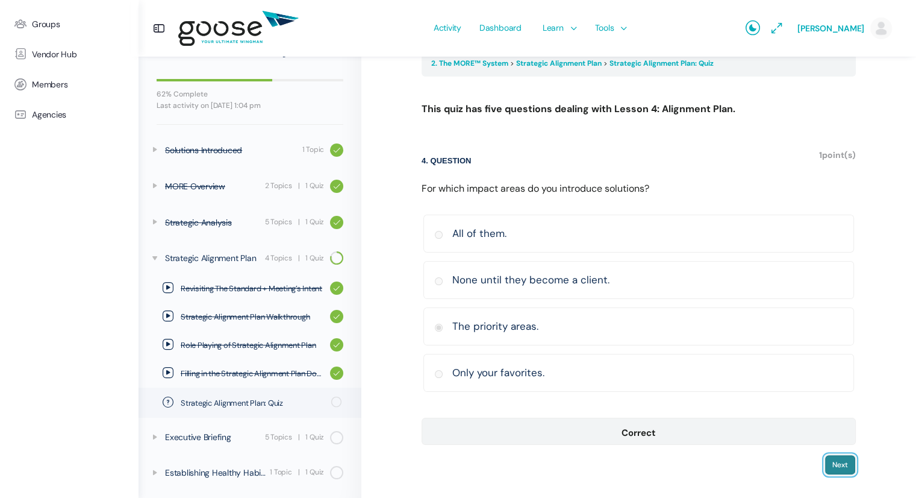
click at [842, 463] on input "Next" at bounding box center [840, 464] width 31 height 20
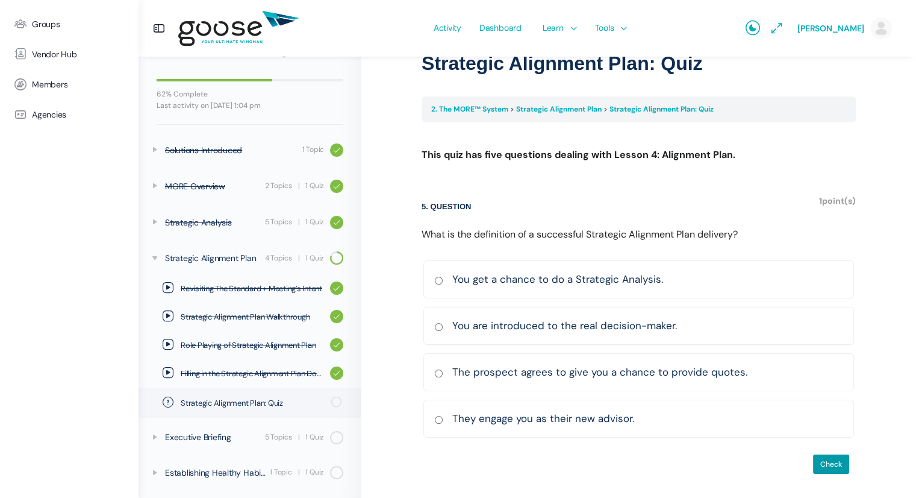
click at [434, 416] on input "They engage you as their new advisor. Correct Incorrect Correct answer" at bounding box center [438, 420] width 9 height 8
radio input "true"
click at [822, 461] on input "Check" at bounding box center [831, 464] width 37 height 20
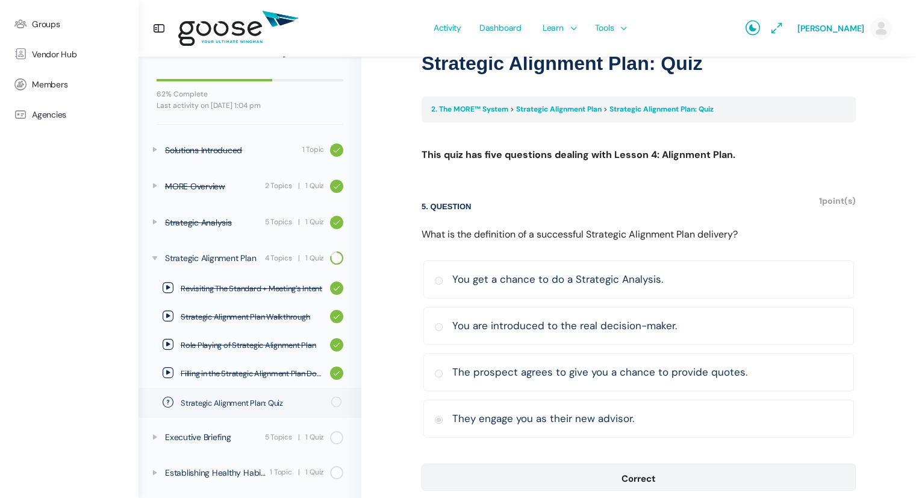
scroll to position [123, 0]
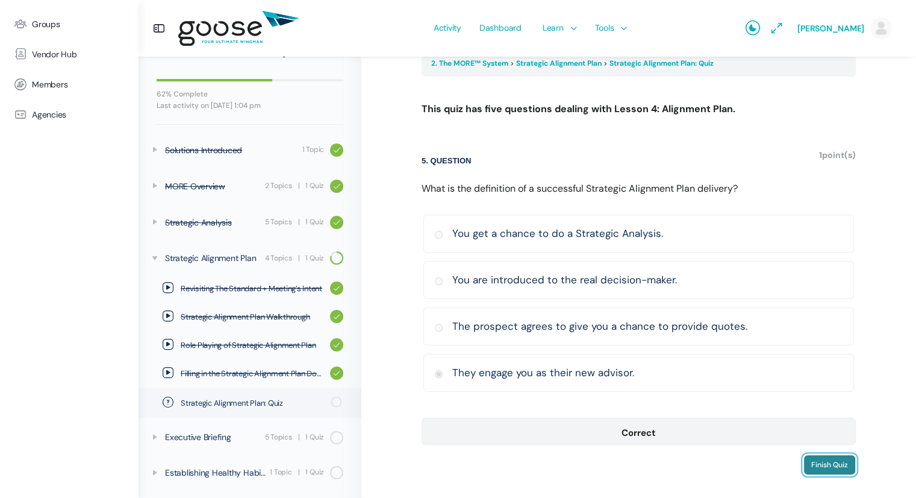
click at [836, 463] on input "Finish Quiz" at bounding box center [830, 464] width 52 height 20
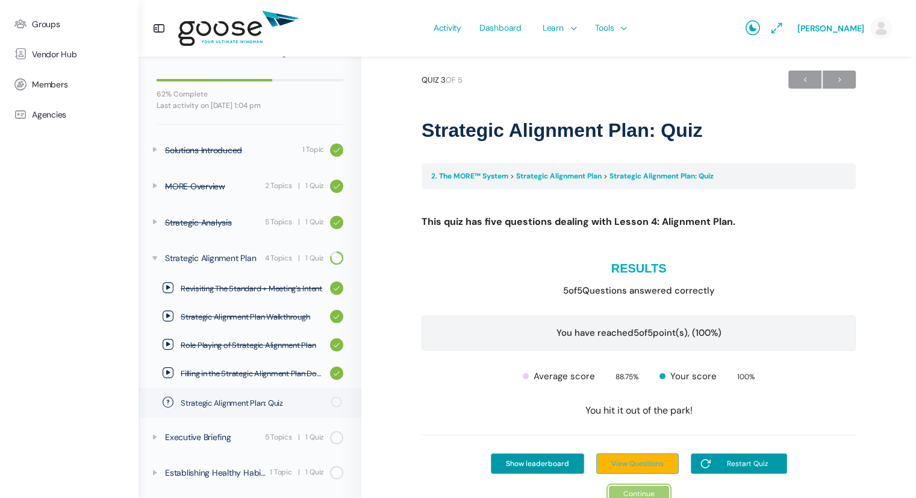
click at [654, 489] on link "Continue" at bounding box center [639, 494] width 60 height 16
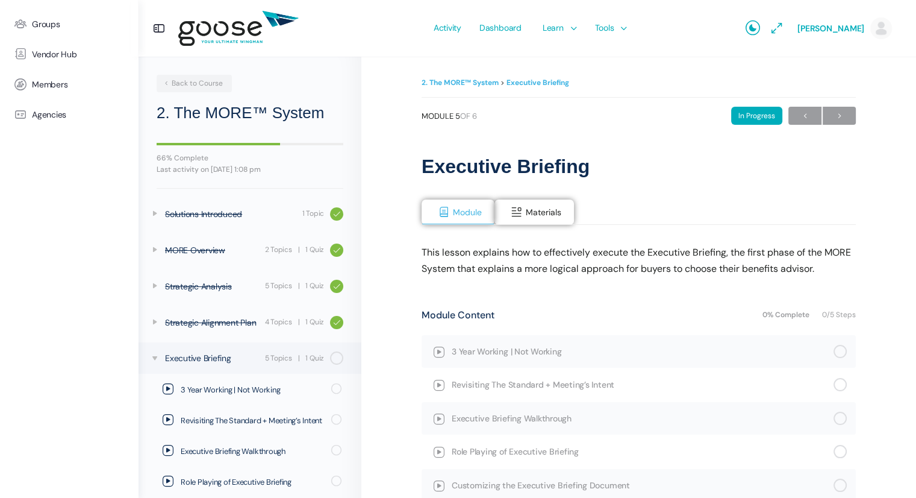
scroll to position [102, 0]
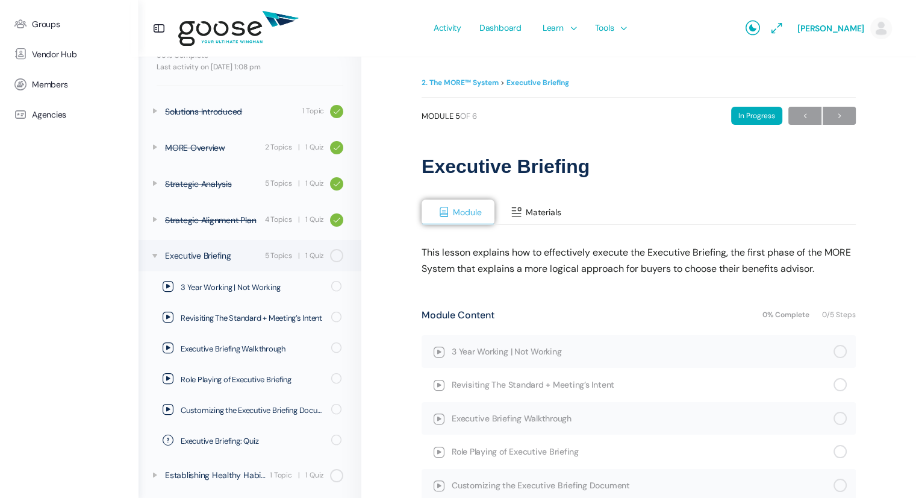
click at [526, 222] on button "Materials" at bounding box center [535, 211] width 80 height 25
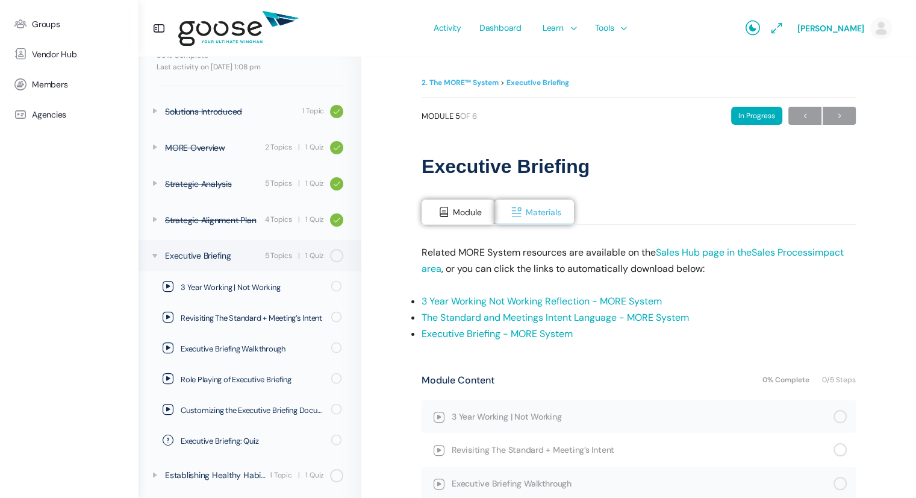
click at [472, 301] on link "3 Year Working Not Working Reflection - MORE System" at bounding box center [542, 301] width 240 height 13
click at [504, 318] on link "The Standard and Meetings Intent Language - MORE System" at bounding box center [555, 317] width 267 height 13
click at [464, 333] on link "Executive Briefing - MORE System" at bounding box center [497, 333] width 151 height 13
click at [448, 209] on span at bounding box center [444, 212] width 12 height 12
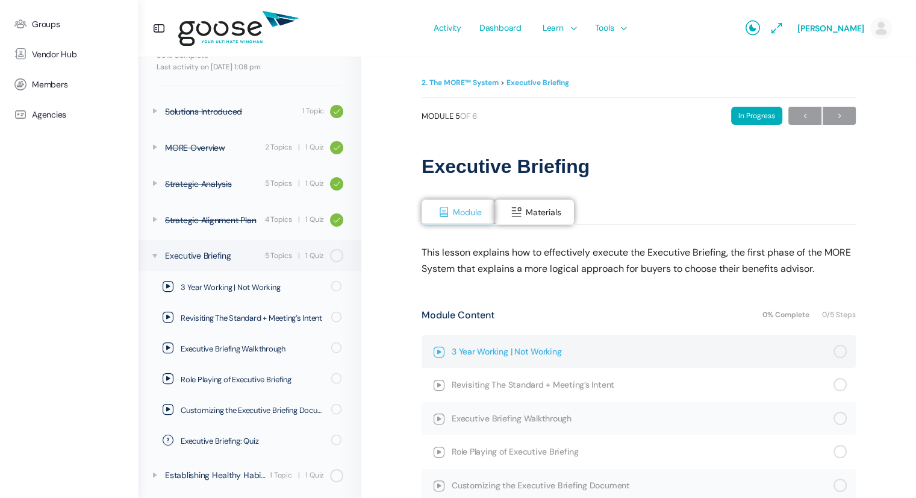
click at [484, 354] on span "3 Year Working | Not Working" at bounding box center [643, 351] width 382 height 13
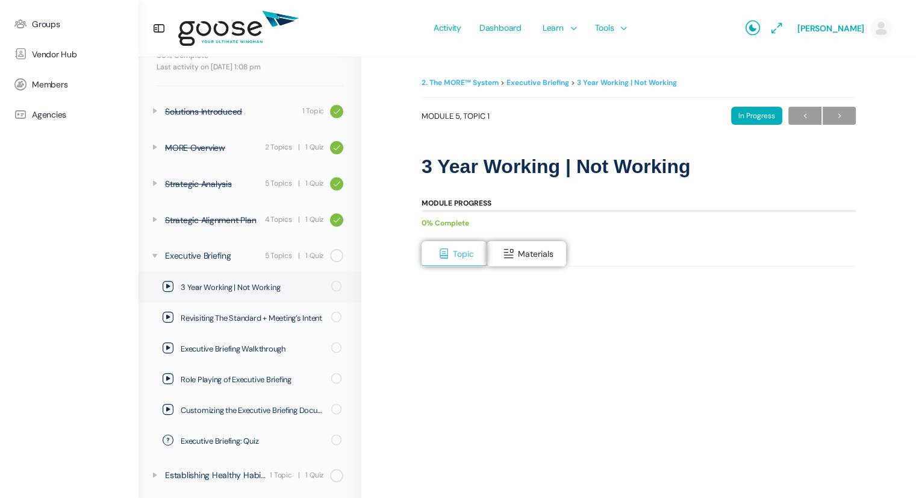
scroll to position [218, 0]
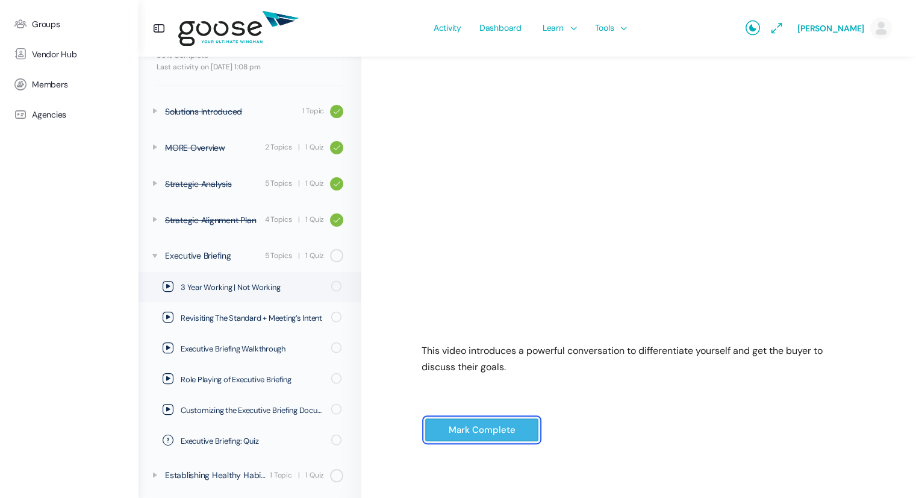
click at [496, 423] on input "Mark Complete" at bounding box center [482, 429] width 114 height 25
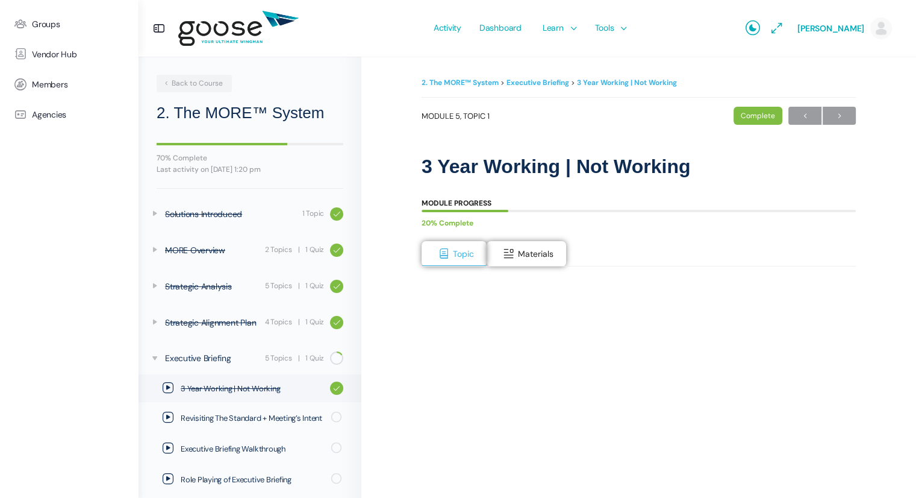
scroll to position [101, 0]
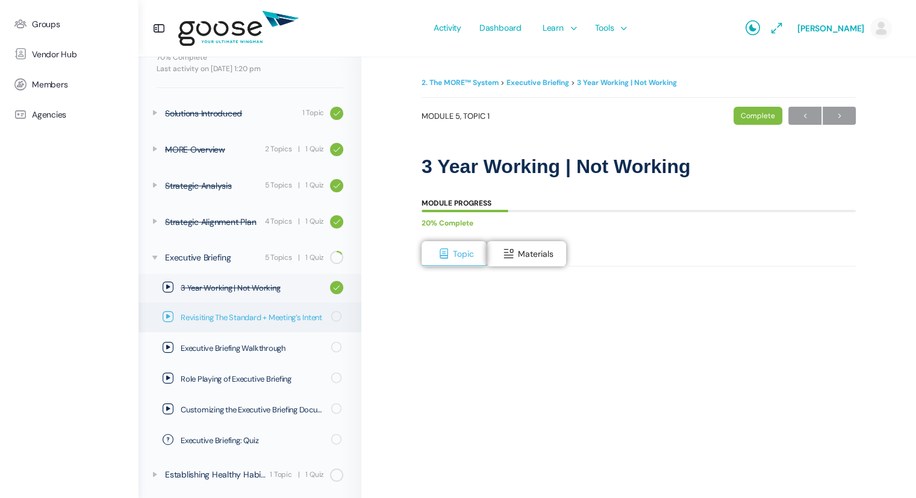
click at [231, 321] on span "Revisiting The Standard + Meeting’s Intent" at bounding box center [252, 317] width 143 height 12
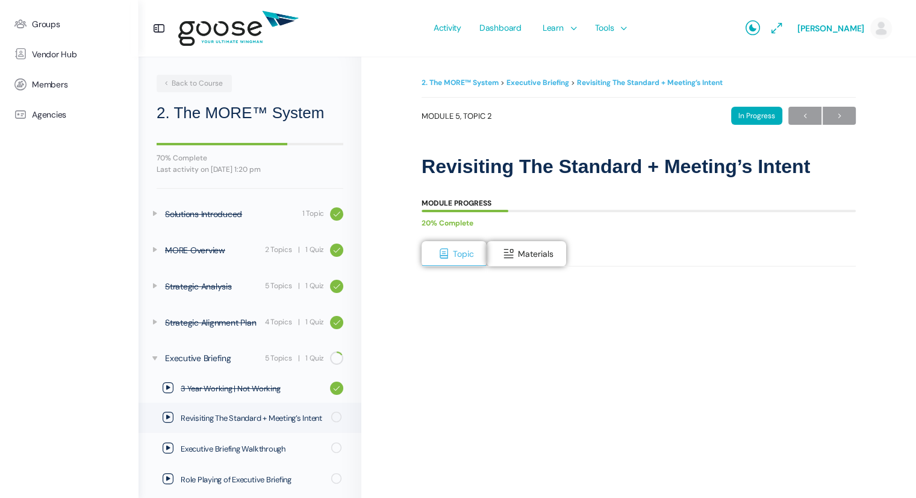
scroll to position [101, 0]
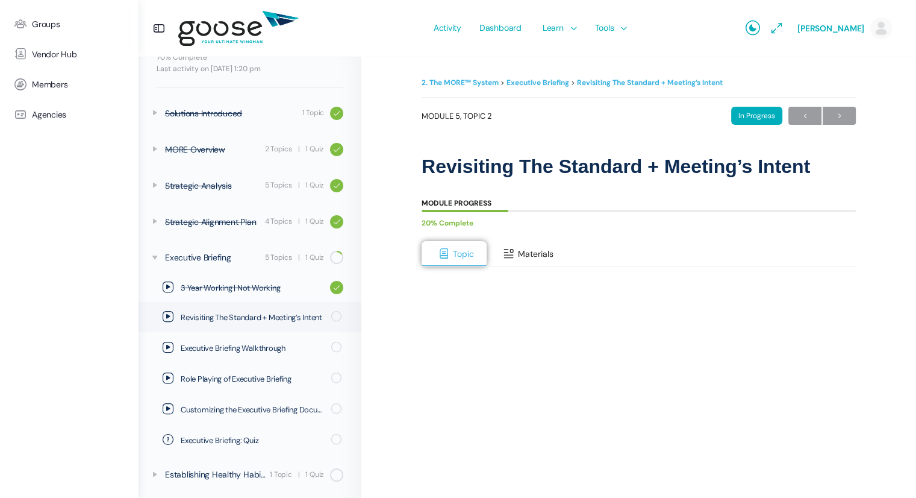
click at [515, 252] on button "Materials" at bounding box center [527, 253] width 80 height 25
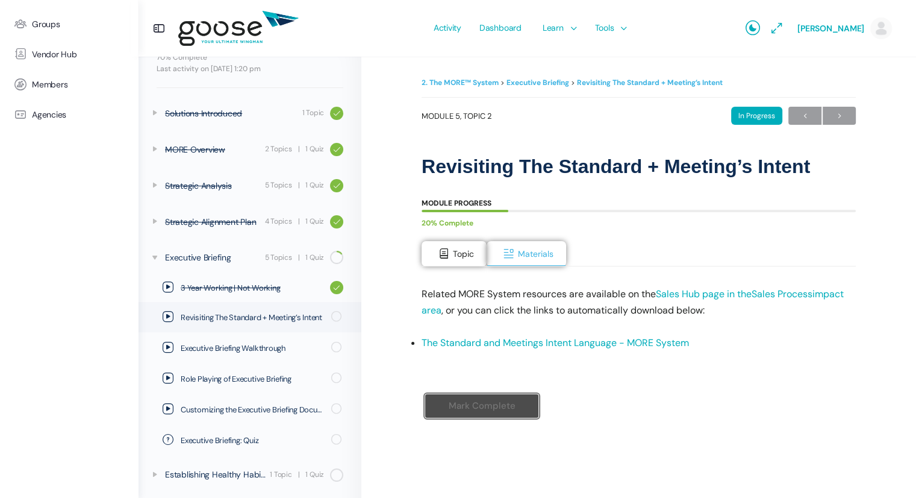
click at [537, 339] on link "The Standard and Meetings Intent Language - MORE System" at bounding box center [555, 342] width 267 height 13
click at [443, 251] on span at bounding box center [444, 254] width 12 height 12
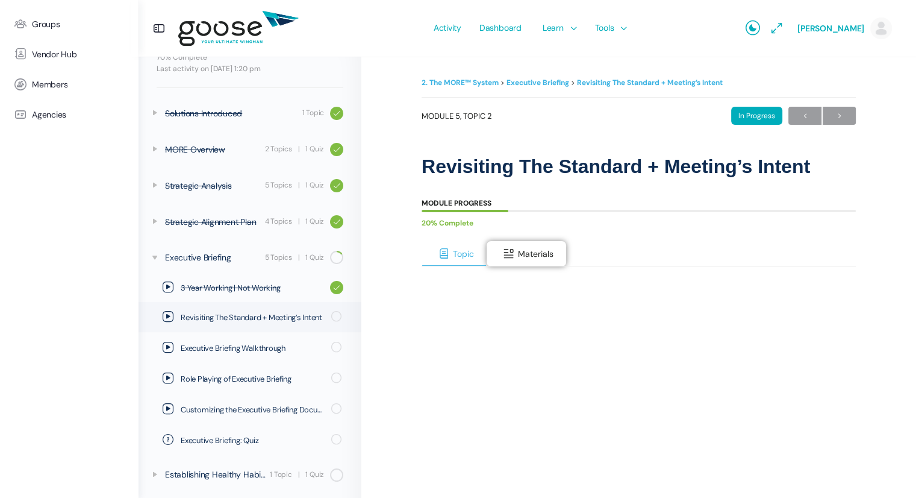
scroll to position [218, 0]
